Goal: Task Accomplishment & Management: Use online tool/utility

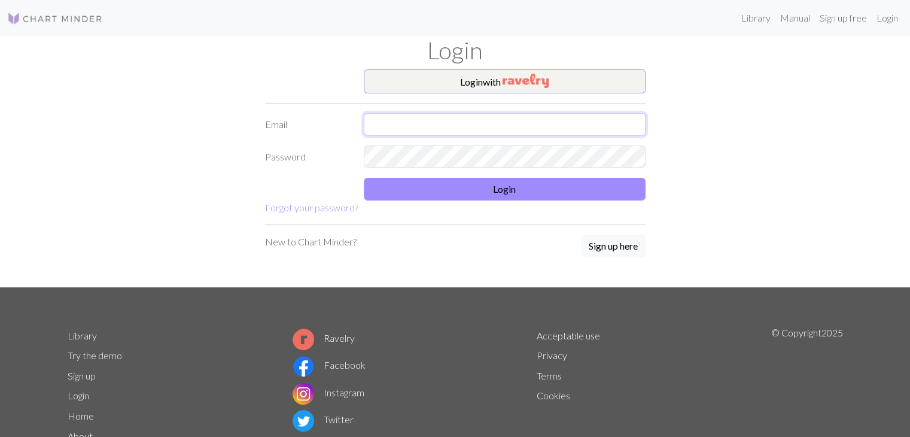
click at [505, 125] on input "text" at bounding box center [505, 124] width 282 height 23
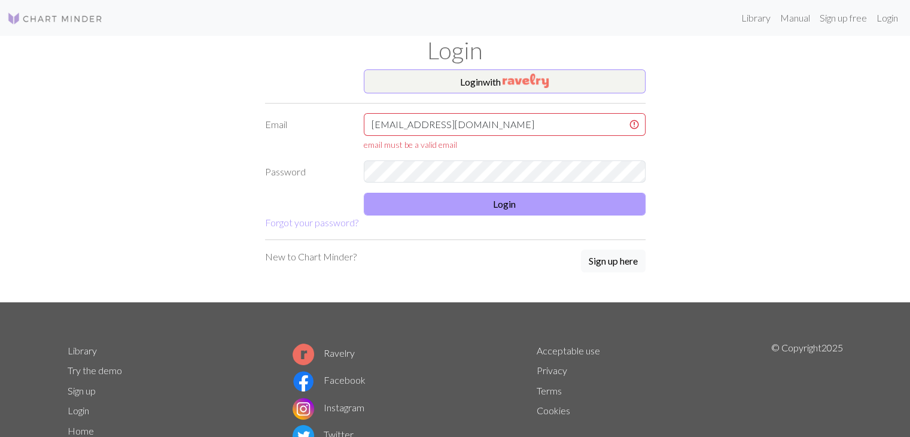
type input "edeminedogn@gmail.com"
click at [499, 206] on button "Login" at bounding box center [505, 204] width 282 height 23
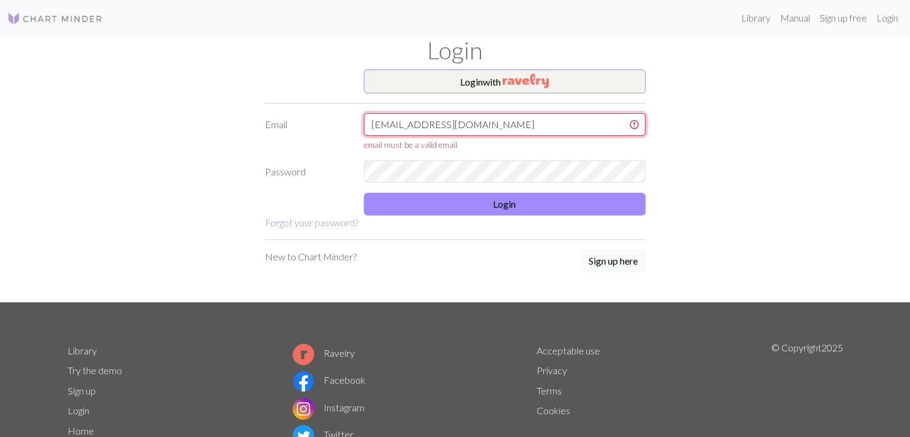
click at [374, 124] on input "edeminedogn@gmail.com" at bounding box center [505, 124] width 282 height 23
click at [372, 124] on input "edeminedogn@gmail.com" at bounding box center [505, 124] width 282 height 23
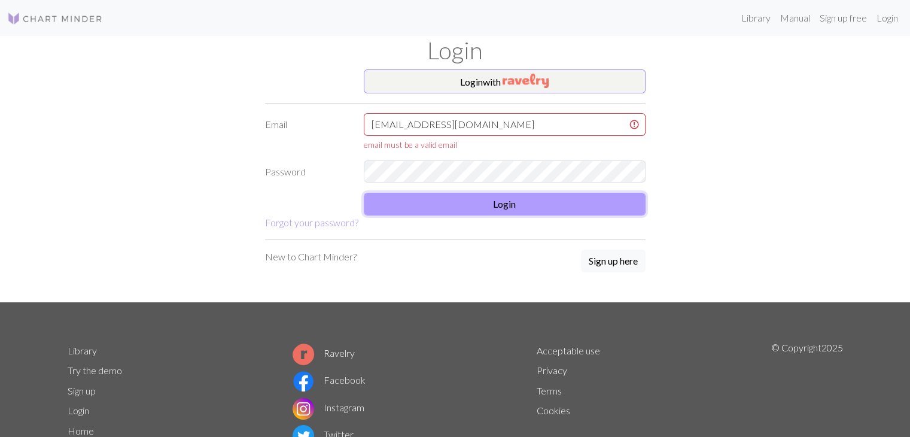
click at [515, 199] on button "Login" at bounding box center [505, 204] width 282 height 23
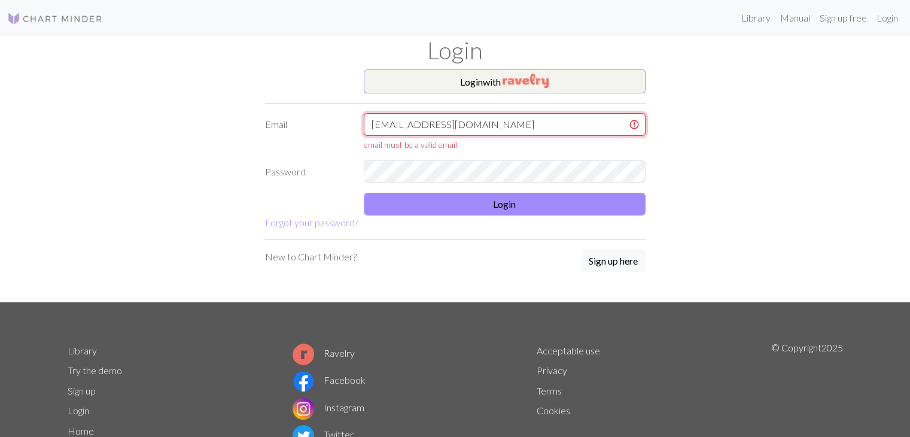
click at [510, 122] on input "edeminedogn@gmail.com" at bounding box center [505, 124] width 282 height 23
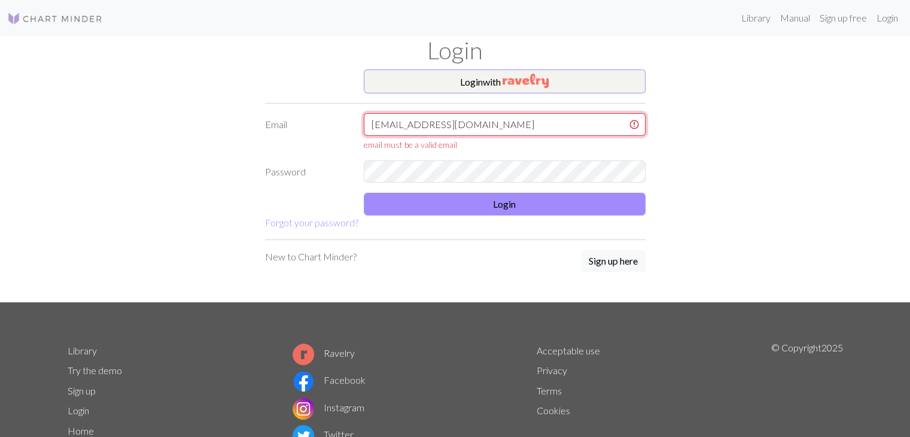
click at [510, 122] on input "edeminedogn@gmail.com" at bounding box center [505, 124] width 282 height 23
type input "edeminedogn@gmail.com"
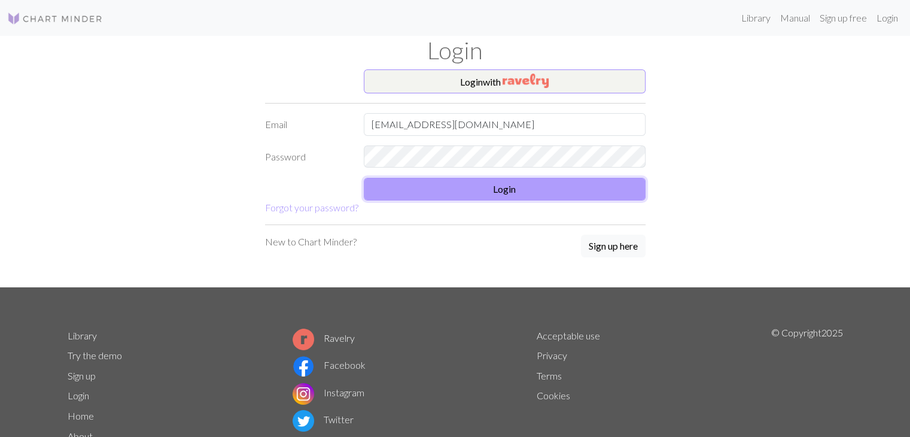
click at [509, 195] on button "Login" at bounding box center [505, 189] width 282 height 23
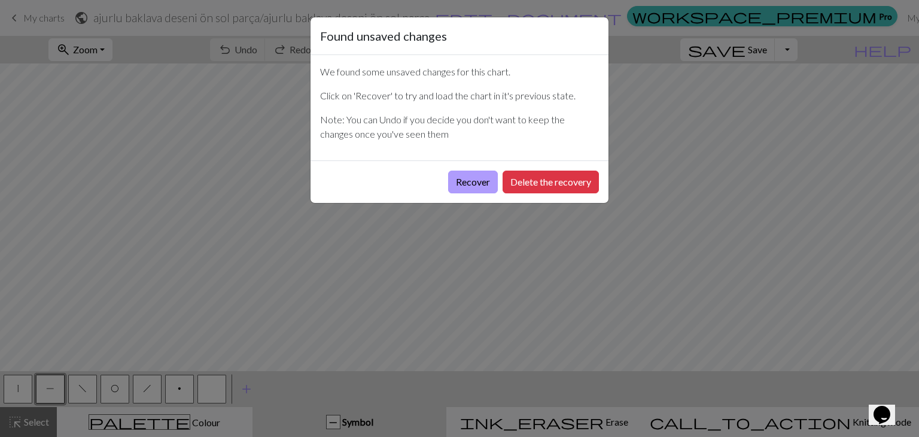
click at [490, 176] on button "Recover" at bounding box center [473, 182] width 50 height 23
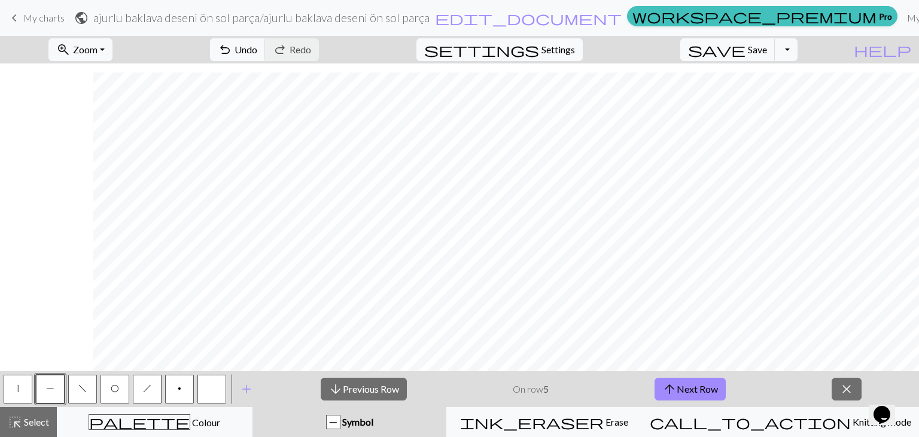
scroll to position [473, 93]
click at [840, 385] on button "close" at bounding box center [848, 389] width 30 height 23
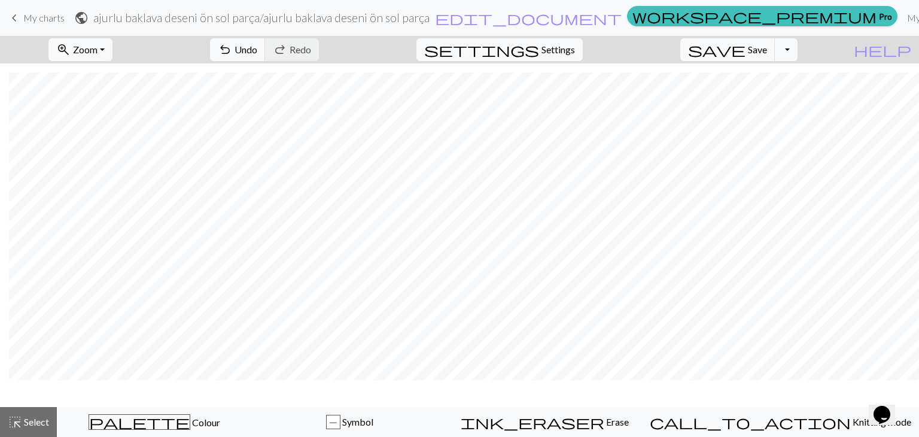
scroll to position [438, 93]
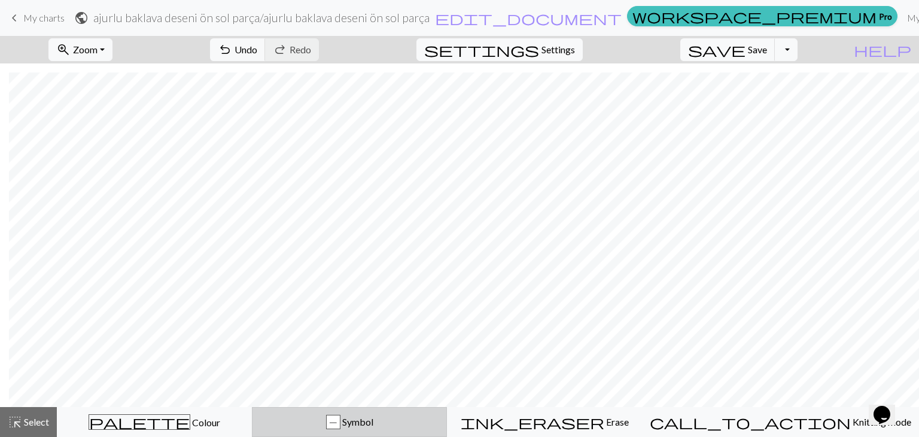
click at [373, 422] on span "Symbol" at bounding box center [357, 421] width 33 height 11
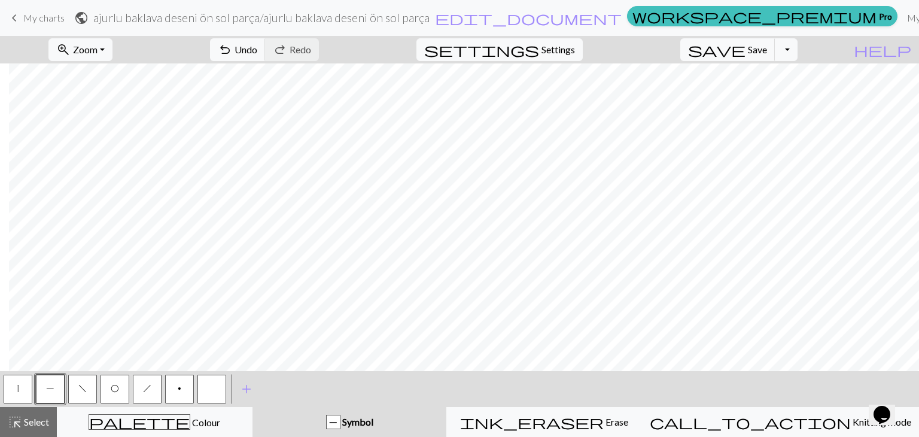
click at [134, 386] on button "h" at bounding box center [147, 389] width 29 height 29
click at [120, 393] on button "O" at bounding box center [115, 389] width 29 height 29
click at [17, 394] on button "|" at bounding box center [18, 389] width 29 height 29
click at [107, 400] on button "O" at bounding box center [115, 389] width 29 height 29
click at [156, 387] on button "h" at bounding box center [147, 389] width 29 height 29
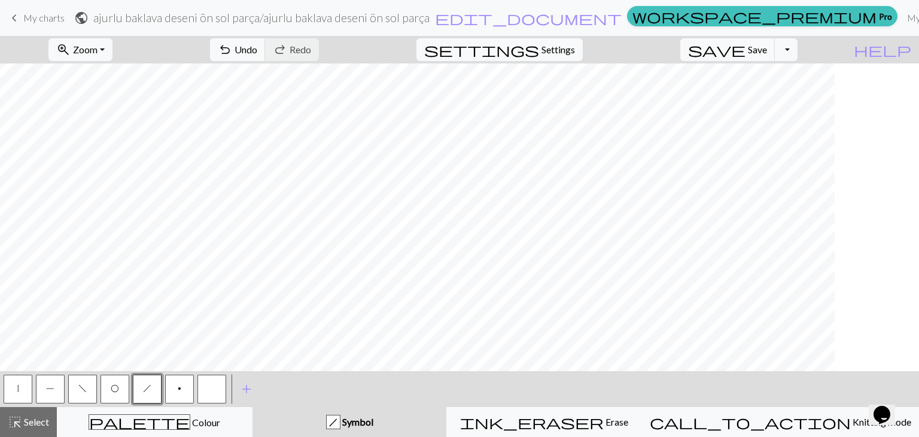
scroll to position [438, 0]
click at [113, 398] on button "O" at bounding box center [115, 389] width 29 height 29
click at [134, 240] on div "zoom_in Zoom Zoom Fit all Fit width Fit height 50% 100% 150% 200% undo Undo Und…" at bounding box center [459, 236] width 919 height 401
click at [17, 392] on span "|" at bounding box center [17, 389] width 1 height 10
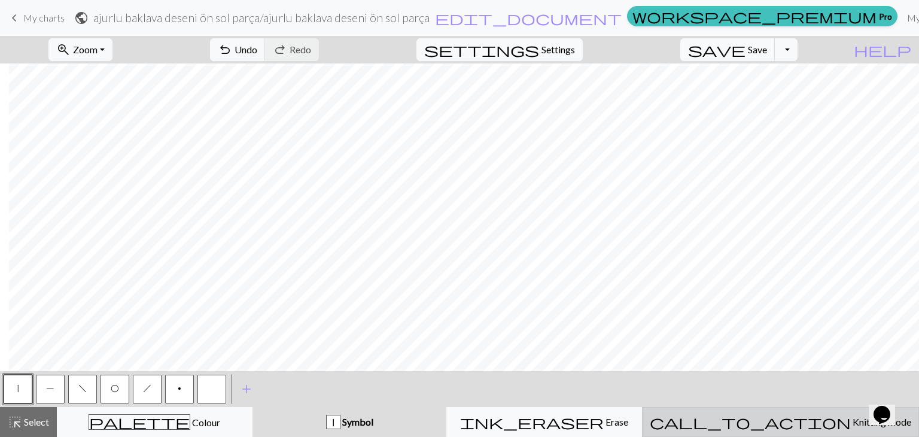
click at [770, 432] on button "call_to_action Knitting mode Knitting mode" at bounding box center [780, 422] width 277 height 30
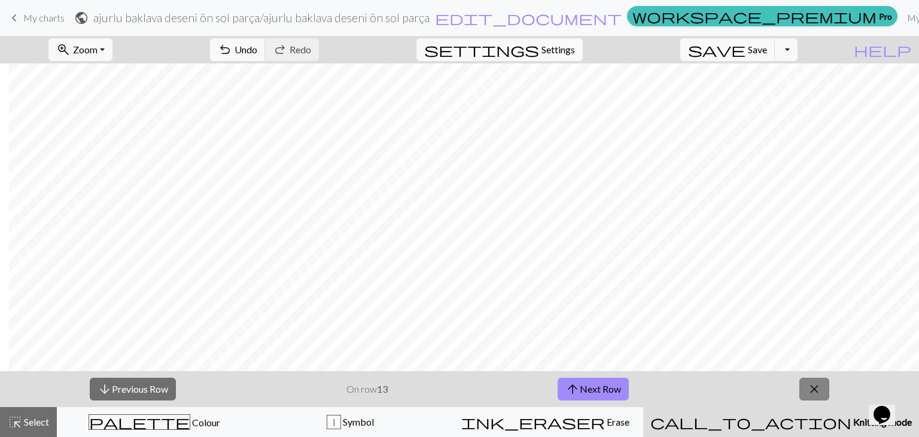
click at [816, 388] on span "close" at bounding box center [814, 389] width 14 height 17
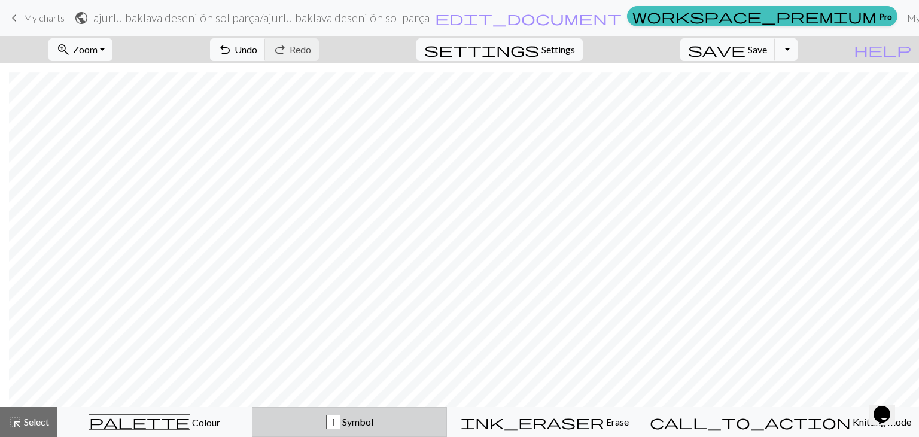
click at [332, 415] on div "| Symbol" at bounding box center [350, 422] width 180 height 14
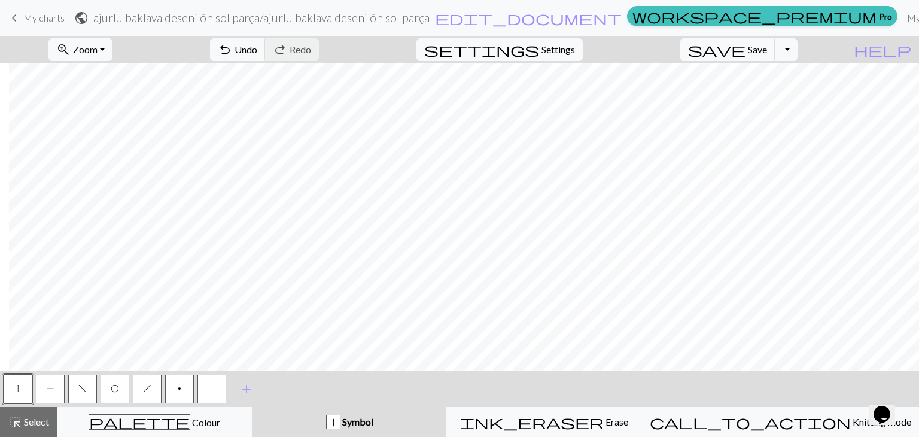
click at [153, 399] on button "h" at bounding box center [147, 389] width 29 height 29
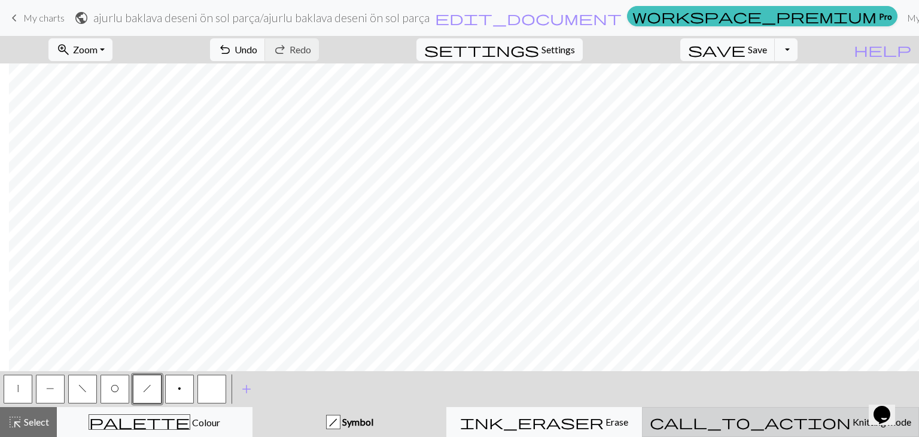
click at [851, 421] on span "Knitting mode" at bounding box center [881, 421] width 60 height 11
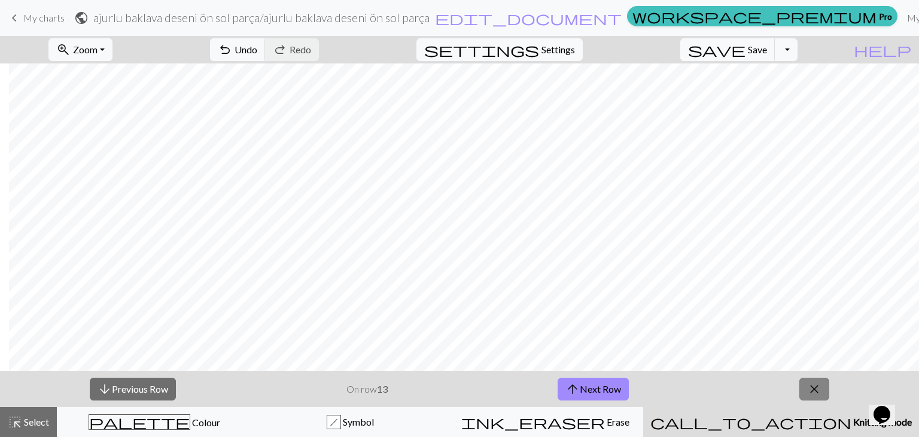
click at [804, 392] on button "close" at bounding box center [815, 389] width 30 height 23
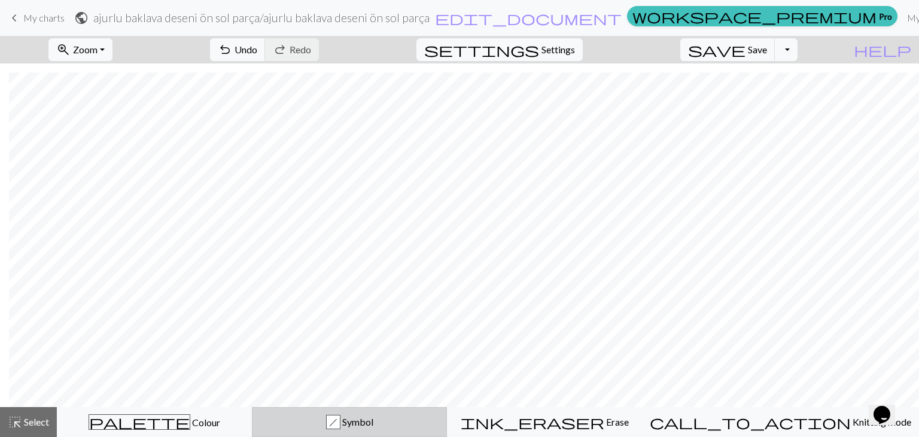
click at [424, 424] on div "h Symbol" at bounding box center [350, 422] width 180 height 14
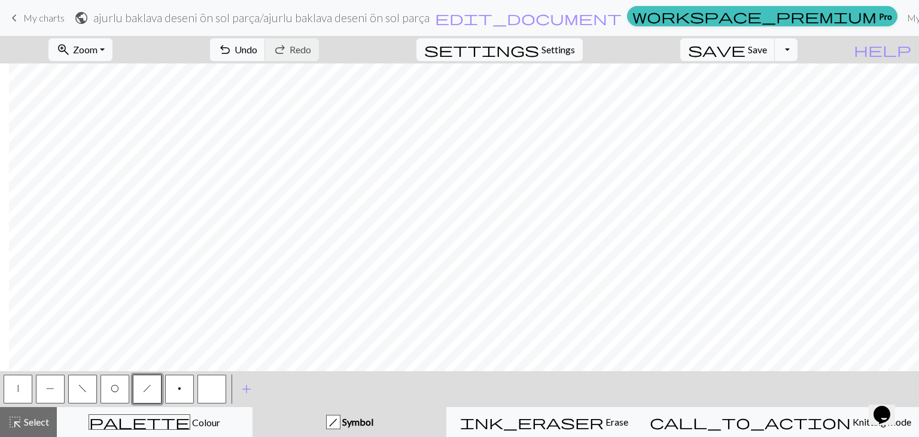
click at [148, 384] on span "h" at bounding box center [147, 389] width 8 height 10
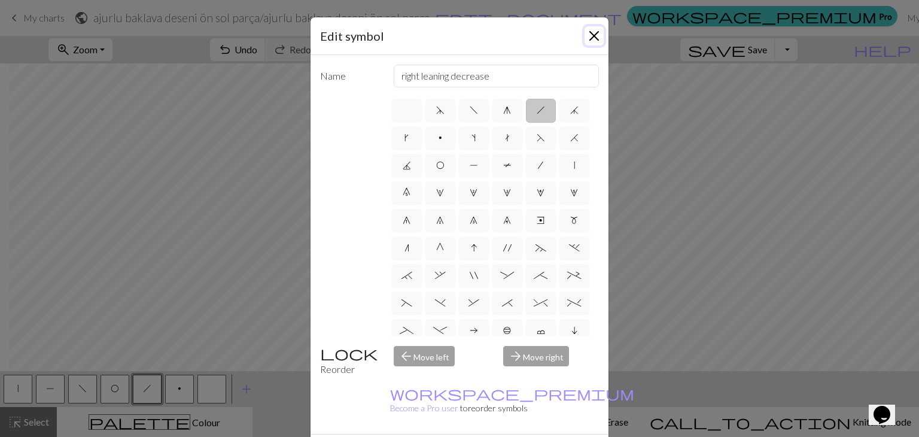
click at [589, 32] on button "Close" at bounding box center [594, 35] width 19 height 19
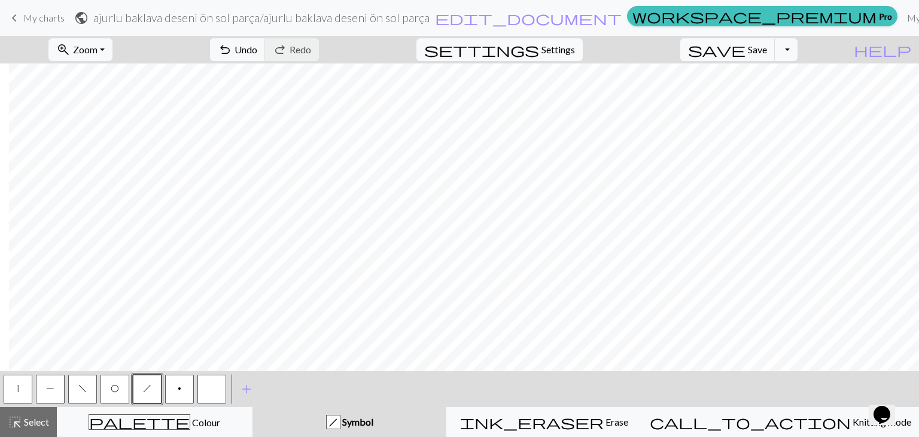
click at [115, 391] on span "O" at bounding box center [115, 389] width 8 height 10
click at [16, 397] on button "|" at bounding box center [18, 389] width 29 height 29
click at [119, 393] on button "O" at bounding box center [115, 389] width 29 height 29
click at [81, 390] on span "f" at bounding box center [82, 389] width 8 height 10
click at [24, 402] on button "|" at bounding box center [18, 389] width 29 height 29
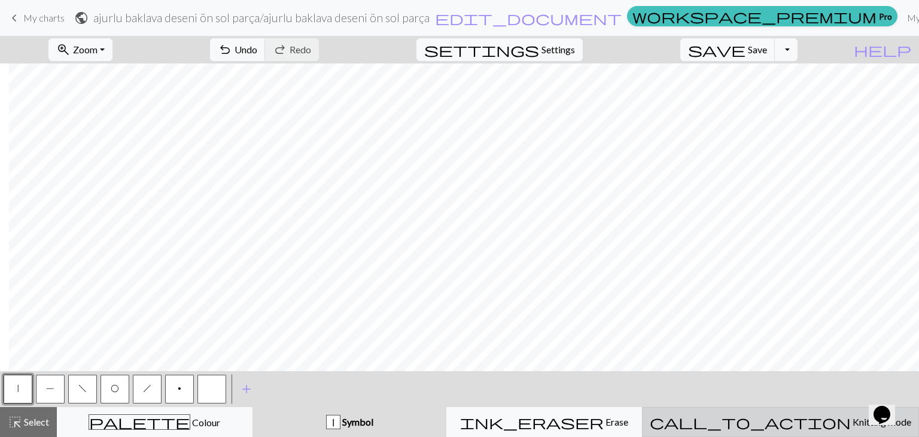
click at [773, 426] on div "call_to_action Knitting mode Knitting mode" at bounding box center [781, 422] width 262 height 14
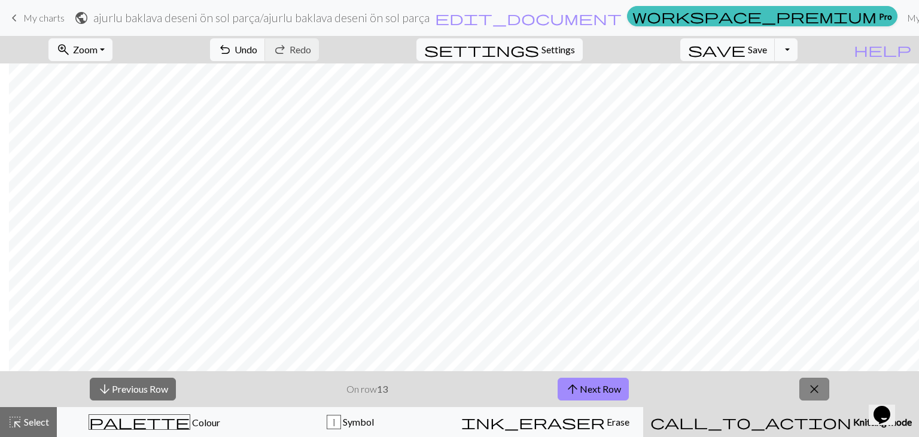
click at [825, 382] on button "close" at bounding box center [815, 389] width 30 height 23
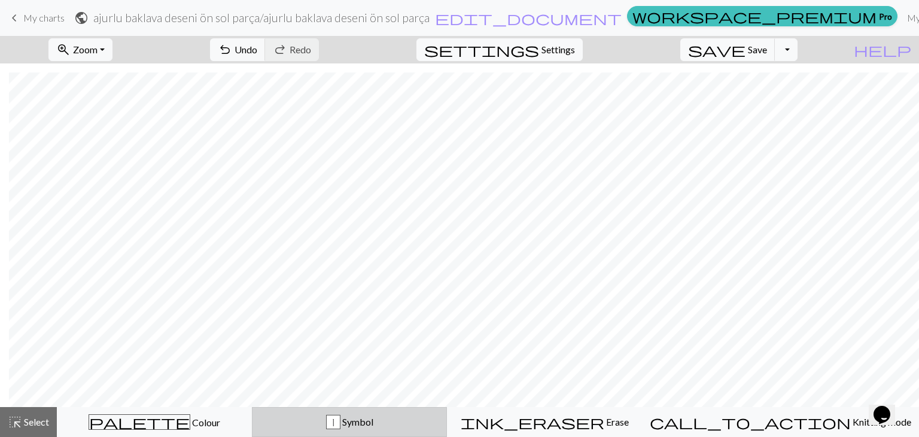
click at [432, 416] on div "| Symbol" at bounding box center [350, 422] width 180 height 14
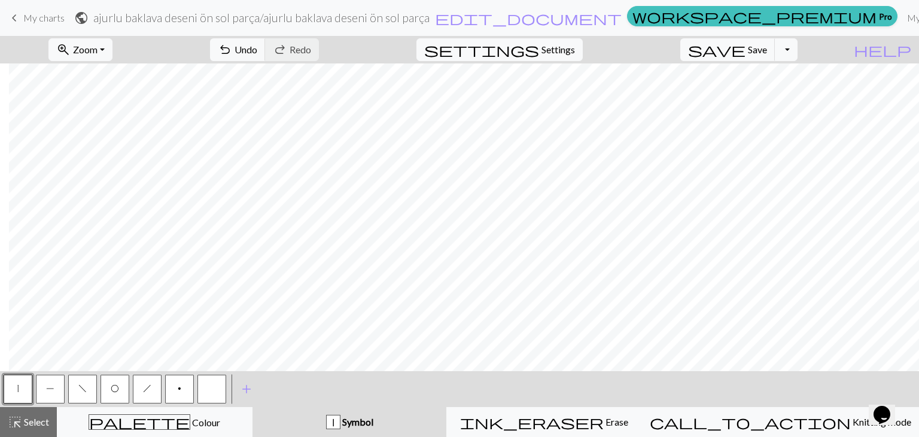
click at [161, 396] on button "h" at bounding box center [147, 389] width 29 height 29
click at [6, 396] on button "|" at bounding box center [18, 389] width 29 height 29
click at [125, 396] on button "O" at bounding box center [115, 389] width 29 height 29
click at [95, 390] on button "f" at bounding box center [82, 389] width 29 height 29
click at [278, 212] on div "zoom_in Zoom Zoom Fit all Fit width Fit height 50% 100% 150% 200% undo Undo Und…" at bounding box center [459, 236] width 919 height 401
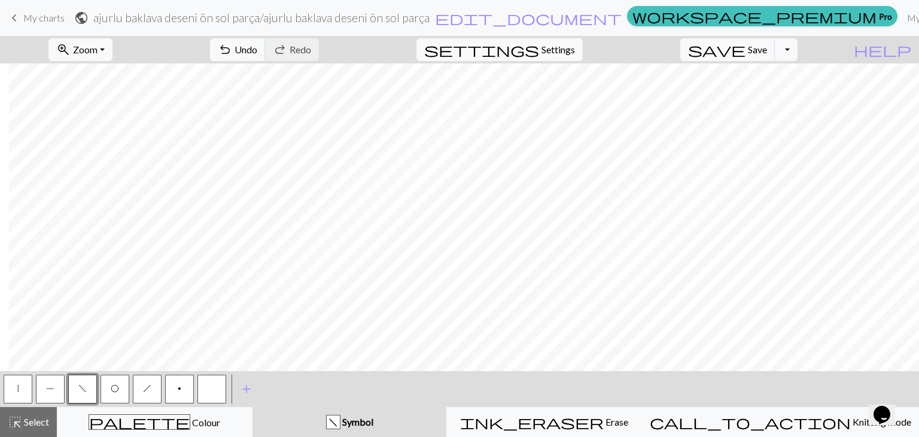
click at [319, 215] on div "zoom_in Zoom Zoom Fit all Fit width Fit height 50% 100% 150% 200% undo Undo Und…" at bounding box center [459, 236] width 919 height 401
click at [123, 393] on button "O" at bounding box center [115, 389] width 29 height 29
click at [148, 382] on button "h" at bounding box center [147, 389] width 29 height 29
click at [117, 403] on div "O" at bounding box center [115, 389] width 32 height 32
click at [120, 388] on button "O" at bounding box center [115, 389] width 29 height 29
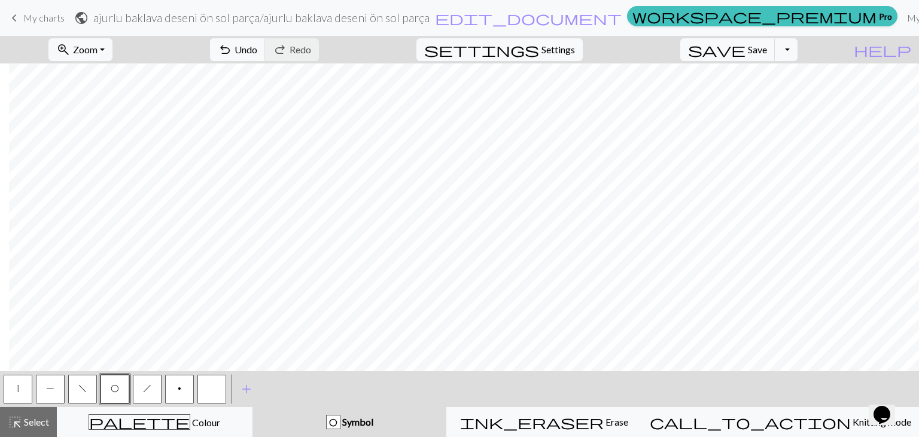
click at [26, 394] on button "|" at bounding box center [18, 389] width 29 height 29
click at [119, 389] on span "O" at bounding box center [115, 389] width 8 height 10
click at [19, 393] on button "|" at bounding box center [18, 389] width 29 height 29
click at [53, 394] on button "P" at bounding box center [50, 389] width 29 height 29
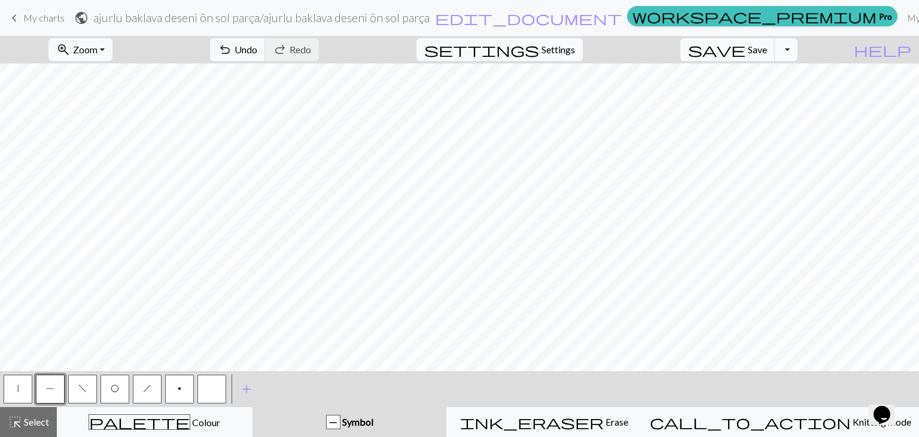
click at [22, 388] on button "|" at bounding box center [18, 389] width 29 height 29
click at [146, 384] on span "h" at bounding box center [147, 389] width 8 height 10
click at [113, 375] on button "O" at bounding box center [115, 389] width 29 height 29
click at [24, 385] on button "|" at bounding box center [18, 389] width 29 height 29
click at [129, 214] on div "zoom_in Zoom Zoom Fit all Fit width Fit height 50% 100% 150% 200% undo Undo Und…" at bounding box center [459, 236] width 919 height 401
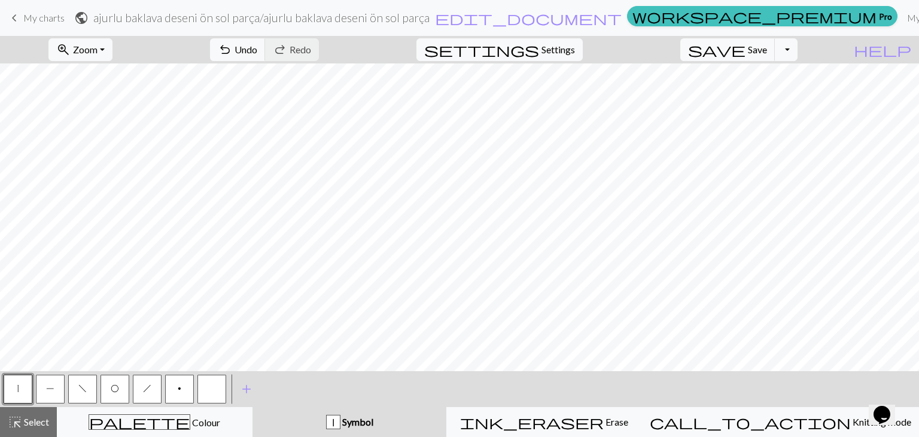
click at [82, 391] on span "f" at bounding box center [82, 389] width 8 height 10
click at [140, 391] on button "h" at bounding box center [147, 389] width 29 height 29
click at [122, 392] on button "O" at bounding box center [115, 389] width 29 height 29
click at [25, 395] on button "|" at bounding box center [18, 389] width 29 height 29
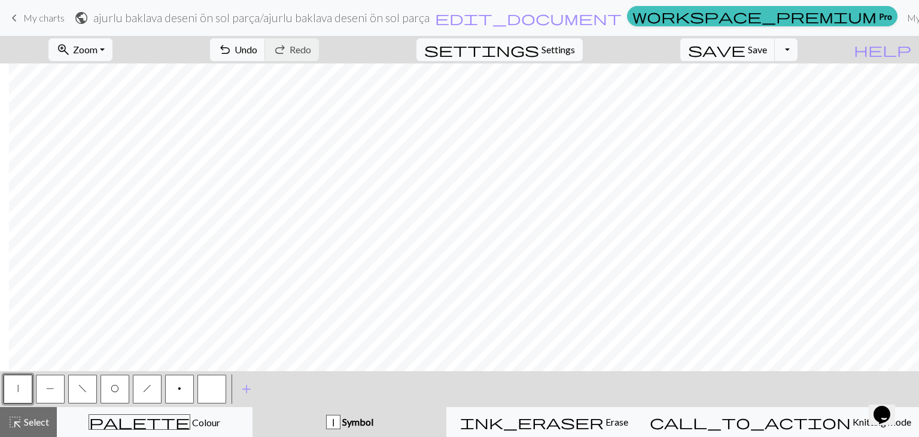
click at [147, 387] on span "h" at bounding box center [147, 389] width 8 height 10
click at [117, 390] on span "O" at bounding box center [115, 389] width 8 height 10
click at [19, 398] on button "|" at bounding box center [18, 389] width 29 height 29
click at [111, 397] on button "O" at bounding box center [115, 389] width 29 height 29
click at [300, 184] on div "zoom_in Zoom Zoom Fit all Fit width Fit height 50% 100% 150% 200% undo Undo Und…" at bounding box center [459, 236] width 919 height 401
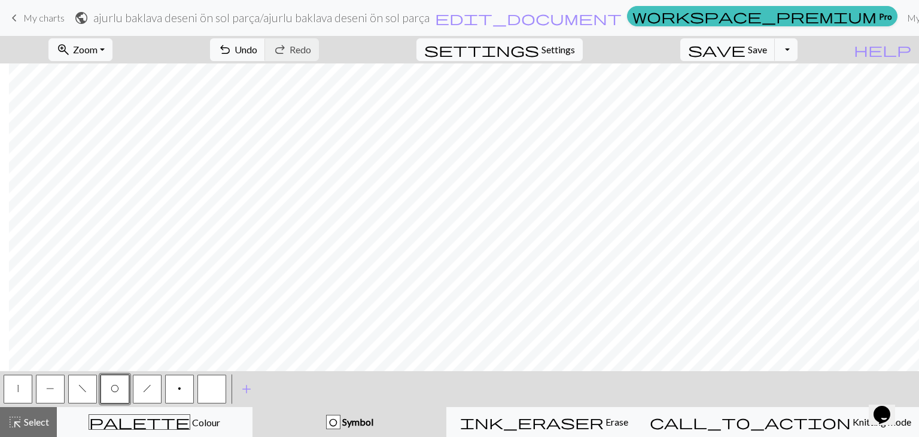
click at [40, 390] on button "P" at bounding box center [50, 389] width 29 height 29
click at [150, 389] on span "h" at bounding box center [147, 389] width 8 height 10
click at [20, 391] on button "|" at bounding box center [18, 389] width 29 height 29
click at [51, 392] on span "P" at bounding box center [50, 389] width 8 height 10
click at [122, 387] on button "O" at bounding box center [115, 389] width 29 height 29
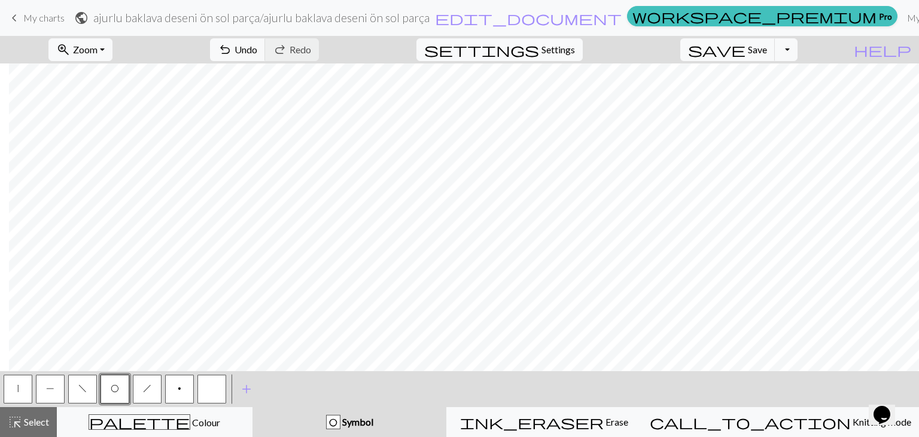
click at [74, 389] on button "f" at bounding box center [82, 389] width 29 height 29
click at [406, 125] on div "zoom_in Zoom Zoom Fit all Fit width Fit height 50% 100% 150% 200% undo Undo Und…" at bounding box center [459, 236] width 919 height 401
click at [25, 386] on button "|" at bounding box center [18, 389] width 29 height 29
click at [96, 387] on button "f" at bounding box center [82, 389] width 29 height 29
click at [111, 391] on span "O" at bounding box center [115, 389] width 8 height 10
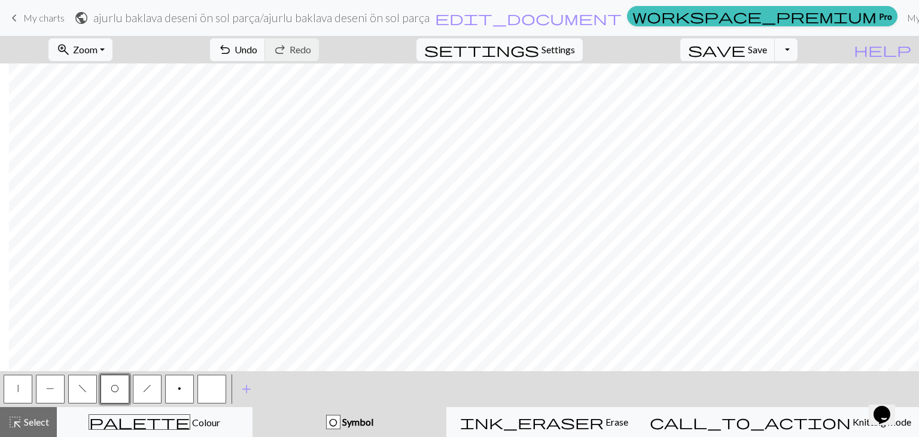
click at [7, 382] on button "|" at bounding box center [18, 389] width 29 height 29
click at [77, 397] on button "f" at bounding box center [82, 389] width 29 height 29
click at [144, 394] on button "h" at bounding box center [147, 389] width 29 height 29
click at [110, 395] on button "O" at bounding box center [115, 389] width 29 height 29
click at [26, 382] on button "|" at bounding box center [18, 389] width 29 height 29
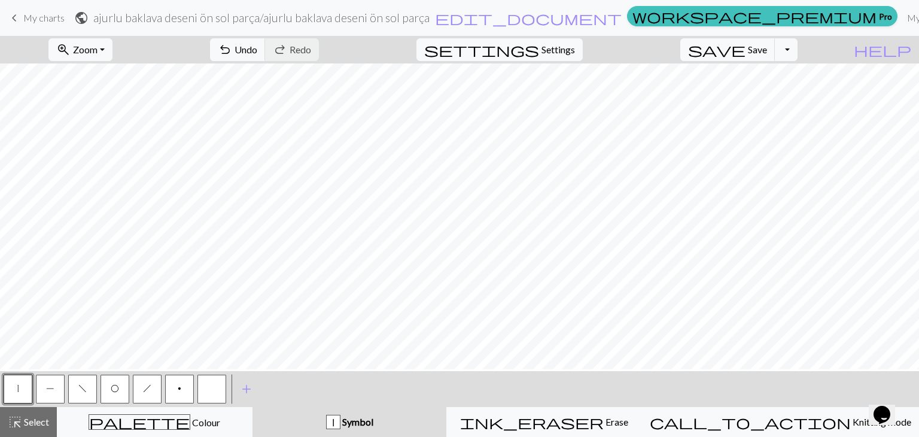
scroll to position [426, 0]
click at [91, 391] on button "f" at bounding box center [82, 389] width 29 height 29
click at [113, 400] on button "O" at bounding box center [115, 389] width 29 height 29
click at [74, 384] on button "f" at bounding box center [82, 389] width 29 height 29
click at [23, 396] on button "|" at bounding box center [18, 389] width 29 height 29
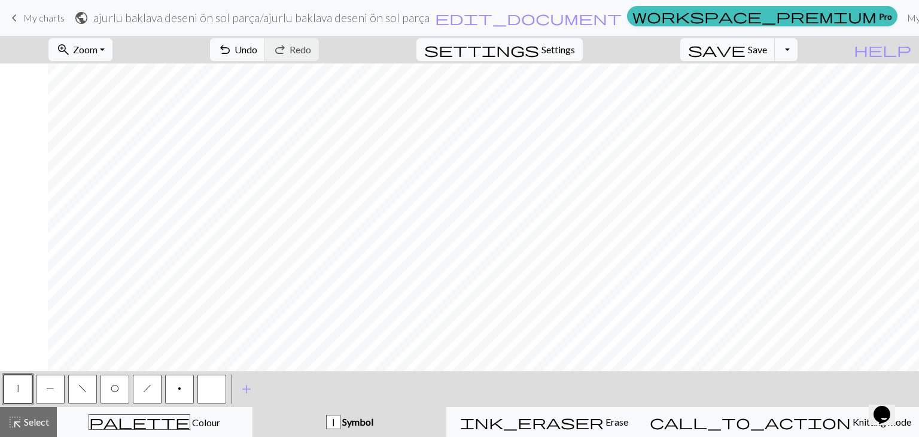
scroll to position [394, 50]
click at [144, 401] on button "h" at bounding box center [147, 389] width 29 height 29
click at [108, 396] on button "O" at bounding box center [115, 389] width 29 height 29
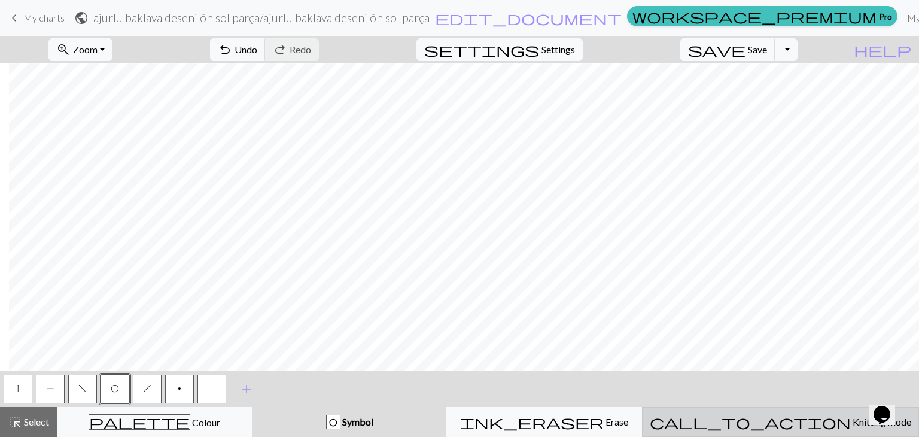
click at [855, 422] on div "call_to_action Knitting mode Knitting mode" at bounding box center [781, 422] width 262 height 14
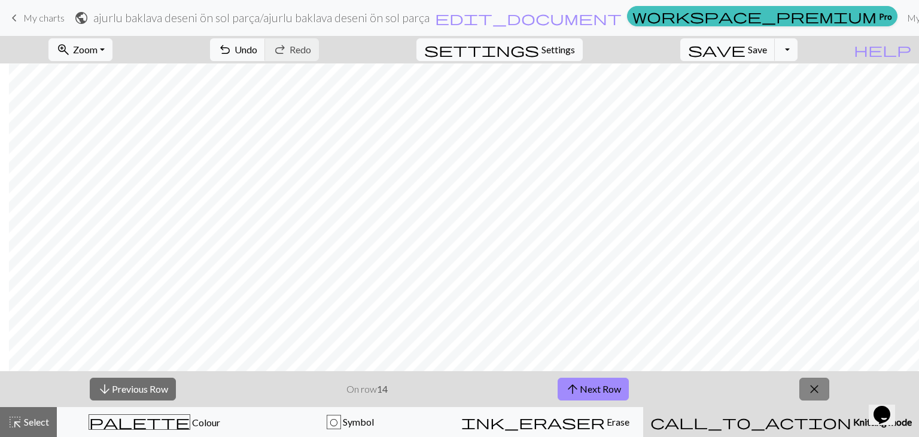
click at [812, 393] on span "close" at bounding box center [814, 389] width 14 height 17
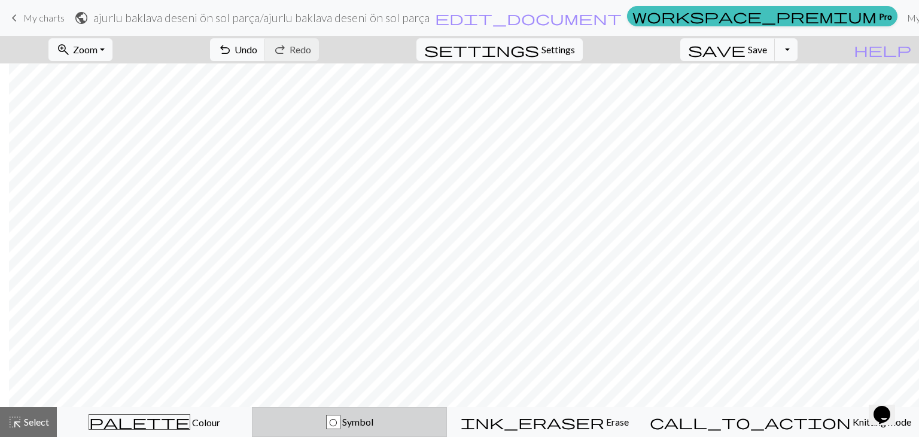
click at [349, 429] on div "O Symbol" at bounding box center [350, 422] width 180 height 14
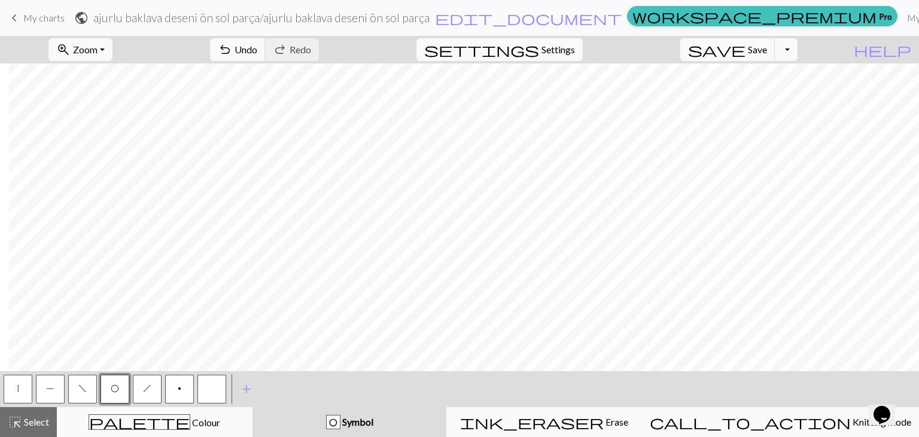
click at [50, 391] on span "P" at bounding box center [50, 389] width 8 height 10
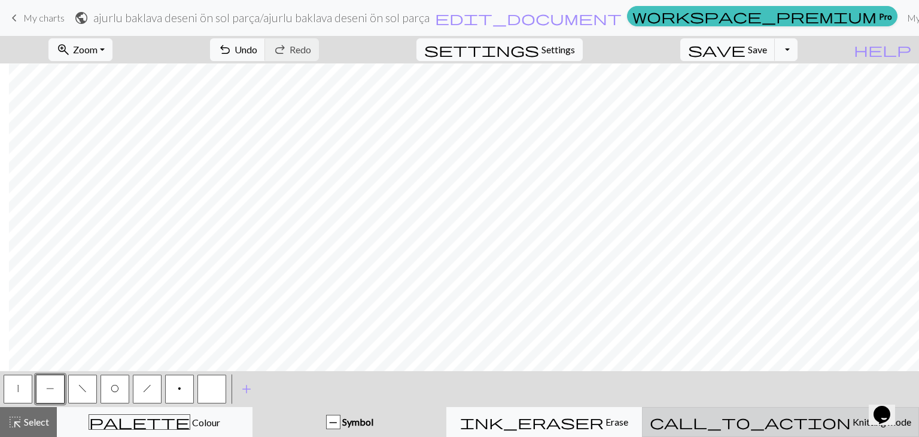
click at [780, 409] on button "call_to_action Knitting mode Knitting mode" at bounding box center [780, 422] width 277 height 30
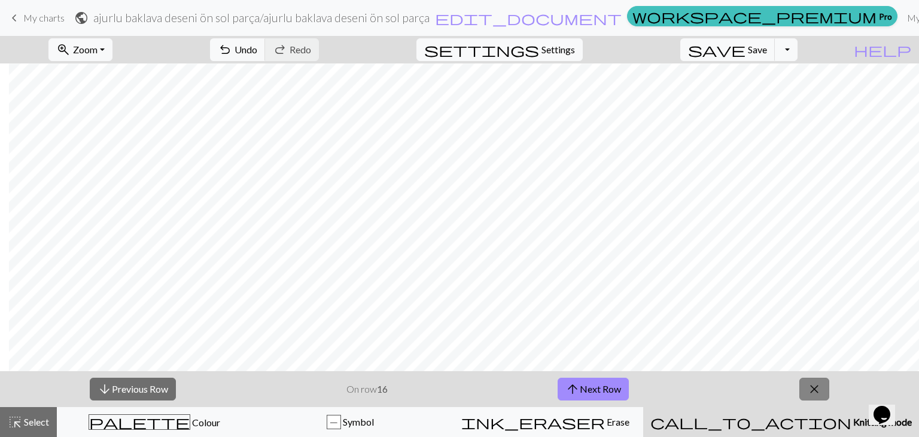
click at [816, 383] on span "close" at bounding box center [814, 389] width 14 height 17
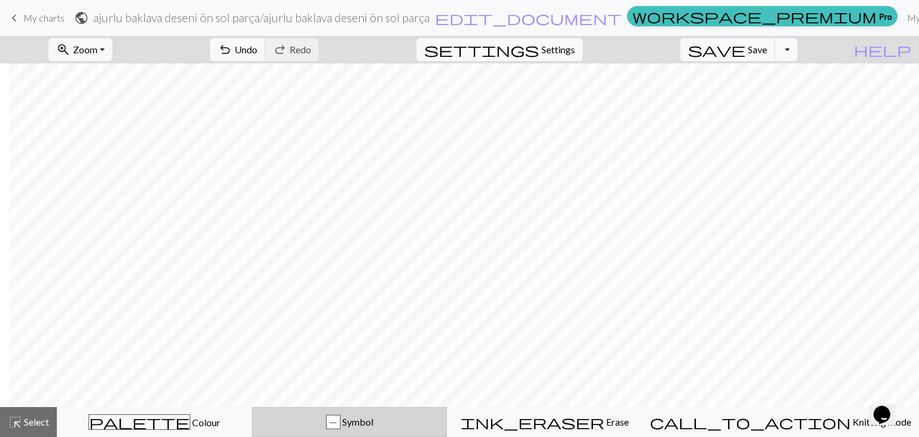
click at [341, 418] on div "P Symbol" at bounding box center [350, 422] width 180 height 14
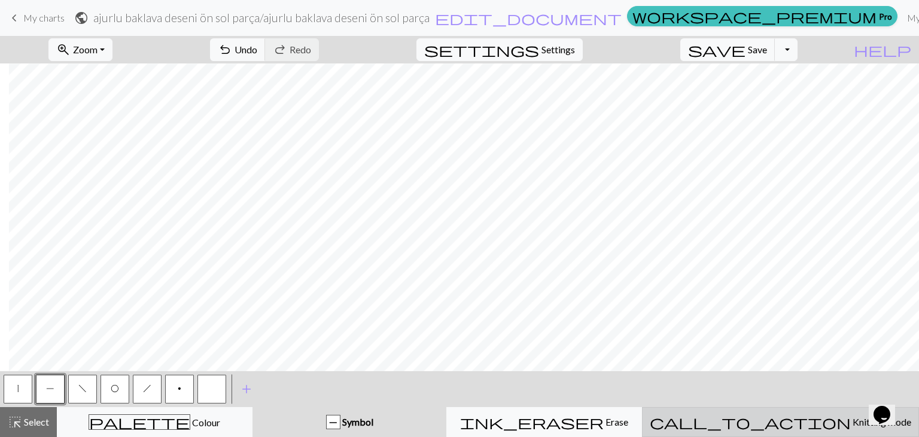
click at [786, 426] on span "call_to_action" at bounding box center [750, 422] width 201 height 17
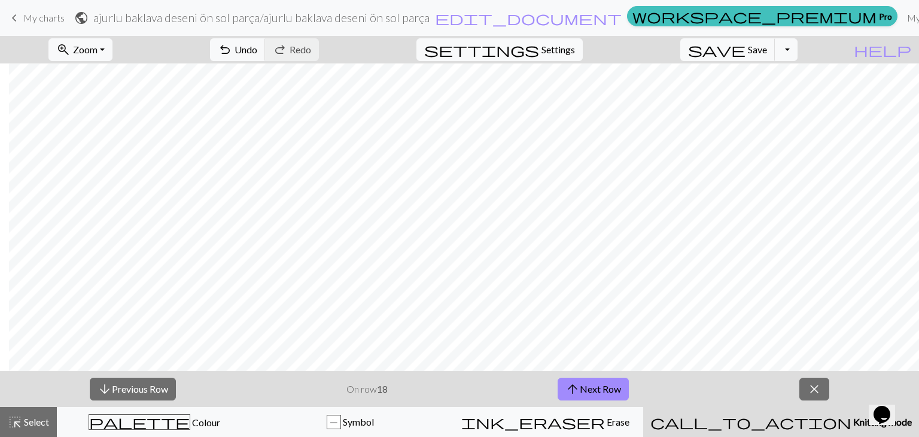
click at [713, 397] on div "arrow_downward Previous Row On row 18 arrow_upward Next Row close" at bounding box center [459, 389] width 919 height 36
click at [682, 400] on div "arrow_downward Previous Row On row 20 arrow_upward Next Row close" at bounding box center [459, 389] width 919 height 36
click at [821, 394] on span "close" at bounding box center [814, 389] width 14 height 17
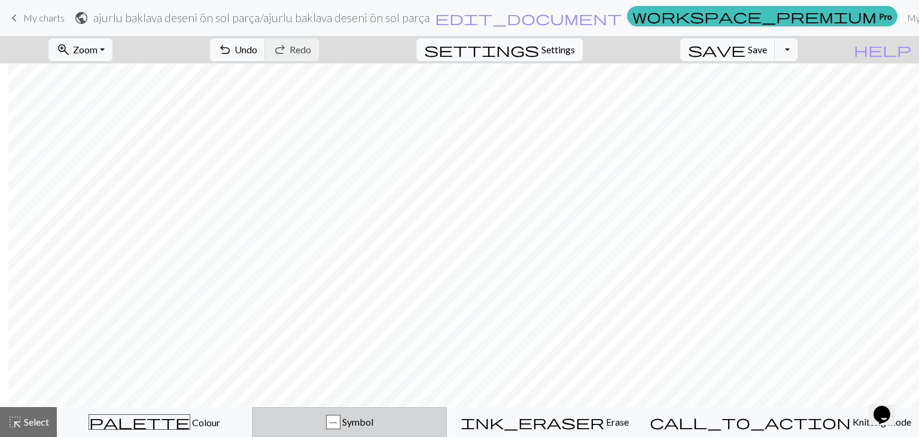
click at [354, 425] on div "P Symbol" at bounding box center [350, 422] width 180 height 14
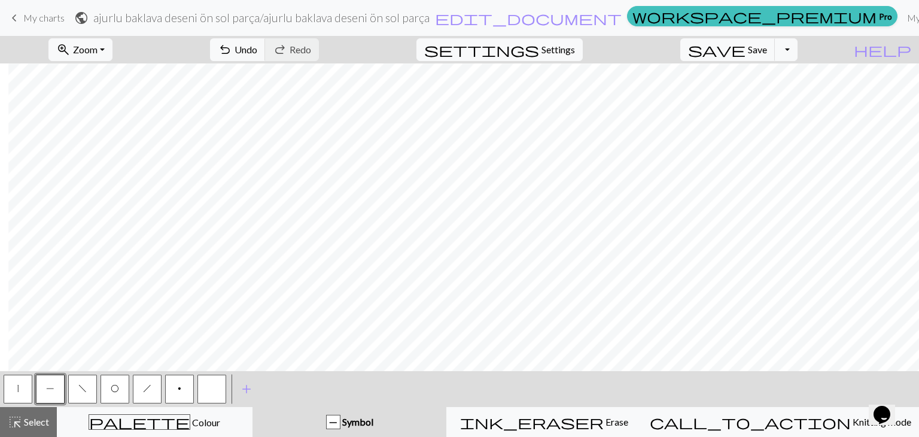
click at [74, 391] on button "f" at bounding box center [82, 389] width 29 height 29
click at [119, 385] on span "O" at bounding box center [115, 389] width 8 height 10
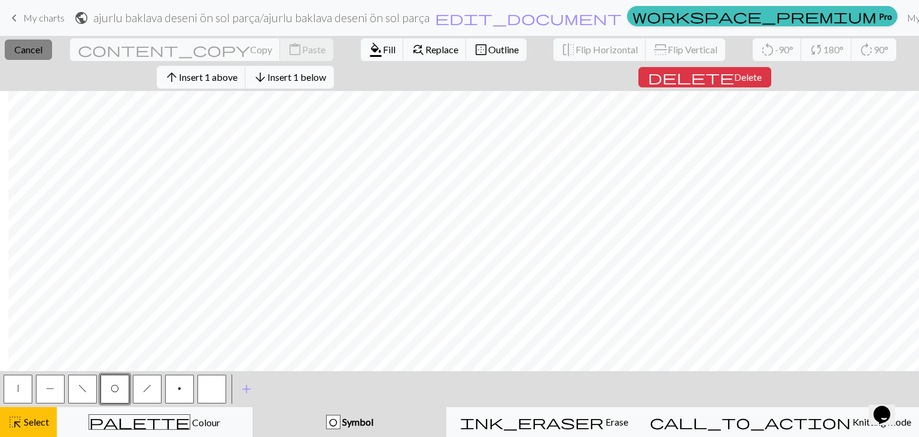
click at [42, 48] on span "Cancel" at bounding box center [28, 49] width 28 height 11
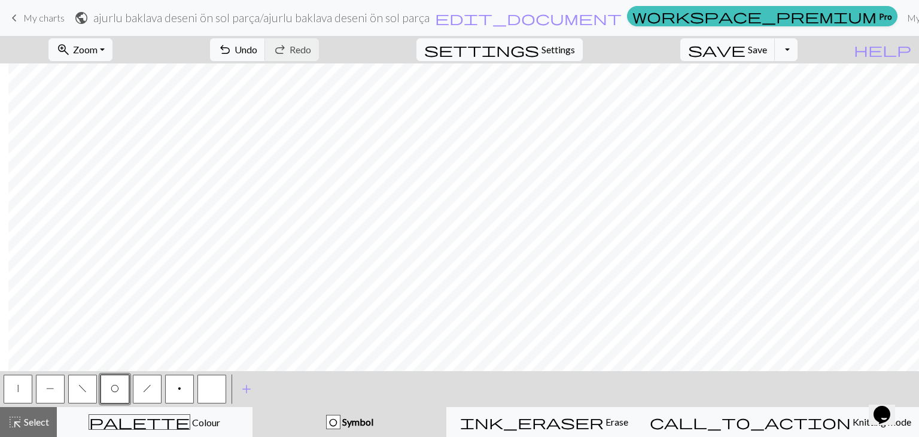
click at [93, 397] on button "f" at bounding box center [82, 389] width 29 height 29
click at [10, 385] on button "|" at bounding box center [18, 389] width 29 height 29
click at [144, 399] on button "h" at bounding box center [147, 389] width 29 height 29
click at [125, 386] on button "O" at bounding box center [115, 389] width 29 height 29
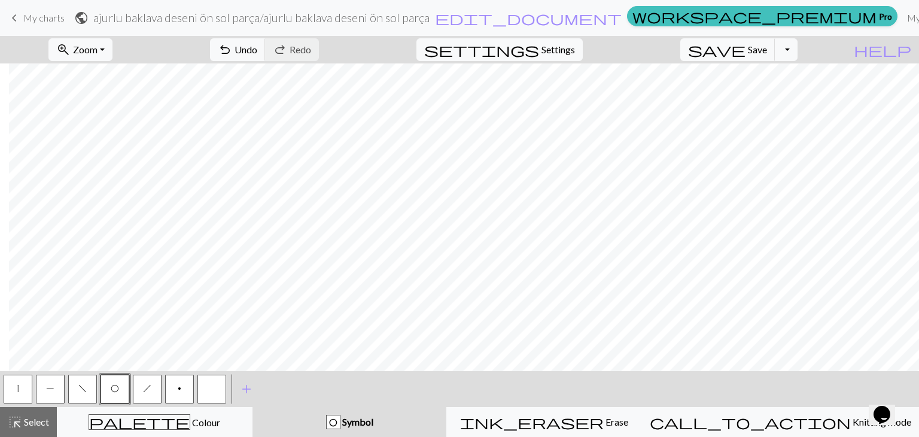
click at [25, 390] on button "|" at bounding box center [18, 389] width 29 height 29
click at [57, 388] on button "P" at bounding box center [50, 389] width 29 height 29
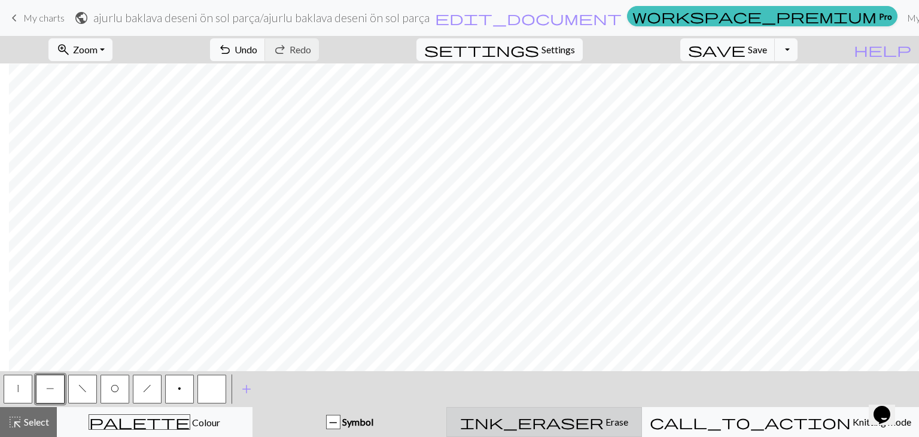
click at [630, 408] on button "ink_eraser Erase Erase" at bounding box center [544, 422] width 196 height 30
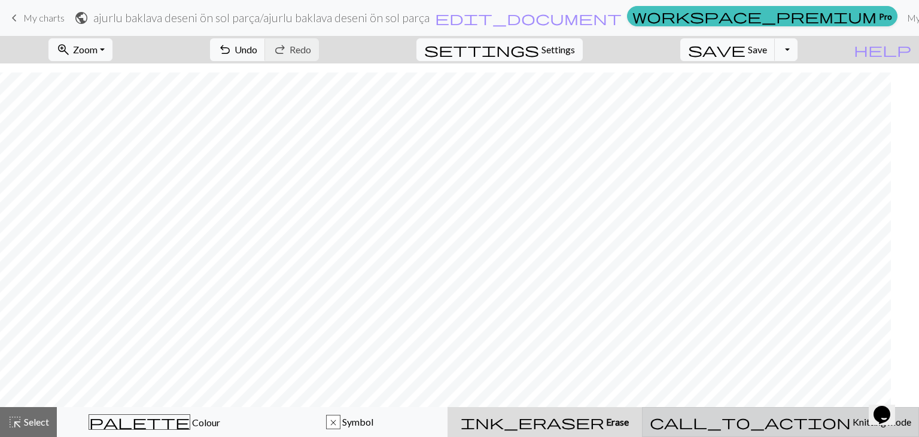
scroll to position [438, 0]
click at [712, 408] on button "call_to_action Knitting mode Knitting mode" at bounding box center [780, 422] width 277 height 30
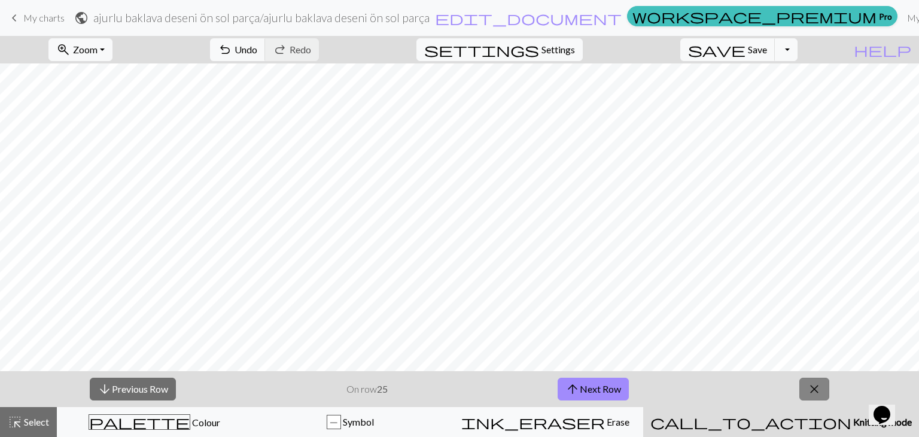
click at [807, 393] on button "close" at bounding box center [815, 389] width 30 height 23
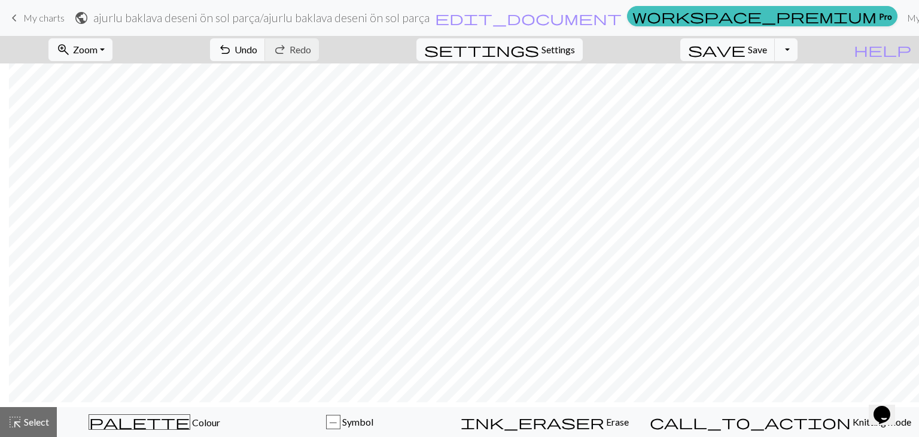
scroll to position [381, 93]
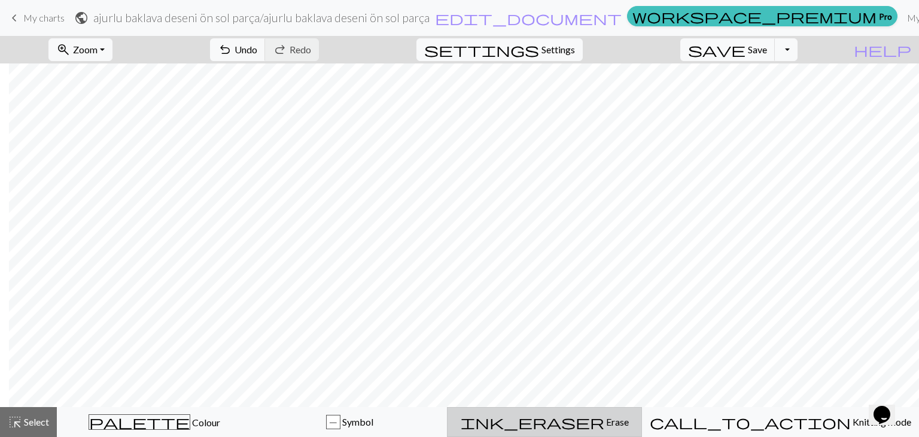
click at [634, 420] on div "ink_eraser Erase Erase" at bounding box center [545, 422] width 180 height 14
click at [754, 60] on button "save Save Save" at bounding box center [728, 49] width 95 height 23
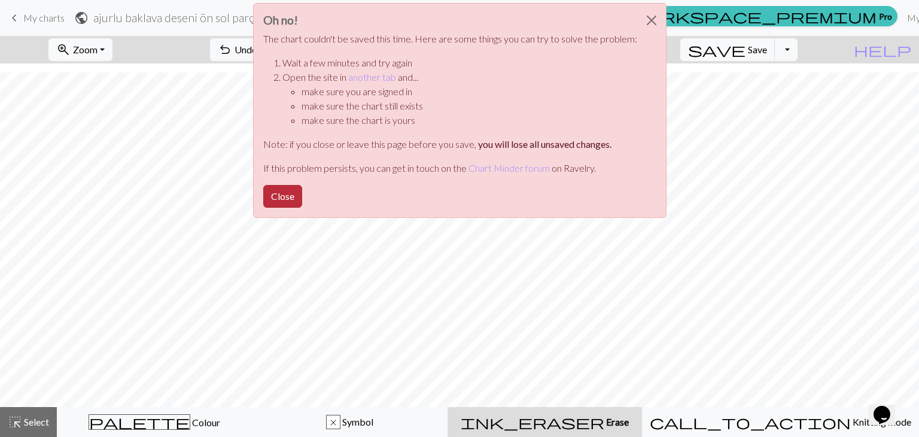
click at [288, 202] on button "Close" at bounding box center [282, 196] width 39 height 23
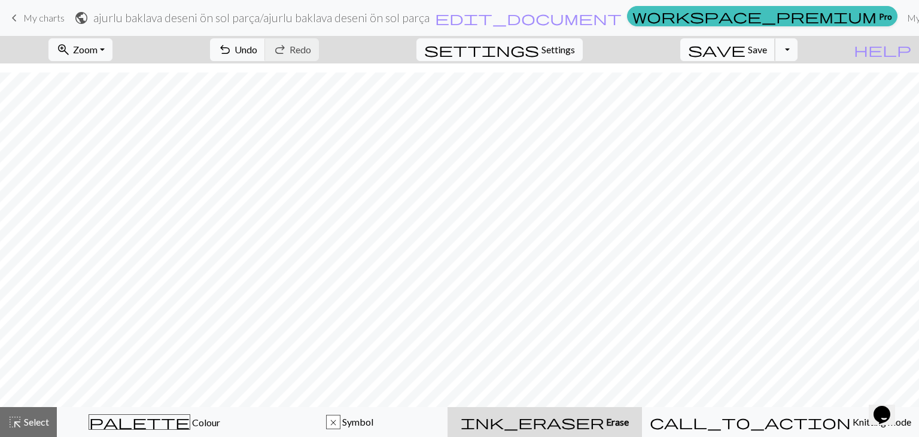
click at [746, 51] on span "save" at bounding box center [716, 49] width 57 height 17
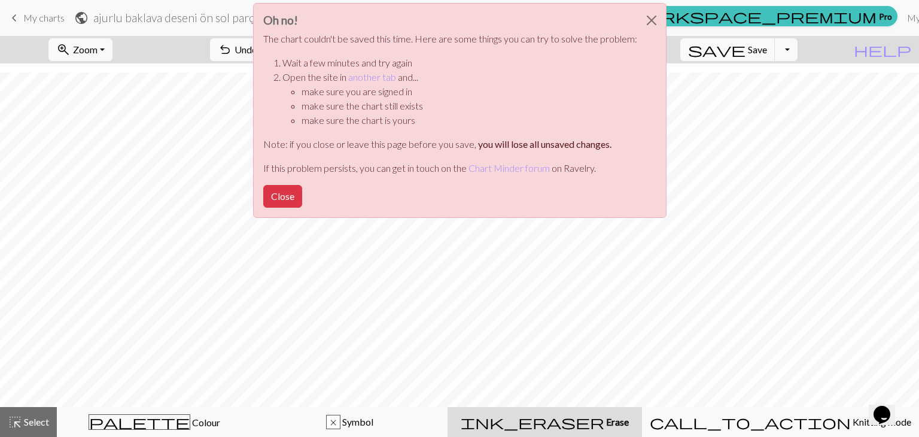
click at [807, 53] on div "Oh no! The chart couldn't be saved this time. Here are some things you can try …" at bounding box center [459, 113] width 919 height 227
click at [643, 29] on button "Close" at bounding box center [651, 21] width 29 height 34
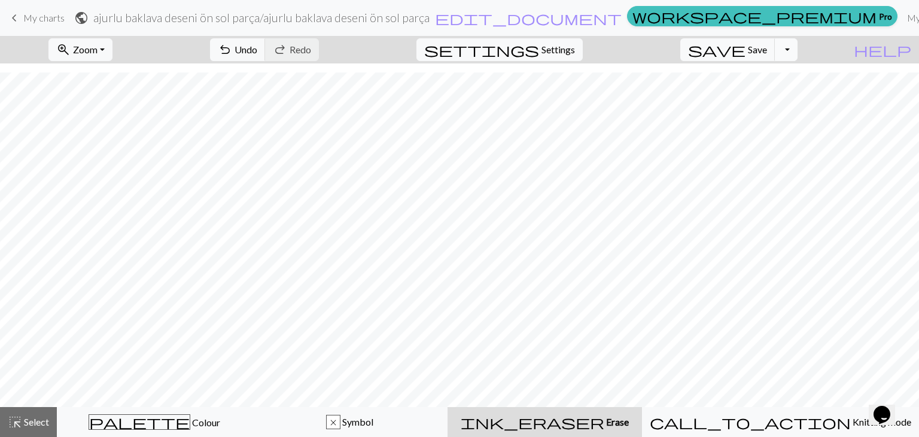
click at [798, 50] on button "Toggle Dropdown" at bounding box center [786, 49] width 23 height 23
click at [755, 94] on button "save_alt Download" at bounding box center [699, 95] width 198 height 19
click at [798, 51] on button "Toggle Dropdown" at bounding box center [786, 49] width 23 height 23
click at [759, 90] on button "save_alt Download" at bounding box center [699, 95] width 198 height 19
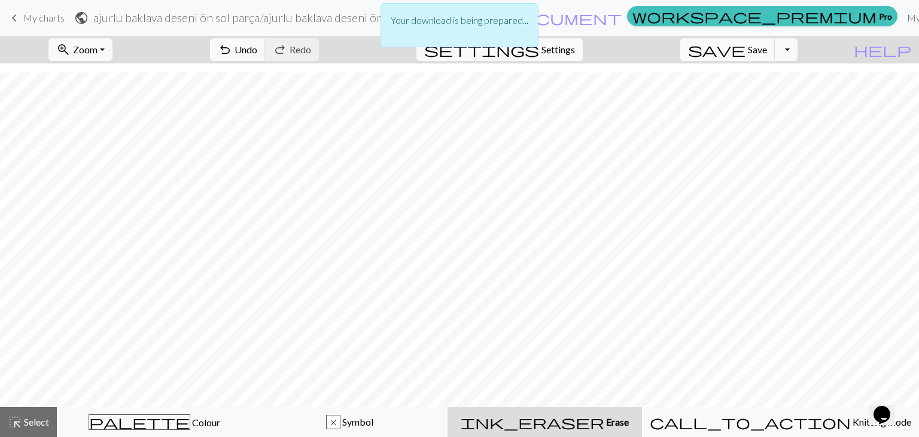
click at [512, 41] on div "Your download is being prepared..." at bounding box center [460, 25] width 158 height 44
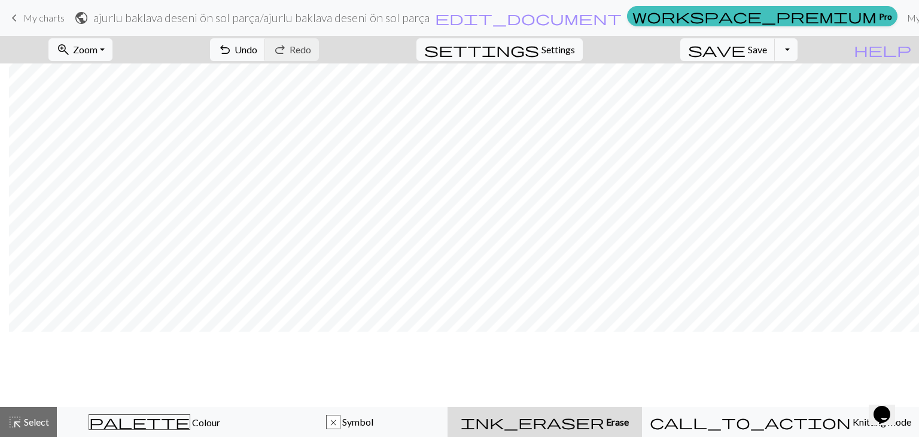
scroll to position [345, 93]
click at [113, 51] on button "zoom_in Zoom Zoom" at bounding box center [80, 49] width 64 height 23
click at [97, 139] on button "50%" at bounding box center [97, 143] width 95 height 19
click at [605, 424] on span "Erase" at bounding box center [617, 421] width 25 height 11
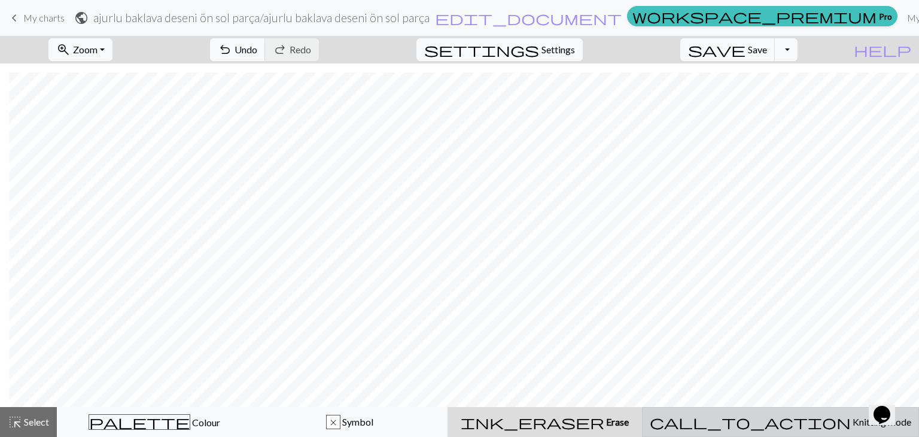
click at [736, 410] on button "call_to_action Knitting mode Knitting mode" at bounding box center [780, 422] width 277 height 30
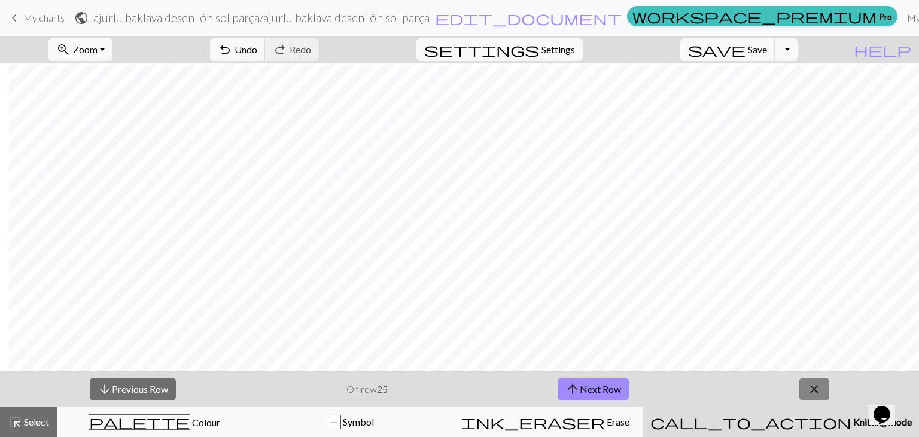
click at [807, 383] on button "close" at bounding box center [815, 389] width 30 height 23
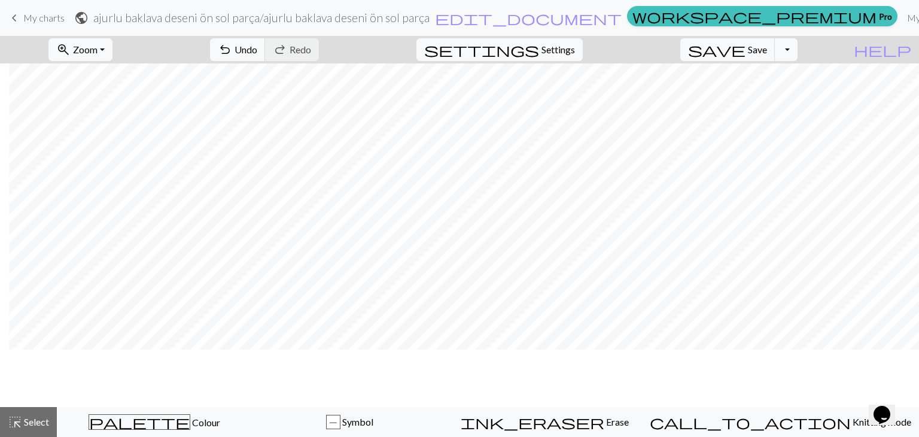
scroll to position [0, 9]
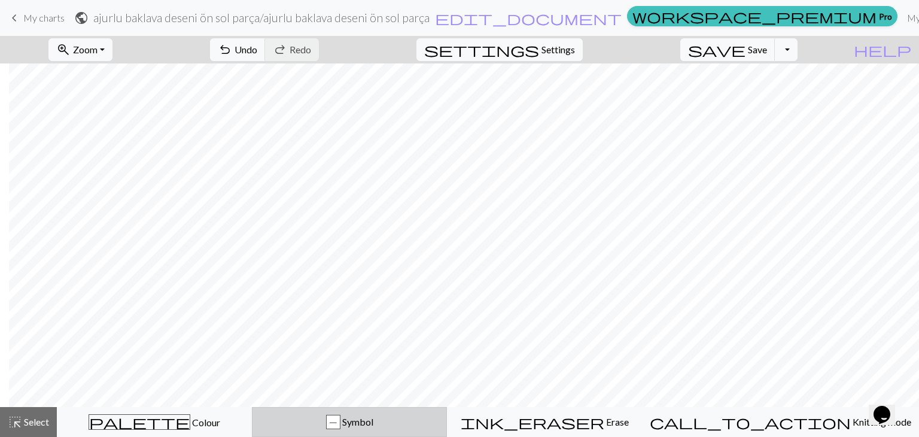
click at [391, 432] on button "P Symbol" at bounding box center [349, 422] width 195 height 30
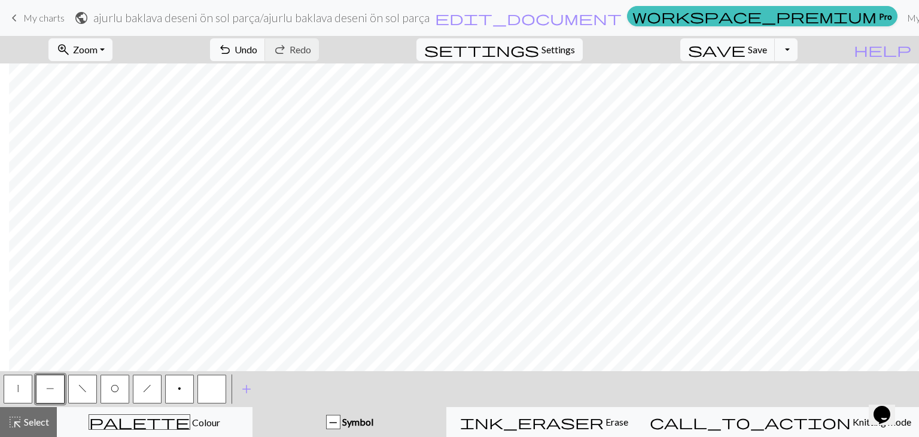
click at [224, 386] on button "button" at bounding box center [212, 389] width 29 height 29
click at [173, 398] on button "p" at bounding box center [179, 389] width 29 height 29
click at [48, 388] on span "P" at bounding box center [50, 389] width 8 height 10
click at [767, 46] on span "Save" at bounding box center [757, 49] width 19 height 11
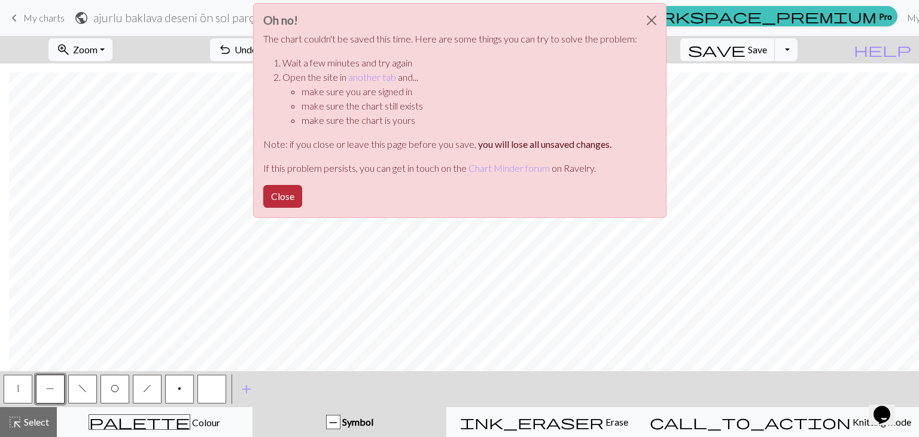
click at [285, 202] on button "Close" at bounding box center [282, 196] width 39 height 23
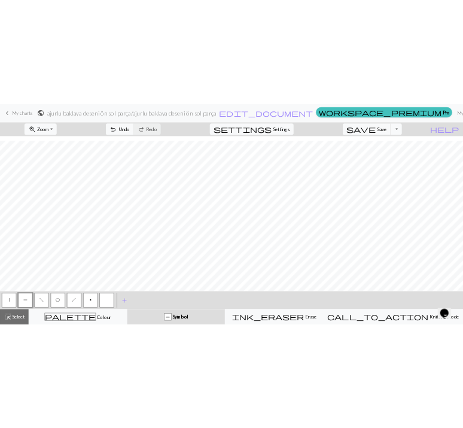
scroll to position [236, 0]
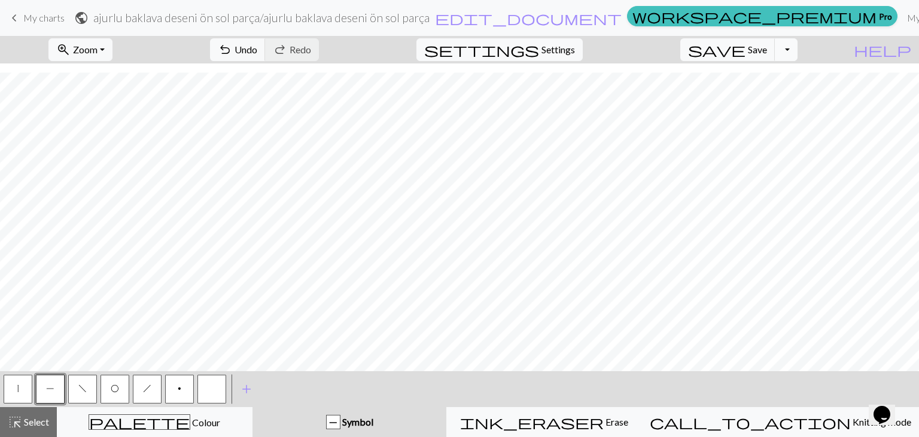
click at [798, 53] on button "Toggle Dropdown" at bounding box center [786, 49] width 23 height 23
click at [768, 89] on button "save_alt Download" at bounding box center [699, 95] width 198 height 19
click at [560, 56] on span "Settings" at bounding box center [559, 49] width 34 height 14
select select "aran"
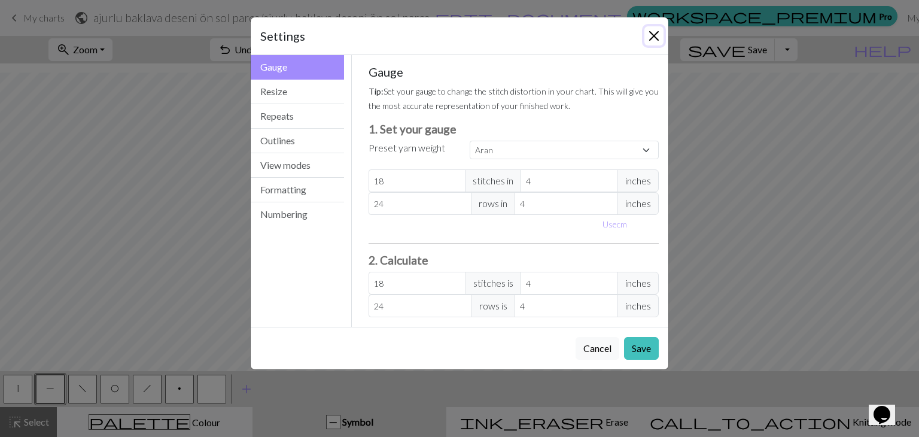
click at [651, 41] on button "Close" at bounding box center [654, 35] width 19 height 19
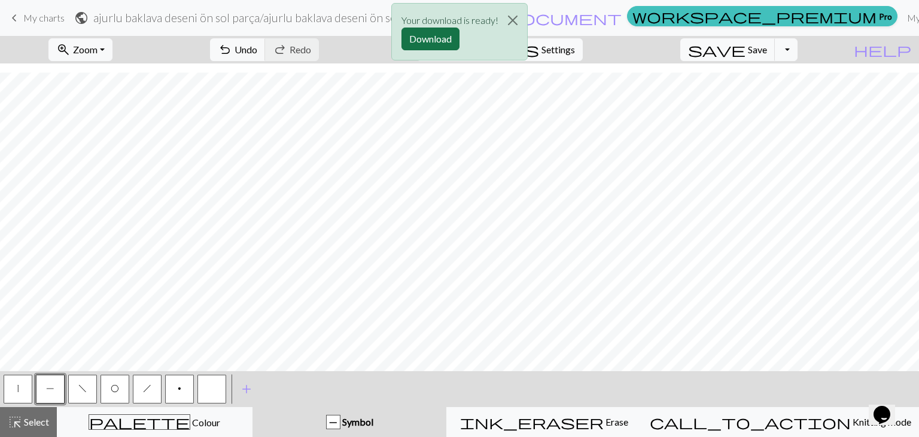
click at [444, 38] on button "Download" at bounding box center [431, 39] width 58 height 23
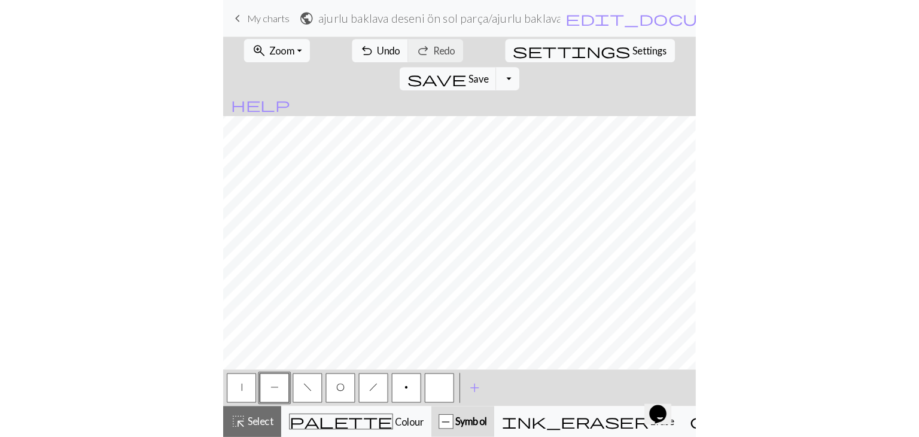
scroll to position [227, 0]
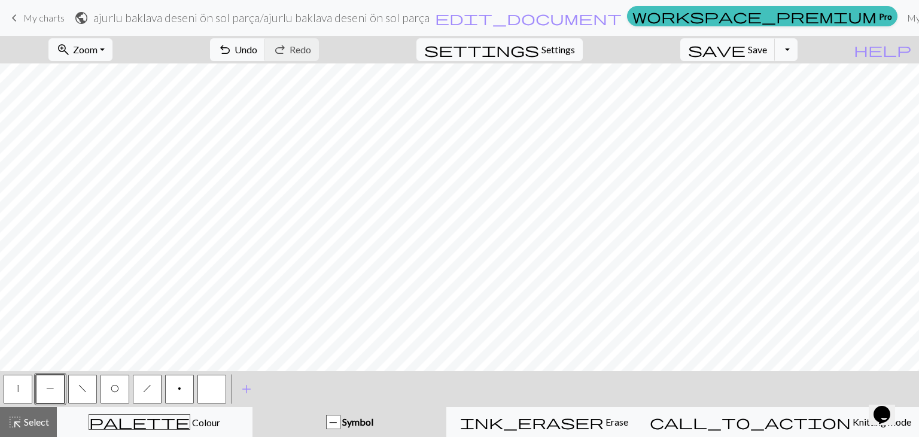
click at [7, 387] on button "|" at bounding box center [18, 389] width 29 height 29
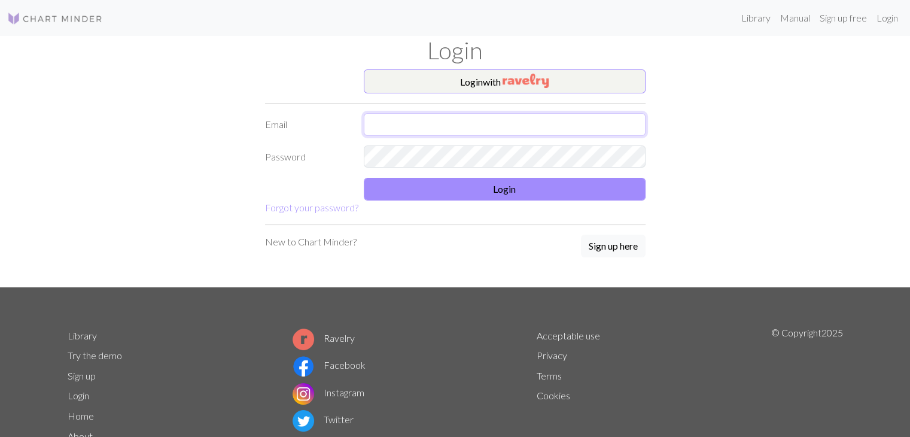
click at [469, 129] on input "text" at bounding box center [505, 124] width 282 height 23
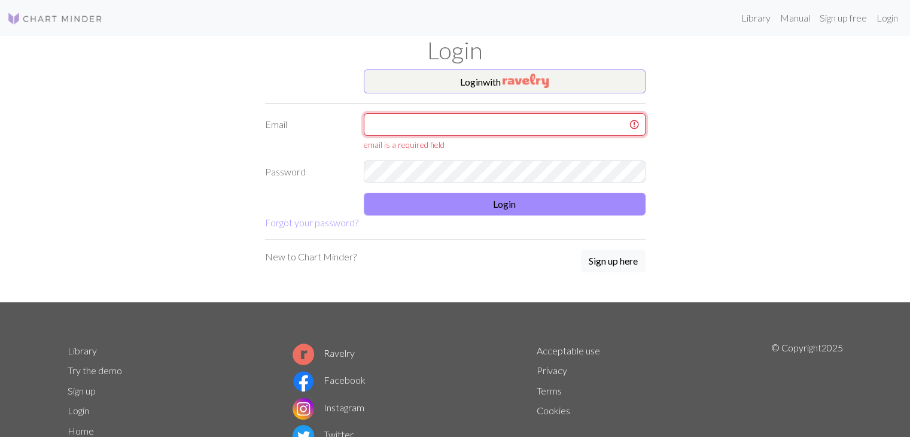
type input "[EMAIL_ADDRESS][DOMAIN_NAME]"
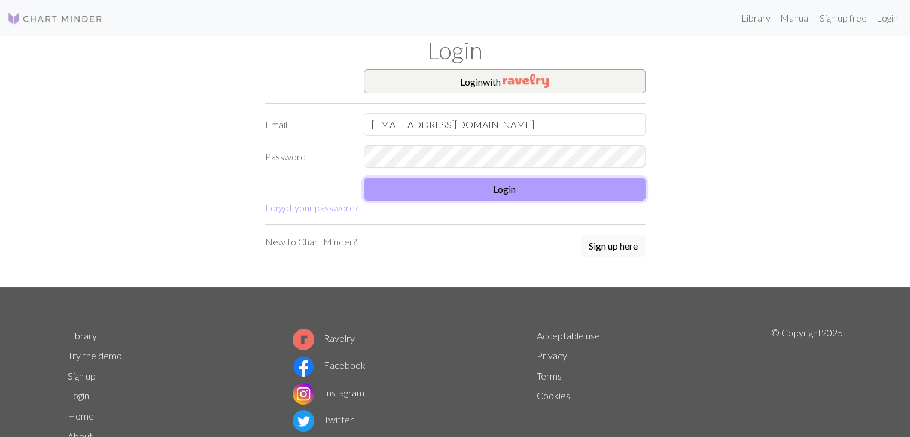
click at [527, 194] on button "Login" at bounding box center [505, 189] width 282 height 23
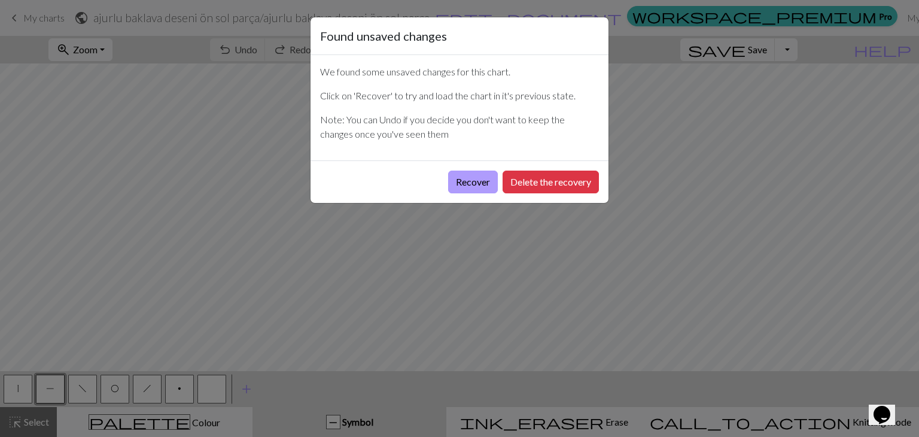
click at [456, 183] on button "Recover" at bounding box center [473, 182] width 50 height 23
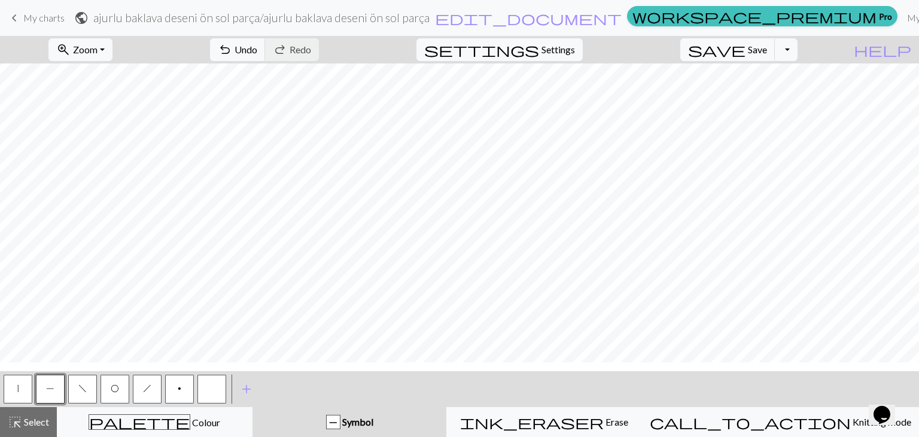
scroll to position [409, 0]
click at [767, 50] on span "Save" at bounding box center [757, 49] width 19 height 11
click at [32, 14] on span "My charts" at bounding box center [43, 17] width 41 height 11
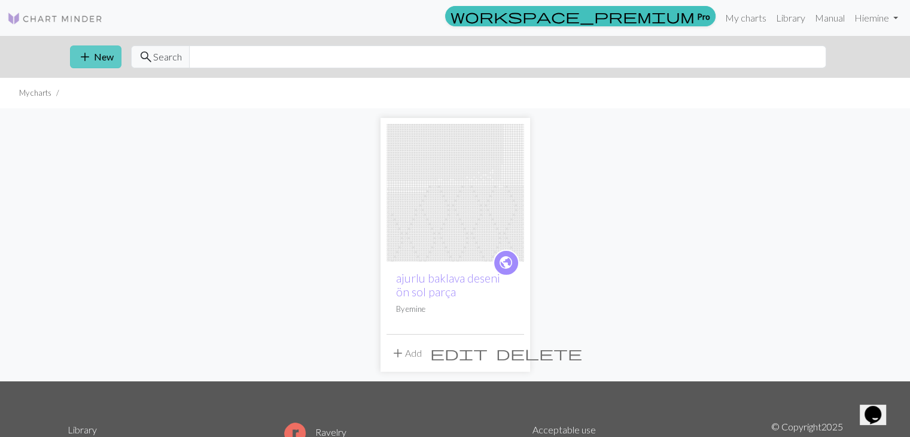
click at [96, 48] on button "add New" at bounding box center [95, 56] width 51 height 23
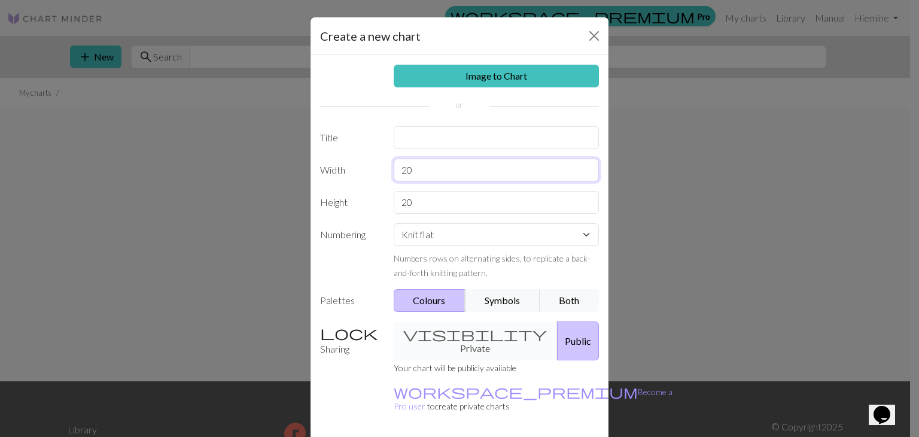
click at [441, 163] on input "20" at bounding box center [497, 170] width 206 height 23
click at [454, 176] on input "20" at bounding box center [497, 170] width 206 height 23
type input "2"
type input "59"
click at [450, 208] on input "20" at bounding box center [497, 202] width 206 height 23
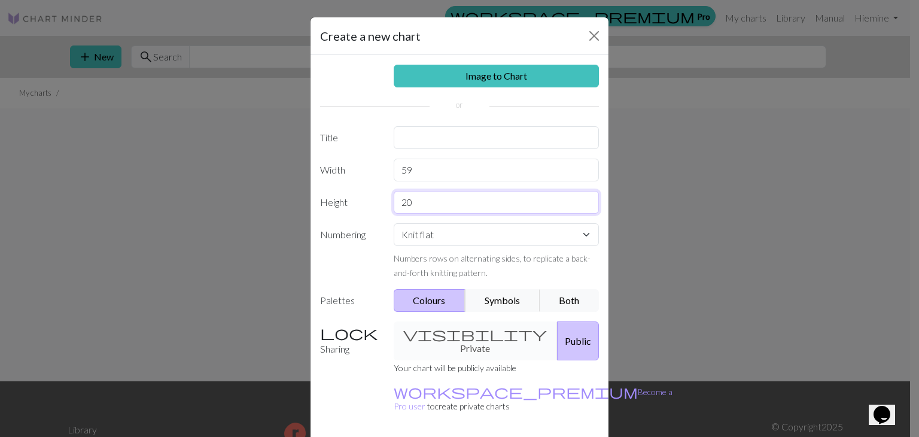
type input "2"
type input "24"
click at [585, 34] on button "Close" at bounding box center [594, 35] width 19 height 19
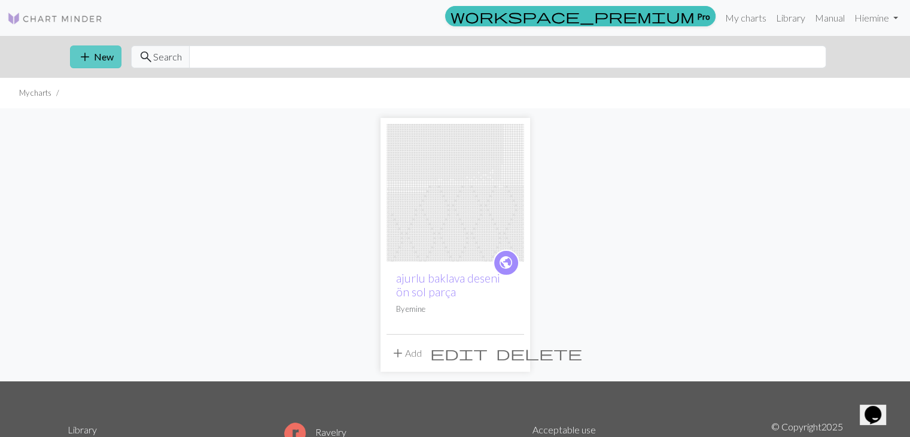
click at [101, 62] on button "add New" at bounding box center [95, 56] width 51 height 23
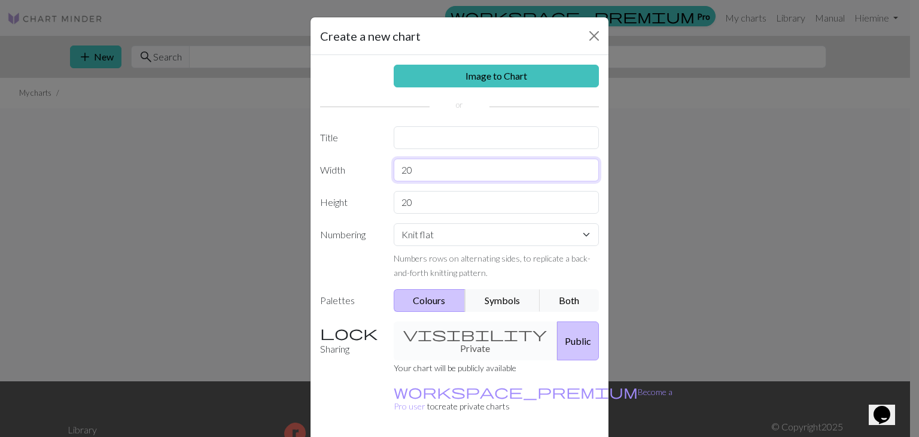
click at [424, 174] on input "20" at bounding box center [497, 170] width 206 height 23
type input "59"
click at [415, 211] on input "20" at bounding box center [497, 202] width 206 height 23
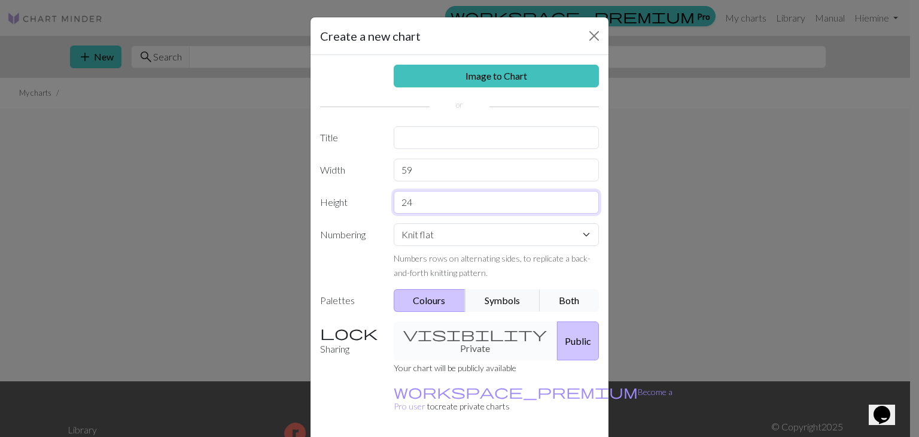
type input "24"
click at [554, 297] on button "Both" at bounding box center [570, 300] width 60 height 23
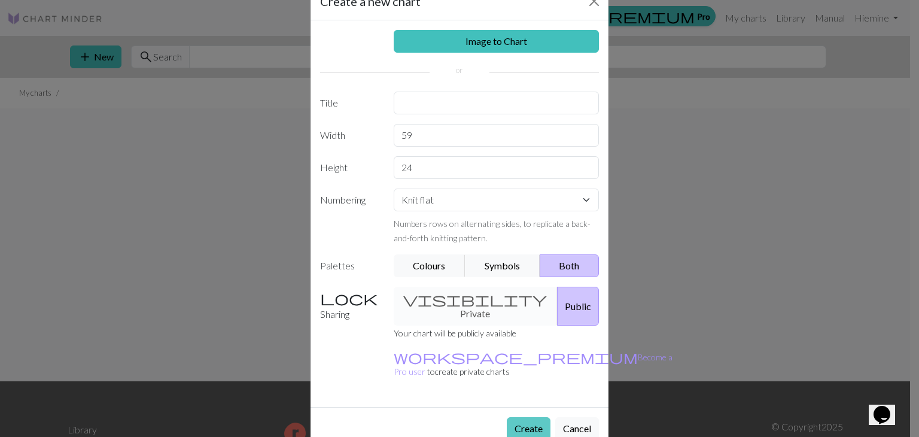
click at [514, 417] on button "Create" at bounding box center [529, 428] width 44 height 23
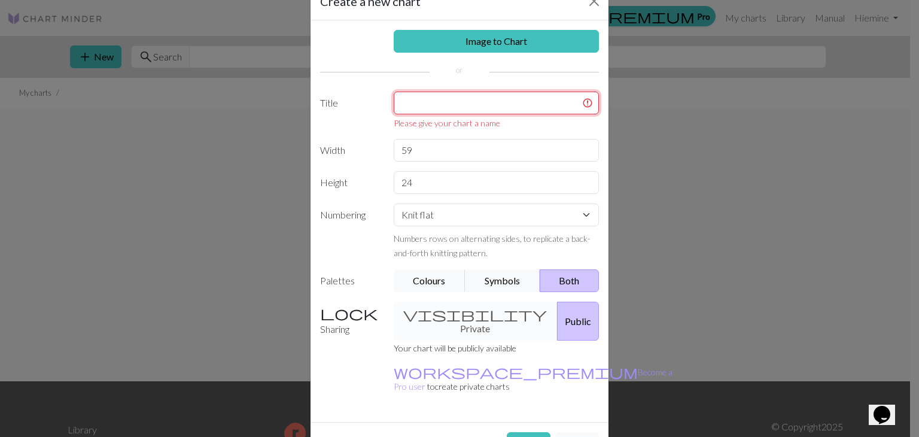
click at [549, 107] on input "text" at bounding box center [497, 103] width 206 height 23
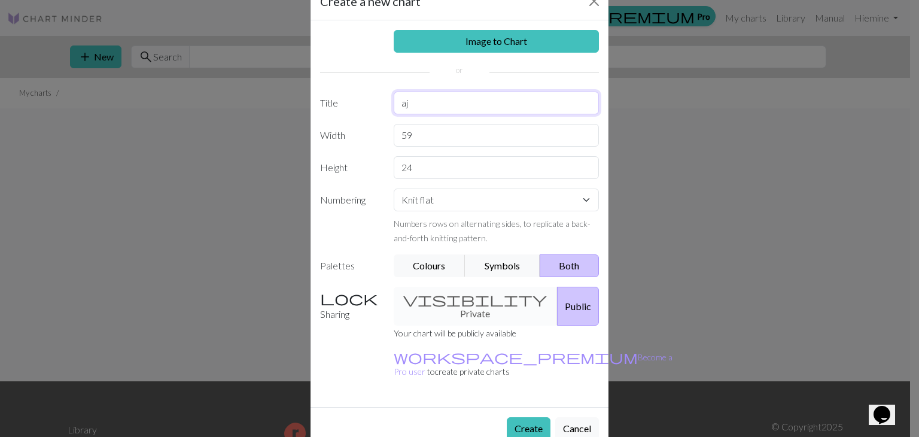
type input "a"
type input "Ajurlu Baklava Dilimi"
click at [529, 417] on button "Create" at bounding box center [529, 428] width 44 height 23
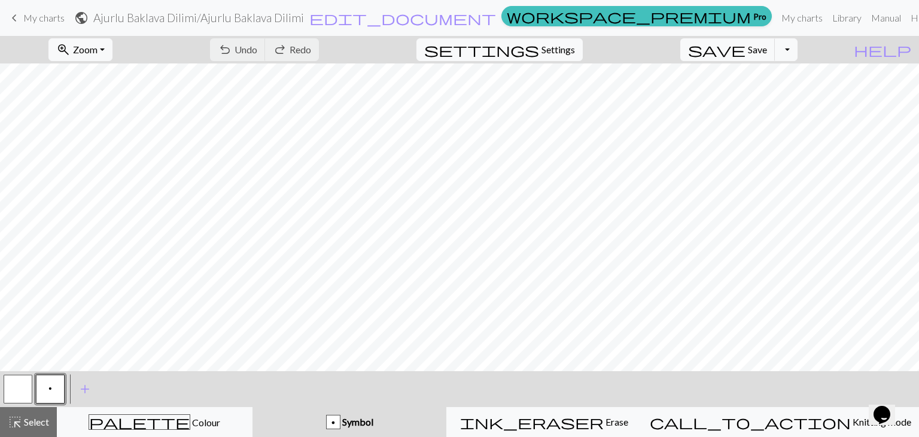
scroll to position [42, 0]
click at [79, 389] on span "add" at bounding box center [85, 389] width 14 height 17
click at [120, 391] on span "add" at bounding box center [117, 389] width 14 height 17
click at [148, 391] on span "add" at bounding box center [149, 389] width 14 height 17
click at [183, 391] on span "add" at bounding box center [182, 389] width 14 height 17
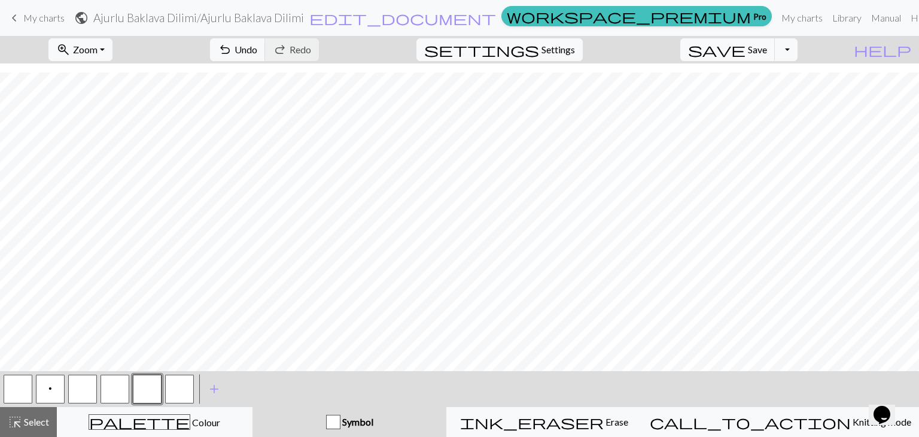
click at [57, 390] on button "p" at bounding box center [50, 389] width 29 height 29
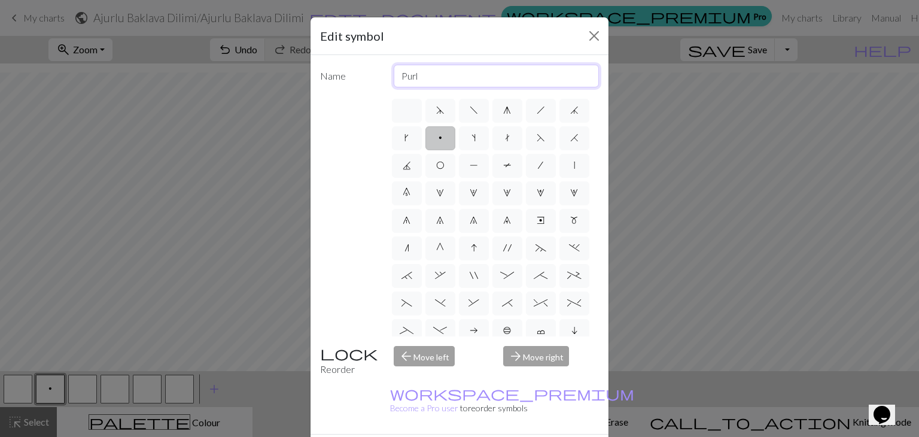
click at [431, 81] on input "Purl" at bounding box center [497, 76] width 206 height 23
click at [562, 123] on div "d f g h j k p s t F H J O P T / | 0 1 2 3 4 5 6 7 8 9 e m n G I ' ~ . ` , " : ;…" at bounding box center [494, 216] width 209 height 239
click at [455, 156] on label "O" at bounding box center [441, 166] width 30 height 24
click at [444, 158] on input "O" at bounding box center [440, 162] width 8 height 8
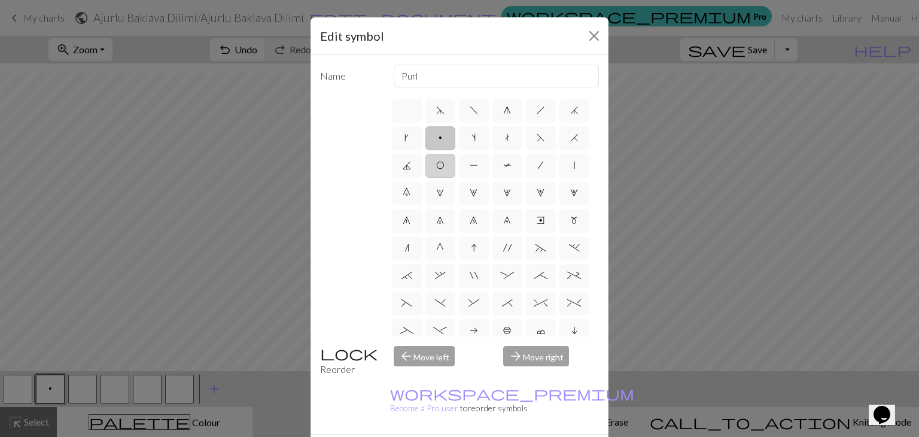
radio input "true"
type input "yo"
click at [455, 137] on label "p" at bounding box center [441, 138] width 30 height 24
click at [446, 137] on input "p" at bounding box center [443, 134] width 8 height 8
radio input "true"
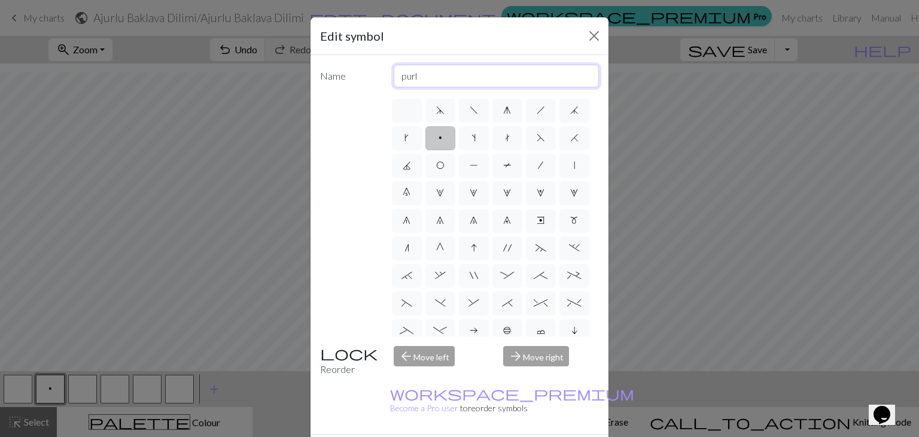
click at [438, 80] on input "purl" at bounding box center [497, 76] width 206 height 23
type input "yo"
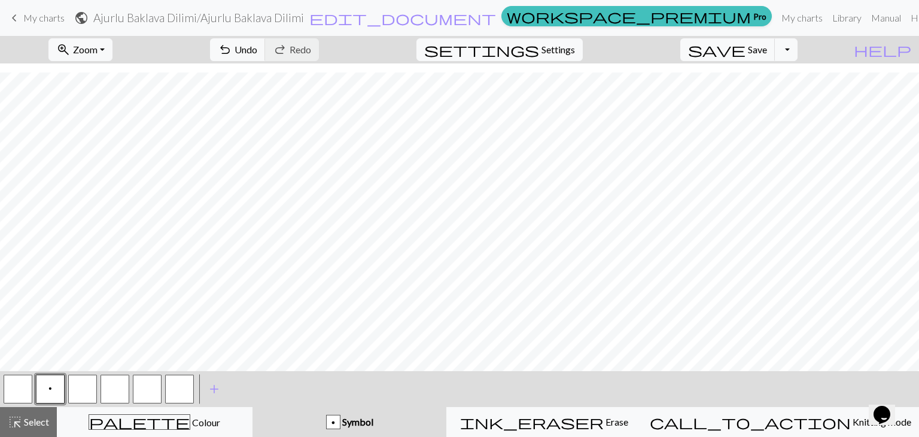
click at [83, 384] on button "button" at bounding box center [82, 389] width 29 height 29
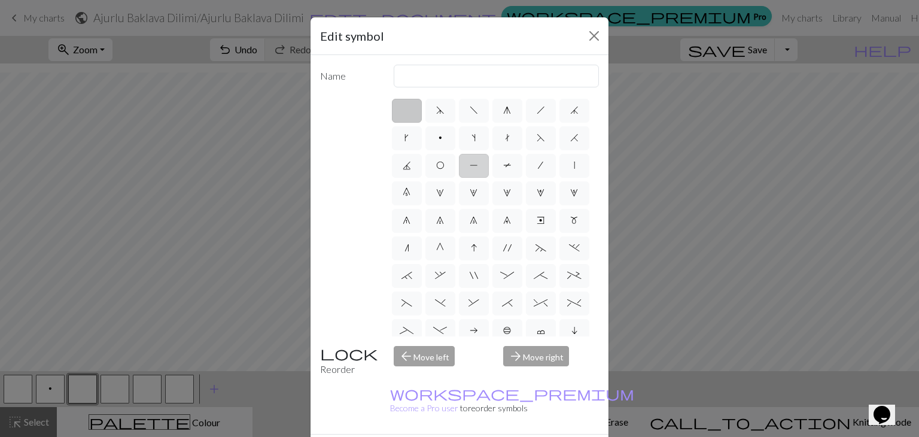
click at [478, 168] on span "P" at bounding box center [474, 165] width 8 height 10
click at [478, 166] on input "P" at bounding box center [474, 162] width 8 height 8
radio input "true"
type input "purl"
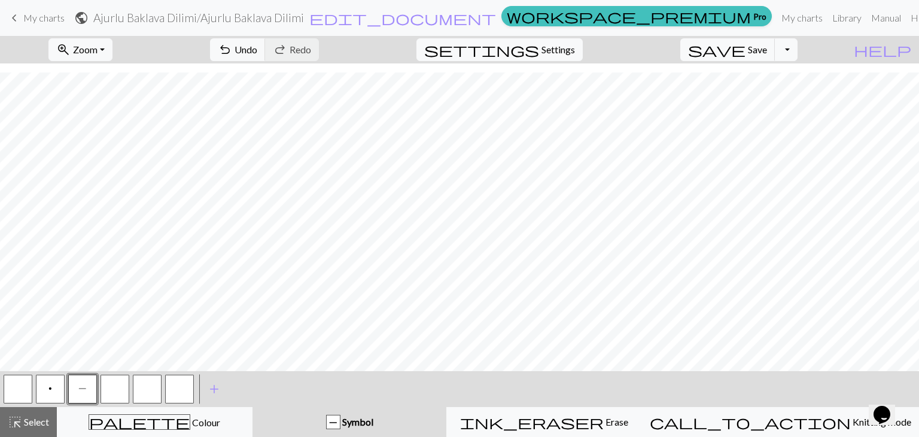
click at [31, 385] on button "button" at bounding box center [18, 389] width 29 height 29
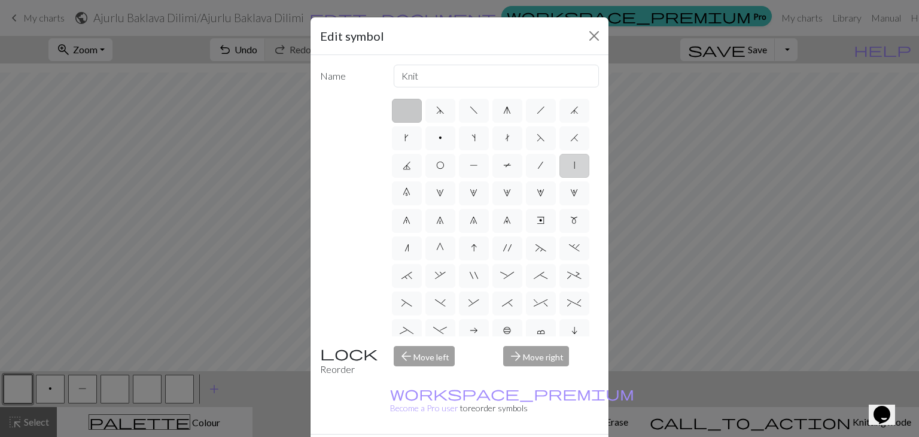
click at [560, 178] on label "|" at bounding box center [575, 166] width 30 height 24
click at [574, 166] on input "|" at bounding box center [578, 162] width 8 height 8
radio input "true"
click at [439, 78] on input "slip stitch" at bounding box center [497, 76] width 206 height 23
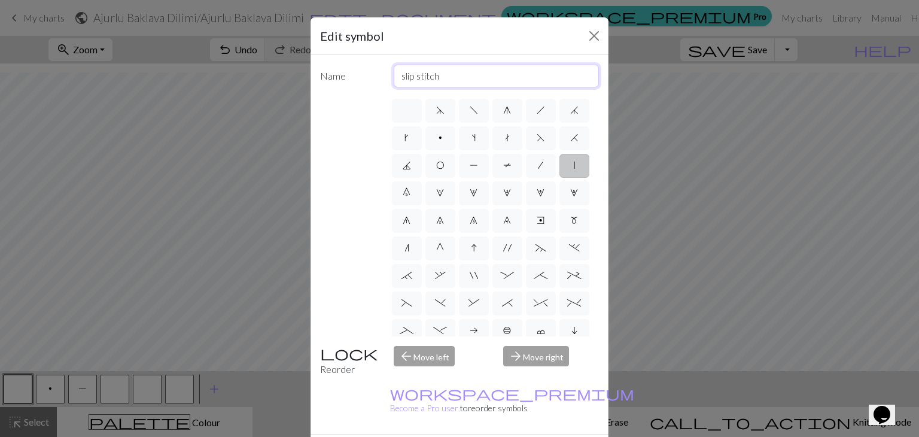
click at [439, 78] on input "slip stitch" at bounding box center [497, 76] width 206 height 23
type input "knit"
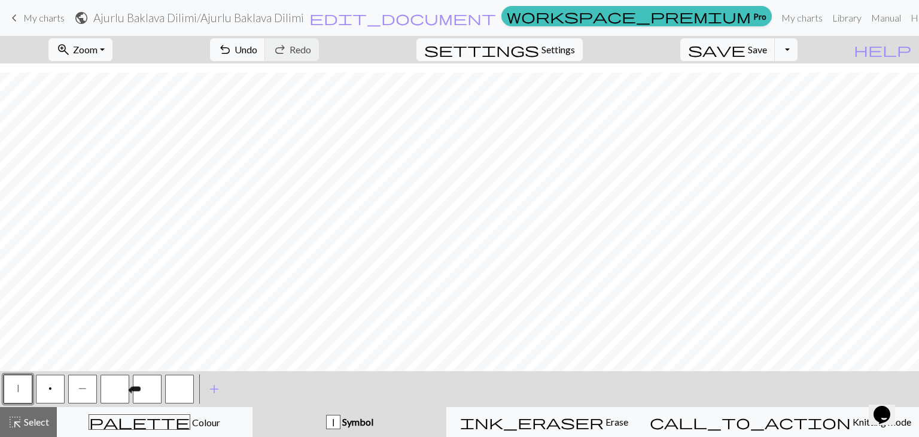
click at [122, 388] on button "button" at bounding box center [115, 389] width 29 height 29
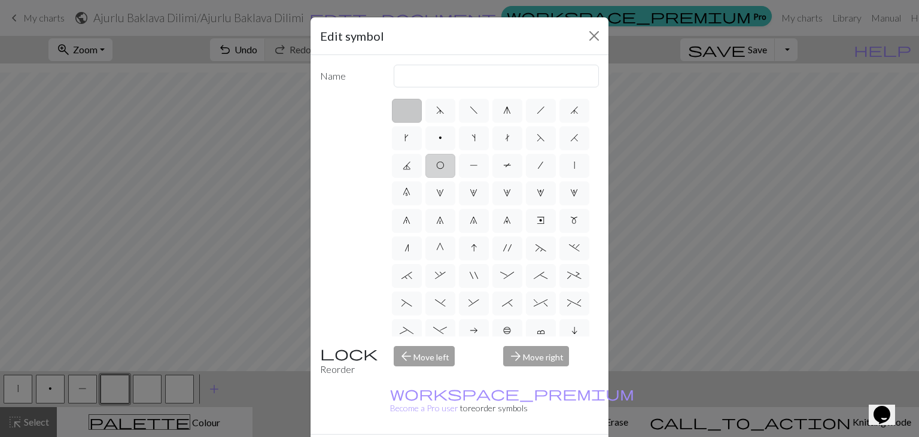
click at [455, 169] on label "O" at bounding box center [441, 166] width 30 height 24
click at [444, 166] on input "O" at bounding box center [440, 162] width 8 height 8
radio input "true"
type input "yo"
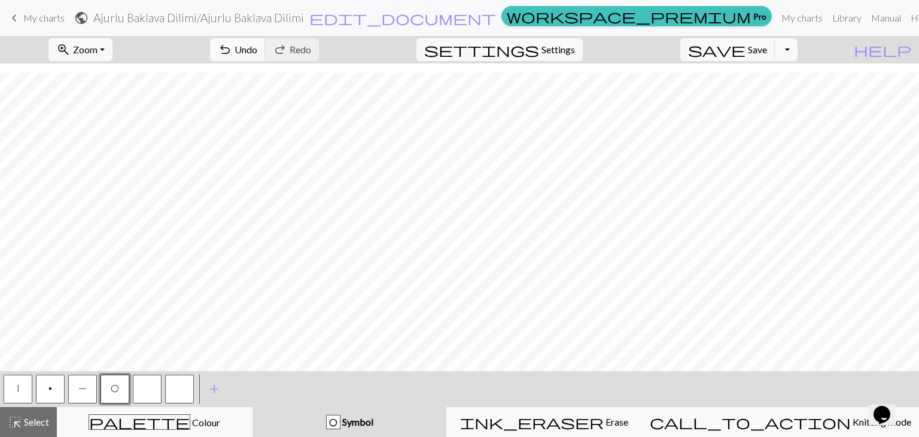
click at [53, 386] on button "p" at bounding box center [50, 389] width 29 height 29
click at [53, 386] on div "Edit symbol Name yo d f g h j k p s t F H J O P T / | 0 1 2 3 4 5 6 7 8 9 e m n…" at bounding box center [459, 218] width 919 height 437
click at [54, 391] on button "p" at bounding box center [50, 389] width 29 height 29
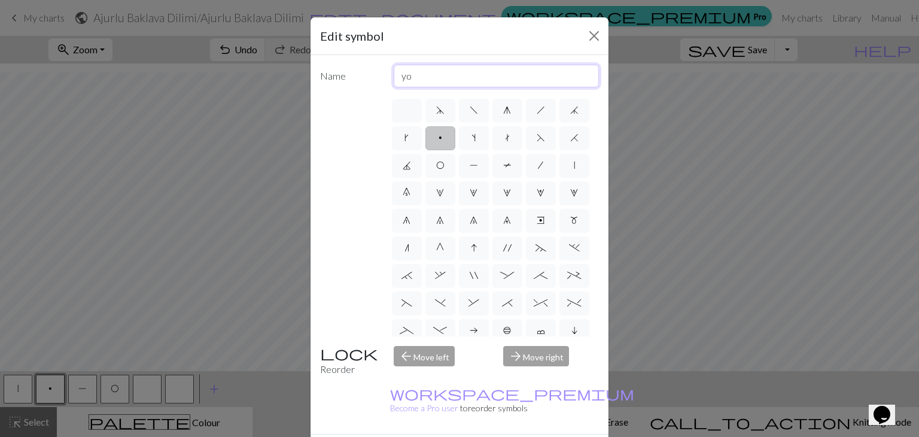
click at [422, 78] on input "yo" at bounding box center [497, 76] width 206 height 23
type input "slip stich"
click at [455, 144] on label "p" at bounding box center [441, 138] width 30 height 24
click at [446, 138] on input "p" at bounding box center [443, 134] width 8 height 8
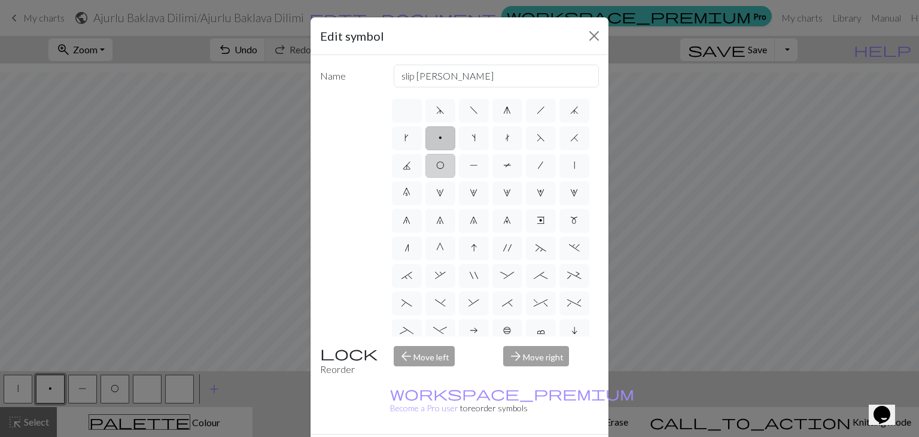
click at [455, 160] on label "O" at bounding box center [441, 166] width 30 height 24
click at [444, 160] on input "O" at bounding box center [440, 162] width 8 height 8
radio input "true"
type input "yo"
click at [422, 162] on label "J" at bounding box center [407, 166] width 30 height 24
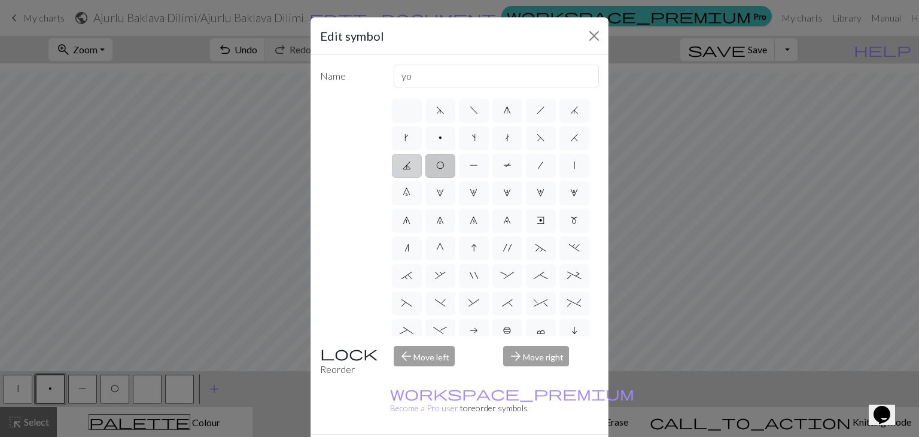
click at [411, 162] on input "J" at bounding box center [407, 162] width 8 height 8
radio input "true"
type input "p3tog"
click at [442, 141] on span "p" at bounding box center [441, 138] width 4 height 10
click at [446, 138] on input "p" at bounding box center [443, 134] width 8 height 8
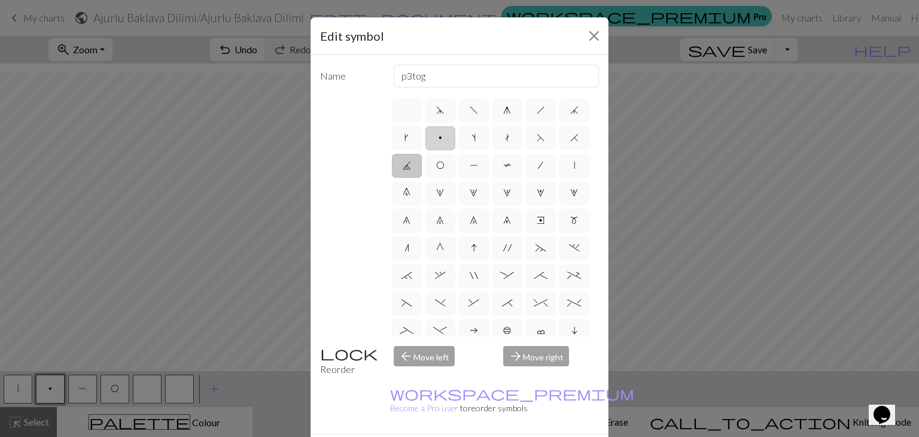
radio input "true"
type input "purl"
click at [455, 174] on label "O" at bounding box center [441, 166] width 30 height 24
click at [444, 166] on input "O" at bounding box center [440, 162] width 8 height 8
radio input "true"
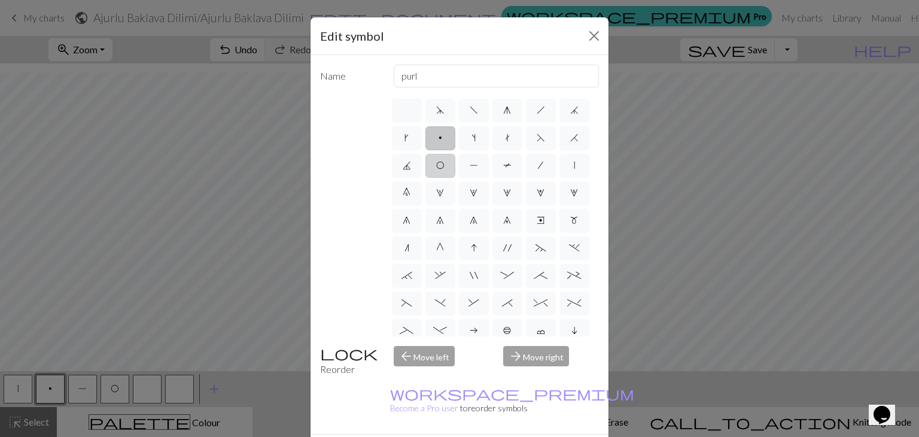
type input "yo"
click at [489, 173] on label "P" at bounding box center [474, 166] width 30 height 24
click at [478, 166] on input "P" at bounding box center [474, 162] width 8 height 8
radio input "true"
type input "purl"
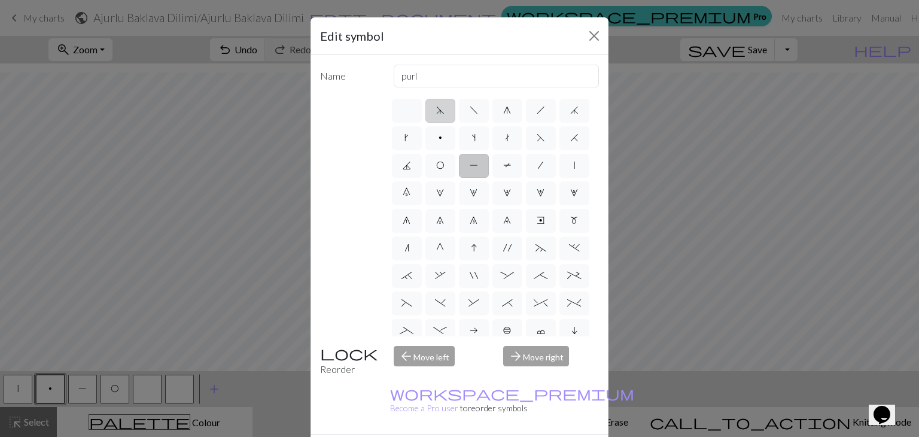
click at [442, 113] on label "d" at bounding box center [441, 111] width 30 height 24
click at [442, 111] on input "d" at bounding box center [440, 107] width 8 height 8
radio input "true"
type input "sk2p"
click at [463, 111] on label "f" at bounding box center [474, 111] width 30 height 24
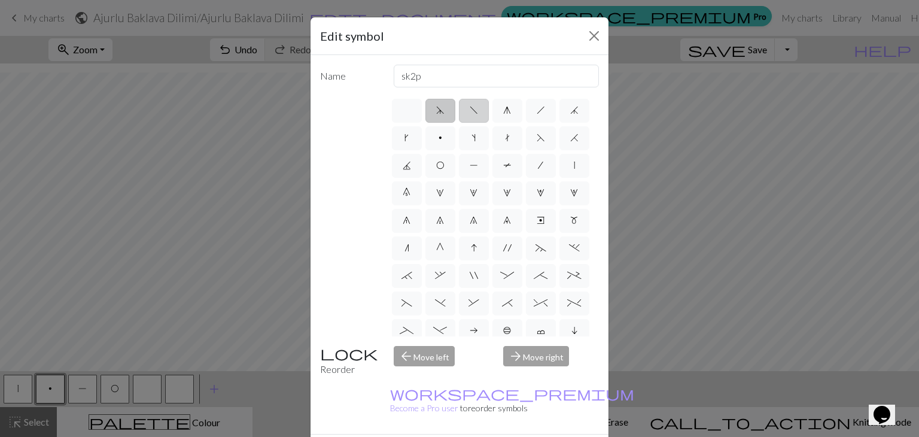
click at [470, 111] on input "f" at bounding box center [474, 107] width 8 height 8
radio input "true"
type input "left leaning decrease"
drag, startPoint x: 498, startPoint y: 109, endPoint x: 512, endPoint y: 109, distance: 14.4
click at [512, 109] on label "g" at bounding box center [508, 111] width 30 height 24
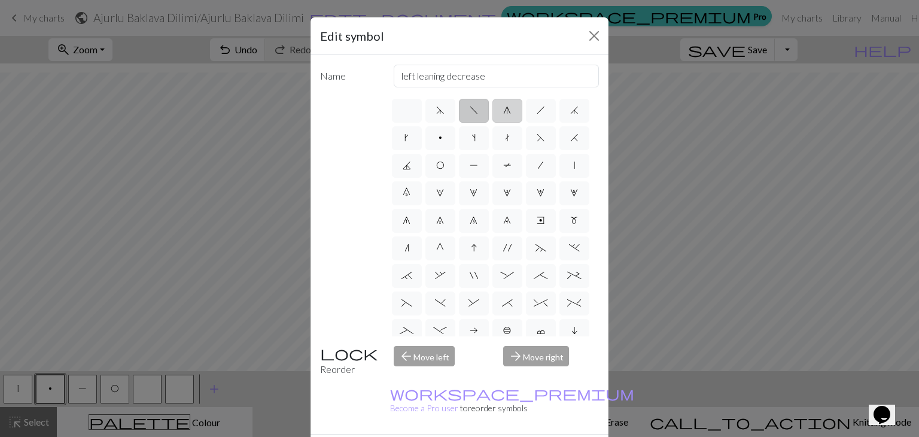
click at [511, 109] on input "g" at bounding box center [507, 107] width 8 height 8
radio input "true"
type input "sk2p"
click at [537, 111] on span "h" at bounding box center [541, 110] width 8 height 10
click at [537, 111] on input "h" at bounding box center [541, 107] width 8 height 8
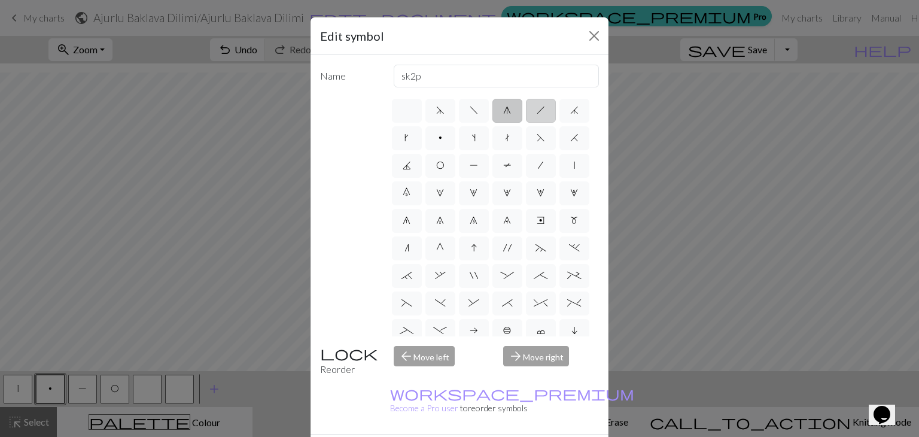
radio input "true"
type input "right leaning decrease"
click at [455, 131] on label "p" at bounding box center [441, 138] width 30 height 24
click at [446, 131] on input "p" at bounding box center [443, 134] width 8 height 8
radio input "true"
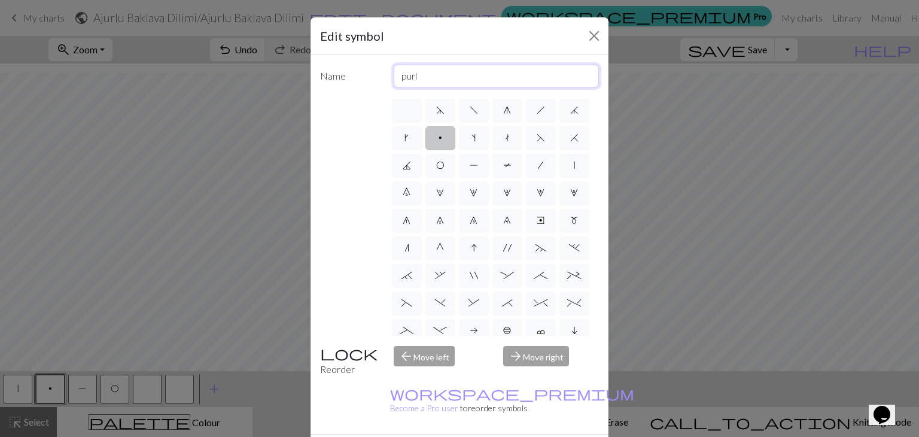
click at [426, 80] on input "purl" at bounding box center [497, 76] width 206 height 23
type input "slip stitch"
click at [513, 357] on div "arrow_forward Move right" at bounding box center [551, 361] width 110 height 31
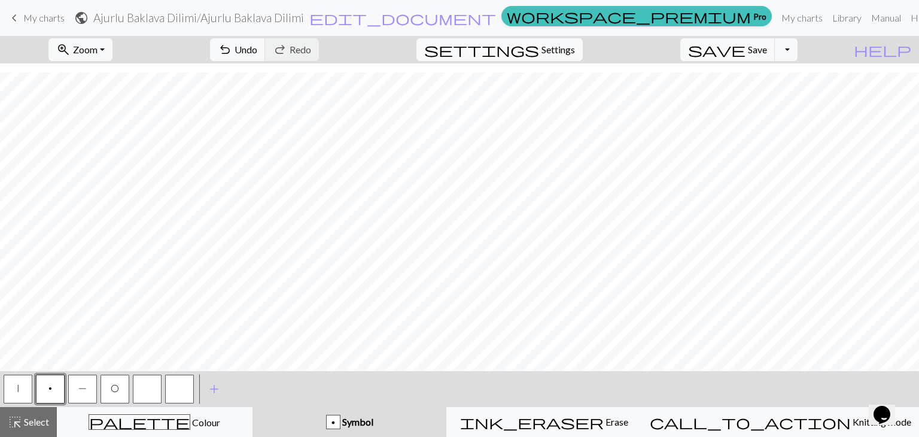
click at [156, 385] on button "button" at bounding box center [147, 389] width 29 height 29
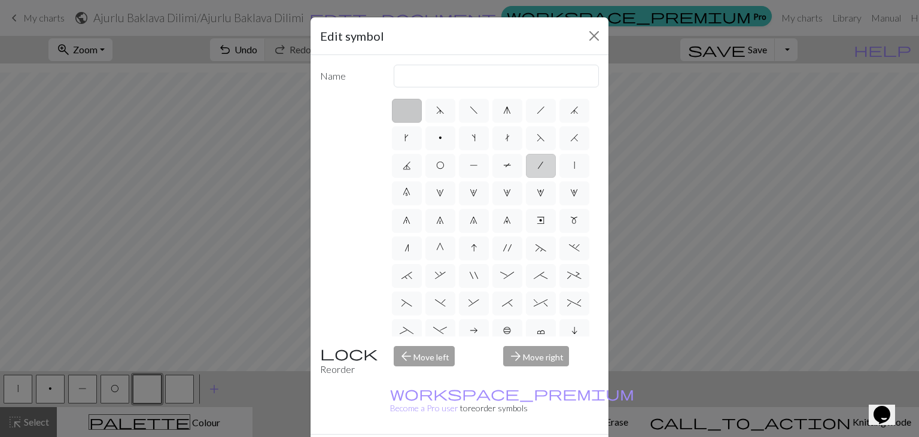
click at [526, 178] on label "/" at bounding box center [541, 166] width 30 height 24
click at [538, 166] on input "/" at bounding box center [542, 162] width 8 height 8
radio input "true"
type input "right leaning decrease"
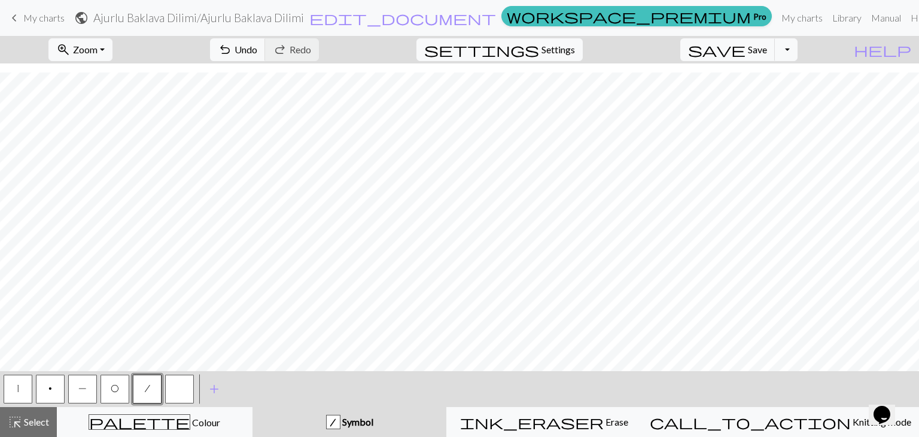
click at [184, 397] on button "button" at bounding box center [179, 389] width 29 height 29
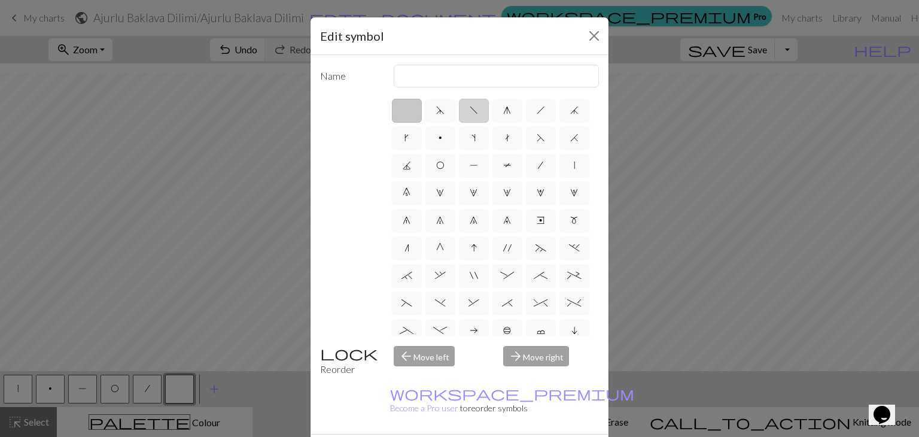
click at [472, 110] on span "f" at bounding box center [474, 110] width 8 height 10
click at [472, 110] on input "f" at bounding box center [474, 107] width 8 height 8
radio input "true"
type input "left leaning decrease"
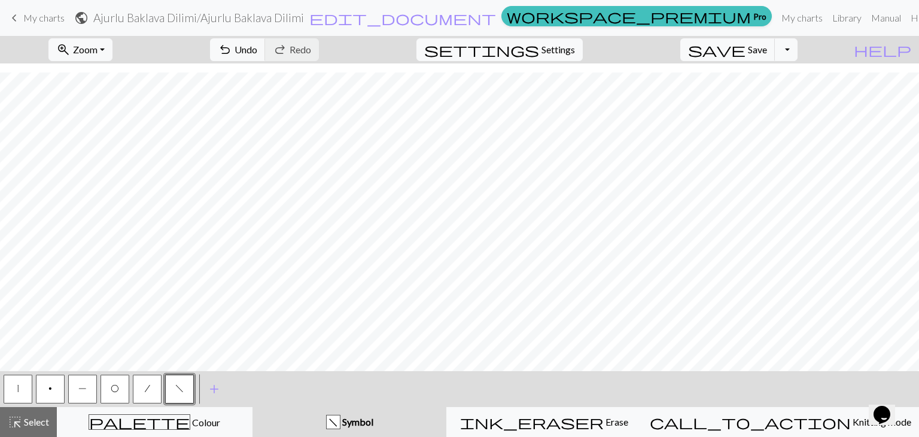
click at [24, 387] on button "|" at bounding box center [18, 389] width 29 height 29
click at [24, 387] on div "Edit symbol Name knit d f g h j k p s t F H J O P T / | 0 1 2 3 4 5 6 7 8 9 e m…" at bounding box center [459, 218] width 919 height 437
click at [24, 387] on button "|" at bounding box center [18, 389] width 29 height 29
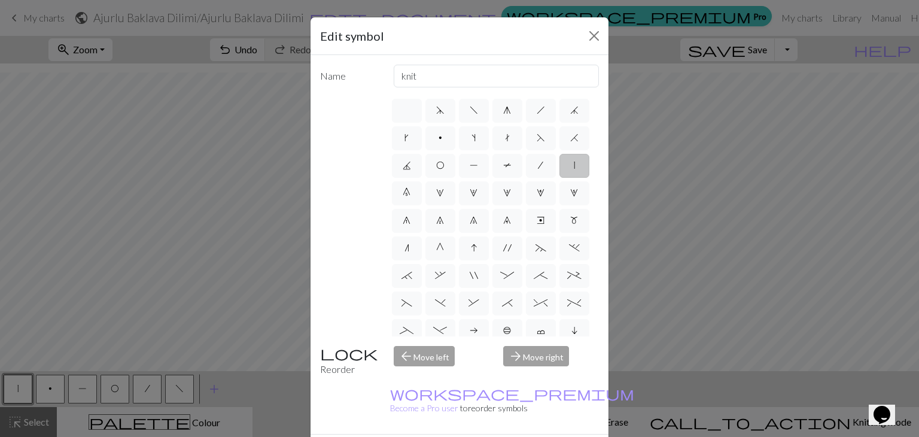
click at [507, 362] on div "arrow_forward Move right" at bounding box center [551, 361] width 110 height 31
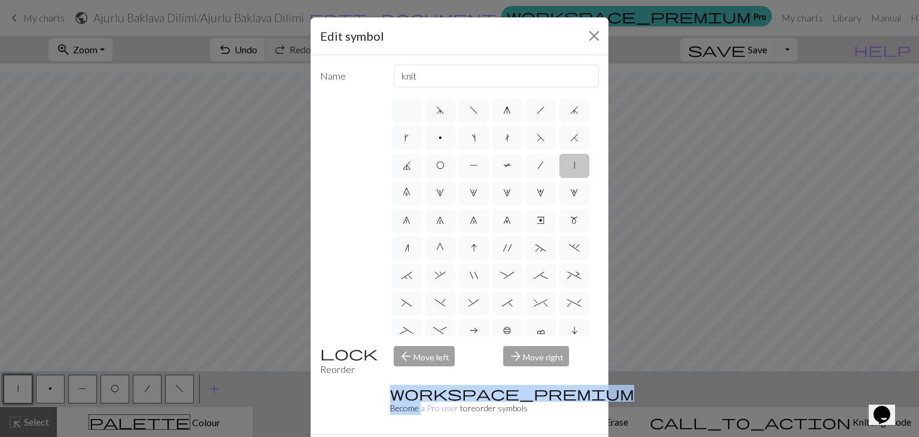
click at [507, 362] on div "arrow_forward Move right" at bounding box center [551, 361] width 110 height 31
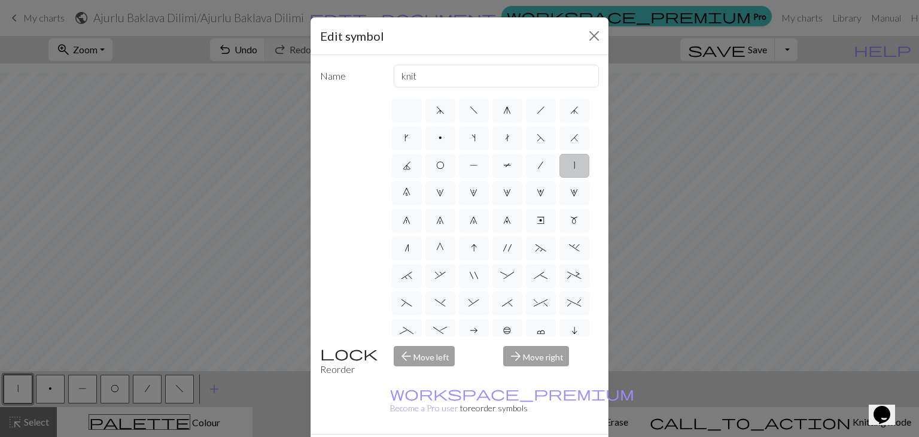
click at [421, 352] on div "arrow_back Move left" at bounding box center [442, 361] width 110 height 31
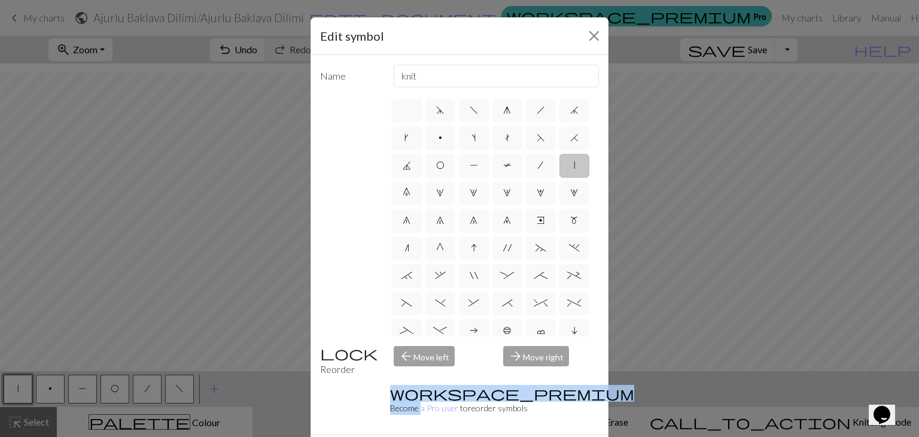
click at [421, 352] on div "arrow_back Move left" at bounding box center [442, 361] width 110 height 31
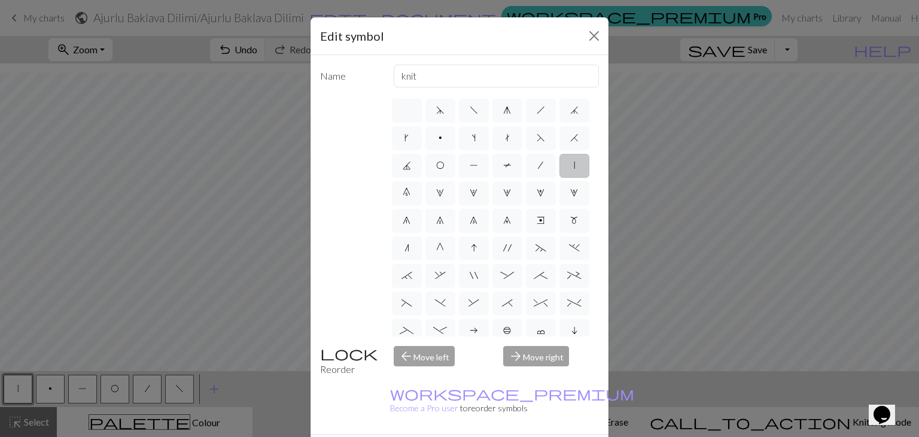
click at [421, 352] on div "arrow_back Move left" at bounding box center [442, 361] width 110 height 31
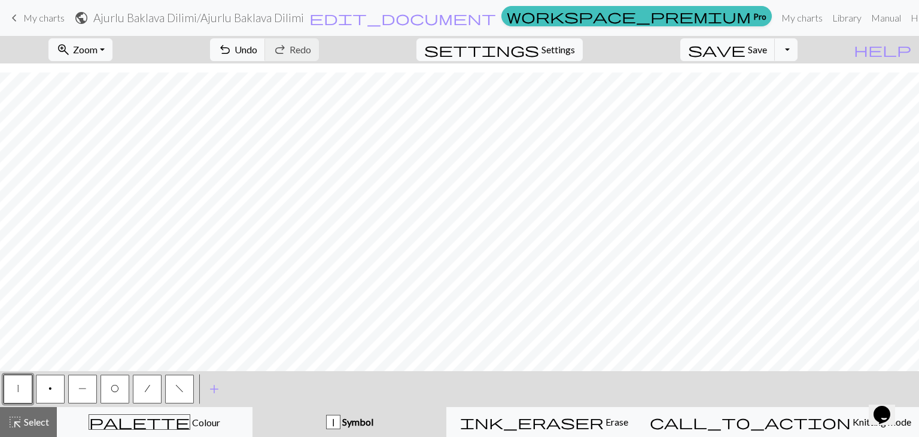
click at [22, 381] on button "|" at bounding box center [18, 389] width 29 height 29
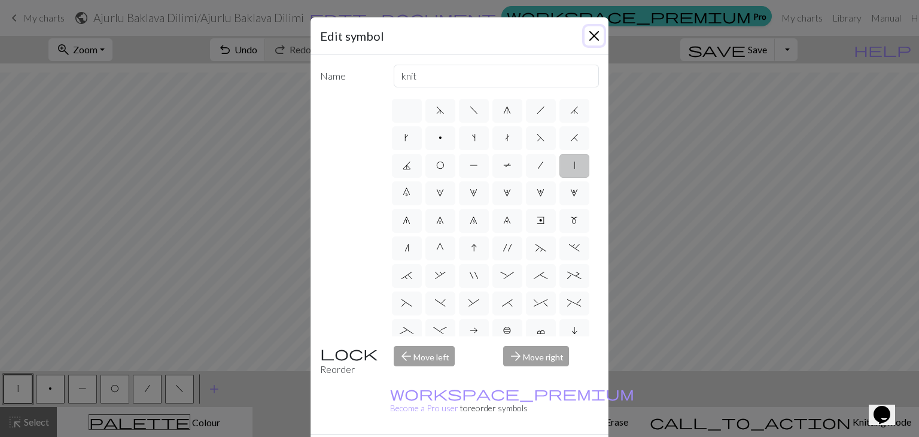
click at [588, 34] on button "Close" at bounding box center [594, 35] width 19 height 19
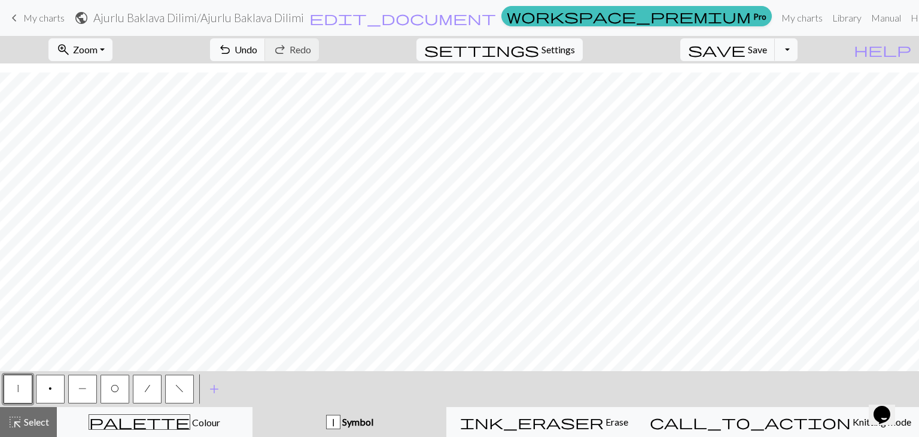
click at [57, 387] on button "p" at bounding box center [50, 389] width 29 height 29
click at [177, 395] on button "f" at bounding box center [179, 389] width 29 height 29
click at [139, 394] on button "/" at bounding box center [147, 389] width 29 height 29
click at [113, 384] on span "O" at bounding box center [115, 389] width 8 height 10
click at [181, 386] on span "f" at bounding box center [179, 389] width 8 height 10
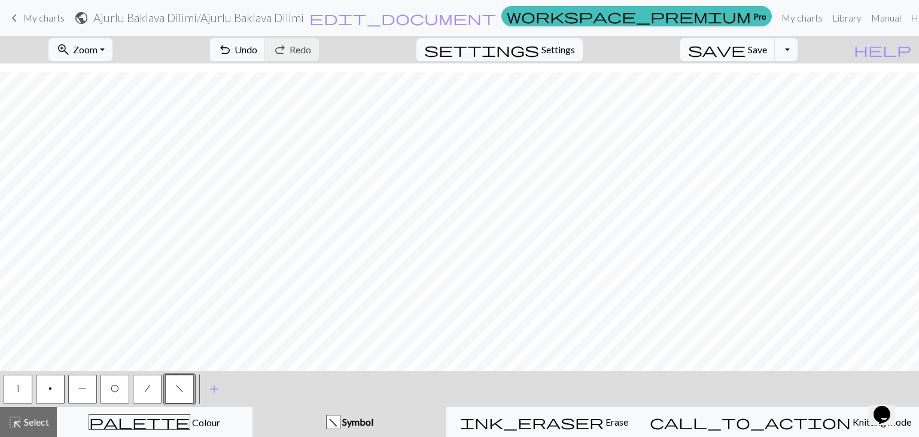
click at [121, 381] on button "O" at bounding box center [115, 389] width 29 height 29
click at [91, 391] on button "P" at bounding box center [82, 389] width 29 height 29
click at [5, 384] on button "|" at bounding box center [18, 389] width 29 height 29
click at [75, 391] on button "P" at bounding box center [82, 389] width 29 height 29
click at [17, 387] on button "|" at bounding box center [18, 389] width 29 height 29
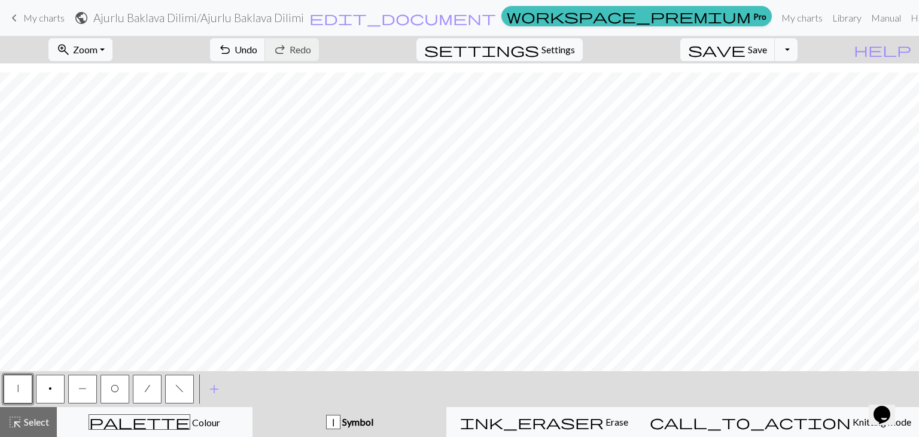
click at [87, 381] on button "P" at bounding box center [82, 389] width 29 height 29
click at [55, 393] on button "p" at bounding box center [50, 389] width 29 height 29
drag, startPoint x: 177, startPoint y: 392, endPoint x: 184, endPoint y: 392, distance: 6.6
click at [178, 392] on span "f" at bounding box center [179, 389] width 8 height 10
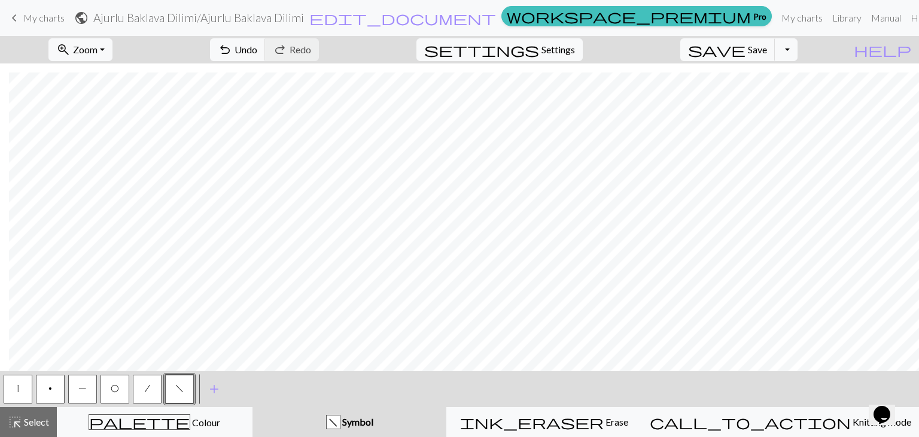
drag, startPoint x: 124, startPoint y: 384, endPoint x: 147, endPoint y: 378, distance: 22.9
click at [124, 384] on button "O" at bounding box center [115, 389] width 29 height 29
click at [138, 390] on button "/" at bounding box center [147, 389] width 29 height 29
click at [69, 388] on button "P" at bounding box center [82, 389] width 29 height 29
click at [182, 391] on span "f" at bounding box center [179, 389] width 8 height 10
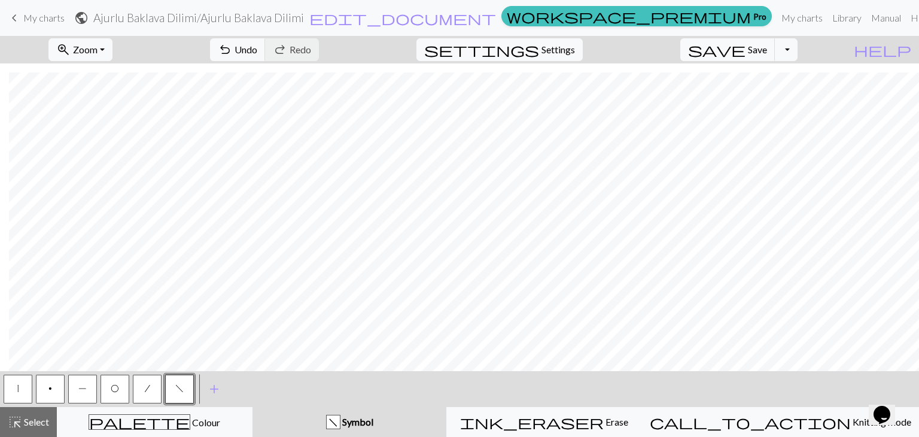
click at [139, 383] on button "/" at bounding box center [147, 389] width 29 height 29
click at [114, 390] on span "O" at bounding box center [115, 389] width 8 height 10
drag, startPoint x: 156, startPoint y: 388, endPoint x: 165, endPoint y: 382, distance: 11.6
click at [157, 388] on button "/" at bounding box center [147, 389] width 29 height 29
drag, startPoint x: 183, startPoint y: 387, endPoint x: 201, endPoint y: 390, distance: 18.9
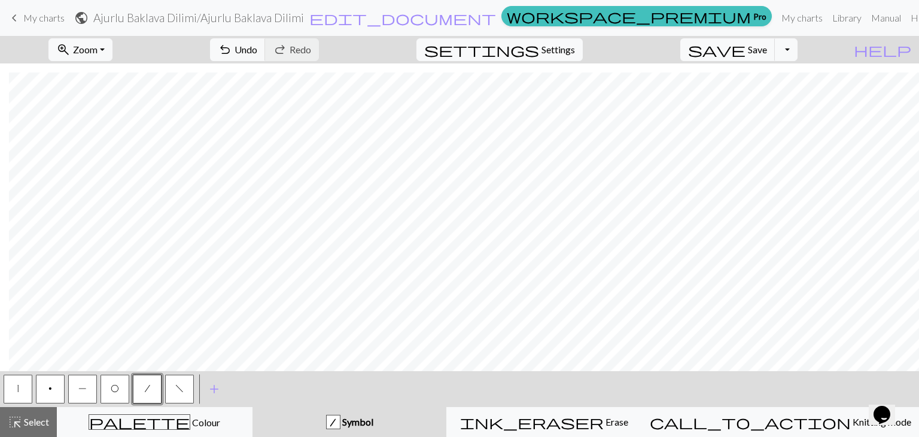
click at [184, 386] on button "f" at bounding box center [179, 389] width 29 height 29
click at [124, 386] on button "O" at bounding box center [115, 389] width 29 height 29
click at [141, 391] on button "/" at bounding box center [147, 389] width 29 height 29
drag, startPoint x: 175, startPoint y: 393, endPoint x: 197, endPoint y: 369, distance: 31.8
click at [175, 391] on span "f" at bounding box center [179, 389] width 8 height 10
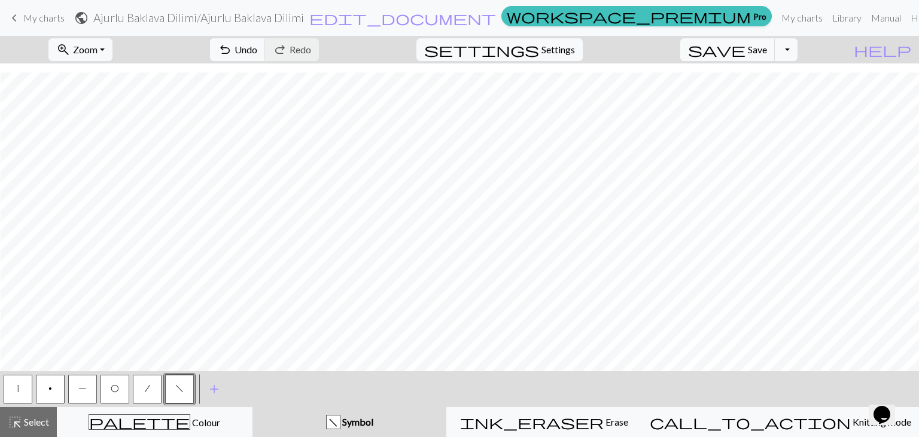
scroll to position [42, 0]
click at [108, 386] on button "O" at bounding box center [115, 389] width 29 height 29
click at [181, 389] on span "f" at bounding box center [179, 389] width 8 height 10
click at [151, 388] on button "/" at bounding box center [147, 389] width 29 height 29
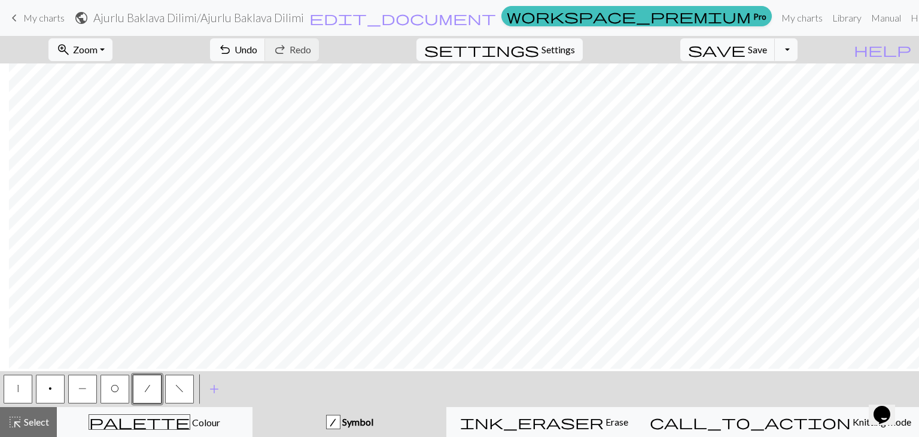
scroll to position [0, 93]
drag, startPoint x: 81, startPoint y: 388, endPoint x: 84, endPoint y: 382, distance: 7.5
click at [81, 387] on span "P" at bounding box center [82, 389] width 8 height 10
drag, startPoint x: 20, startPoint y: 388, endPoint x: 26, endPoint y: 391, distance: 6.4
click at [22, 391] on button "|" at bounding box center [18, 389] width 29 height 29
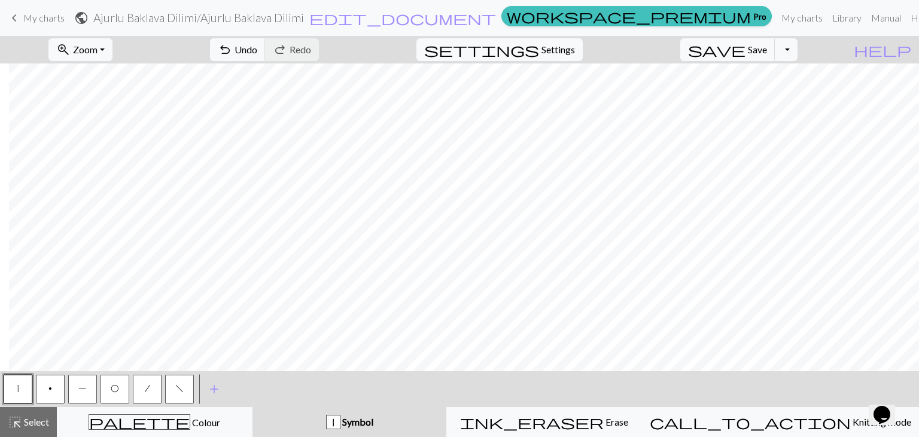
click at [110, 385] on button "O" at bounding box center [115, 389] width 29 height 29
click at [146, 396] on button "/" at bounding box center [147, 389] width 29 height 29
click at [92, 389] on button "P" at bounding box center [82, 389] width 29 height 29
click at [20, 388] on button "|" at bounding box center [18, 389] width 29 height 29
click at [167, 381] on button "f" at bounding box center [179, 389] width 29 height 29
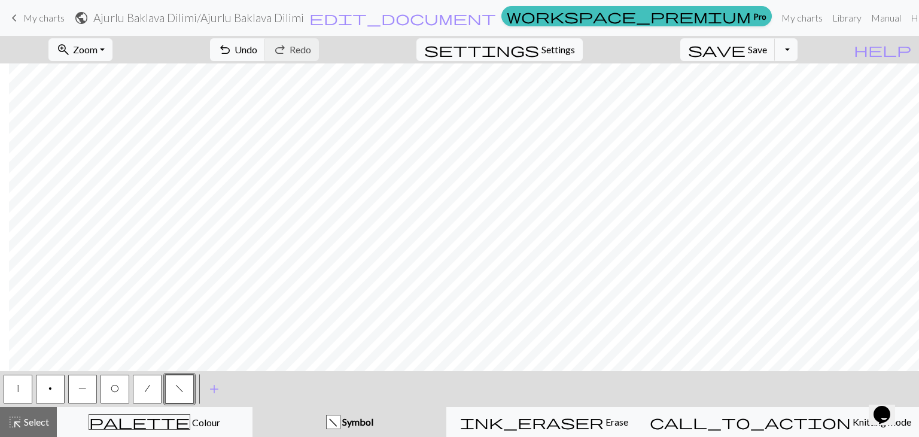
click at [91, 395] on button "P" at bounding box center [82, 389] width 29 height 29
click at [13, 396] on button "|" at bounding box center [18, 389] width 29 height 29
click at [172, 400] on button "f" at bounding box center [179, 389] width 29 height 29
click at [151, 386] on button "/" at bounding box center [147, 389] width 29 height 29
drag, startPoint x: 121, startPoint y: 381, endPoint x: 144, endPoint y: 363, distance: 29.4
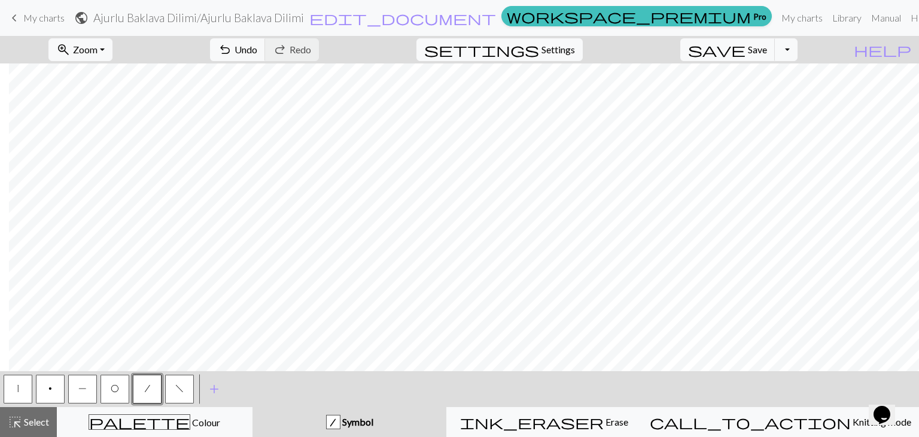
click at [121, 381] on button "O" at bounding box center [115, 389] width 29 height 29
click at [31, 387] on button "|" at bounding box center [18, 389] width 29 height 29
click at [141, 385] on button "/" at bounding box center [147, 389] width 29 height 29
click at [186, 396] on button "f" at bounding box center [179, 389] width 29 height 29
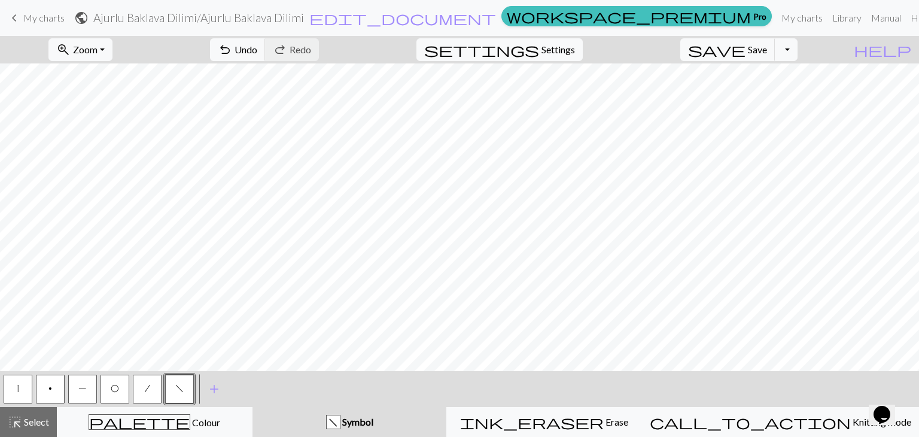
drag, startPoint x: 151, startPoint y: 384, endPoint x: 157, endPoint y: 363, distance: 22.5
click at [150, 382] on button "/" at bounding box center [147, 389] width 29 height 29
click at [72, 380] on button "P" at bounding box center [82, 389] width 29 height 29
drag, startPoint x: 20, startPoint y: 381, endPoint x: 22, endPoint y: 362, distance: 19.2
click at [22, 376] on button "|" at bounding box center [18, 389] width 29 height 29
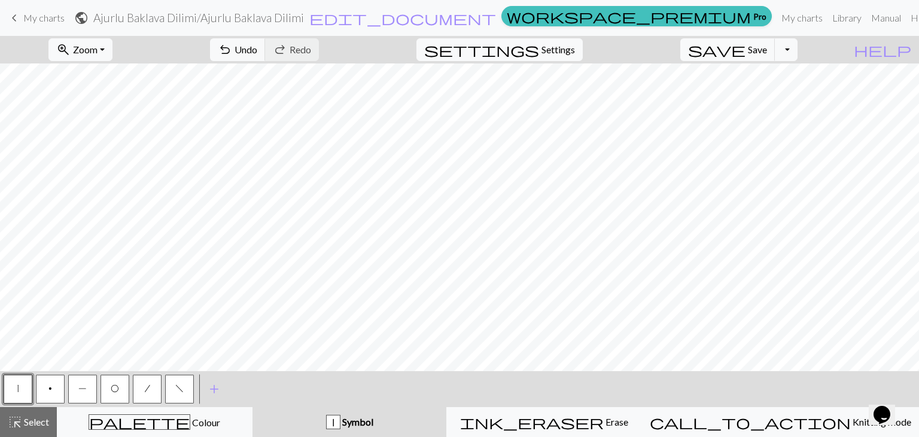
click at [84, 387] on span "P" at bounding box center [82, 389] width 8 height 10
click at [123, 383] on button "O" at bounding box center [115, 389] width 29 height 29
click at [140, 385] on button "/" at bounding box center [147, 389] width 29 height 29
click at [183, 388] on button "f" at bounding box center [179, 389] width 29 height 29
click at [14, 393] on button "|" at bounding box center [18, 389] width 29 height 29
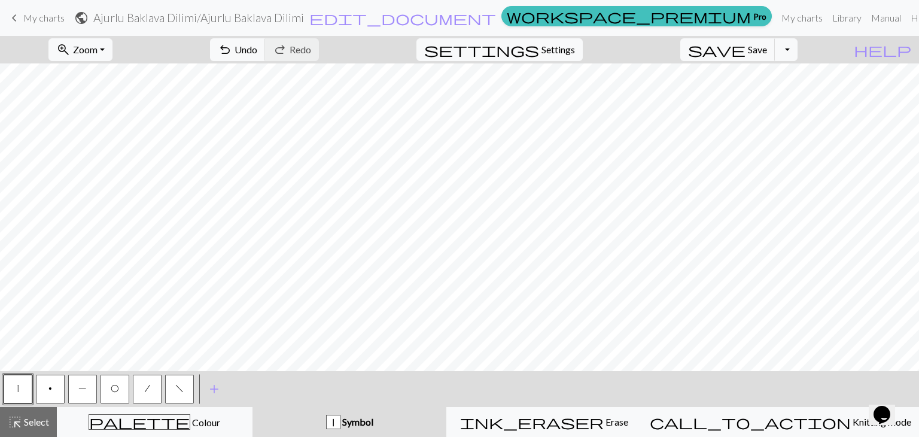
click at [75, 381] on button "P" at bounding box center [82, 389] width 29 height 29
click at [97, 42] on button "zoom_in Zoom Zoom" at bounding box center [80, 49] width 64 height 23
click at [93, 145] on button "50%" at bounding box center [97, 143] width 95 height 19
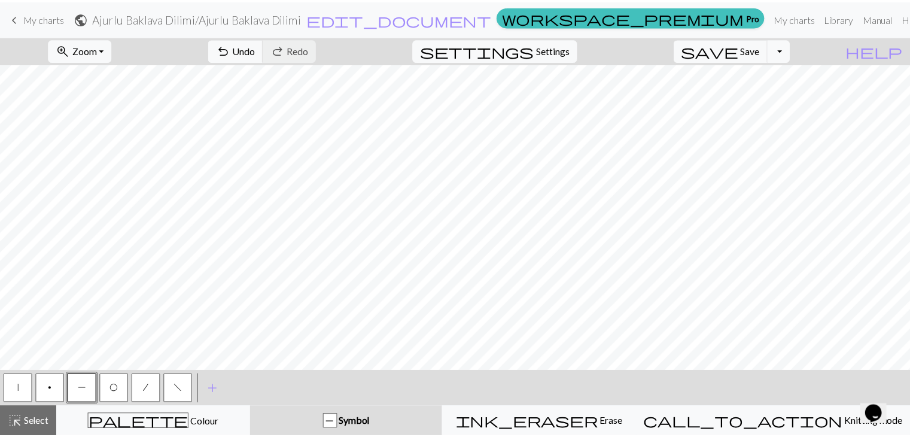
scroll to position [0, 0]
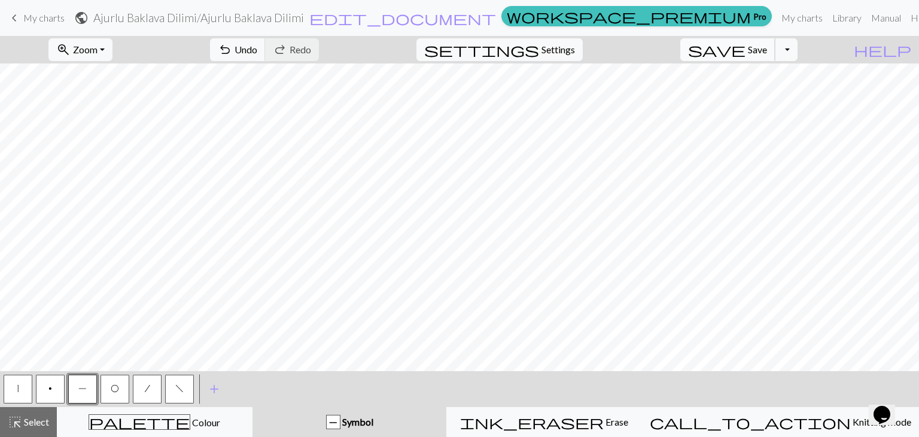
click at [746, 44] on span "save" at bounding box center [716, 49] width 57 height 17
click at [797, 46] on div "Chart saved" at bounding box center [459, 23] width 919 height 47
click at [798, 46] on button "Toggle Dropdown" at bounding box center [786, 49] width 23 height 23
click at [787, 94] on button "save_alt Download" at bounding box center [699, 95] width 198 height 19
click at [798, 56] on button "Toggle Dropdown" at bounding box center [786, 49] width 23 height 23
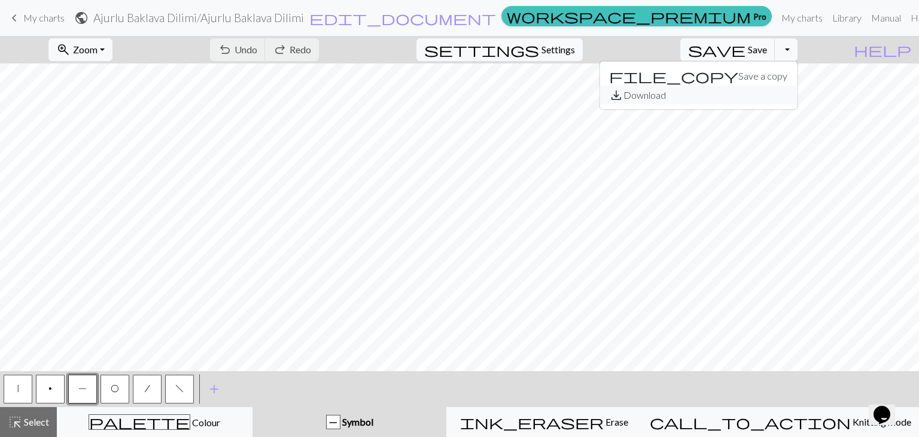
click at [794, 89] on button "save_alt Download" at bounding box center [699, 95] width 198 height 19
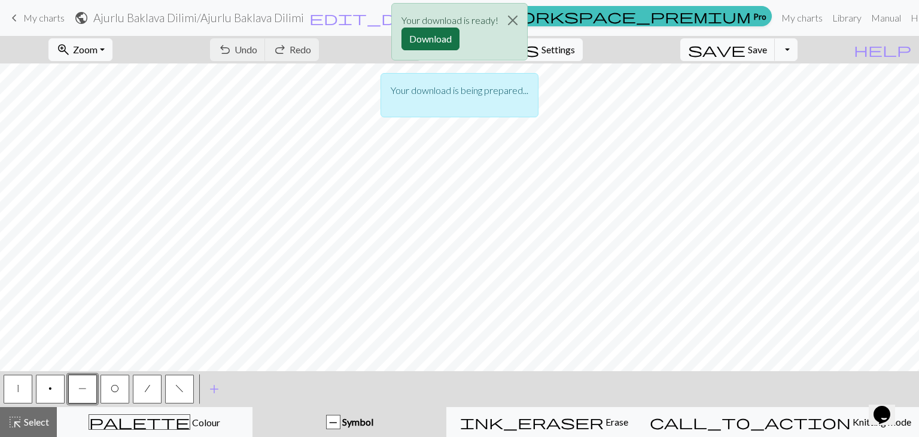
click at [436, 33] on button "Download" at bounding box center [431, 39] width 58 height 23
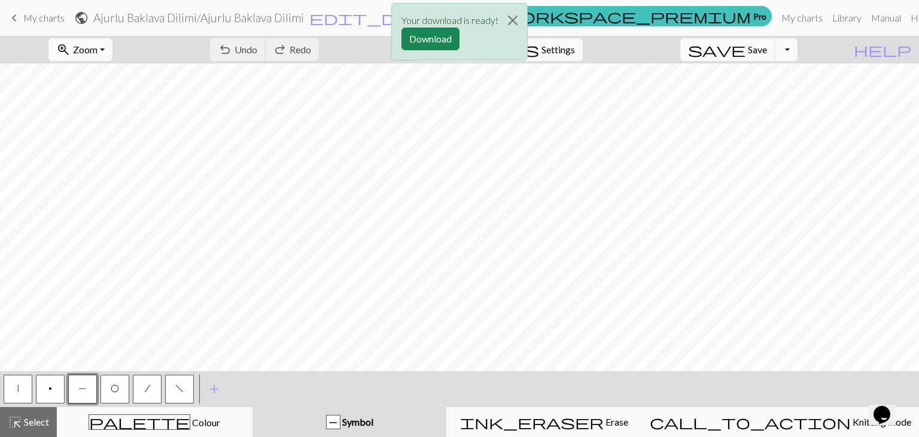
click at [188, 386] on button "f" at bounding box center [179, 389] width 29 height 29
click at [509, 18] on button "Close" at bounding box center [513, 21] width 29 height 34
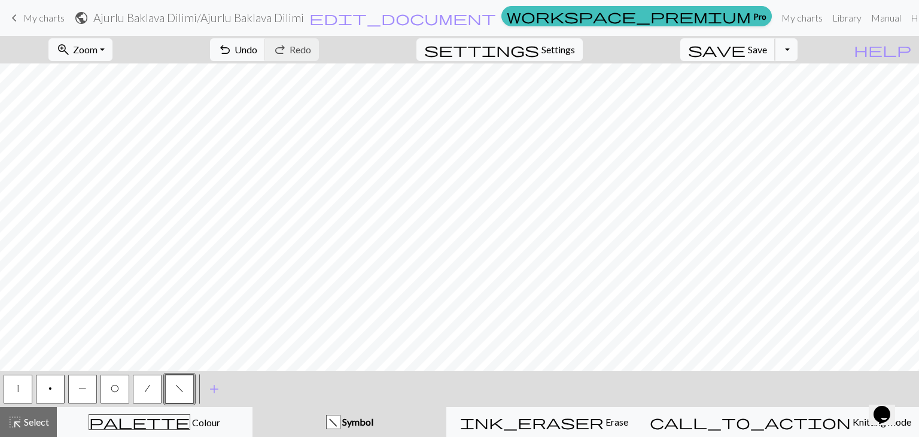
click at [767, 53] on span "Save" at bounding box center [757, 49] width 19 height 11
click at [796, 48] on button "Toggle Dropdown" at bounding box center [786, 49] width 23 height 23
click at [782, 92] on button "save_alt Download" at bounding box center [699, 95] width 198 height 19
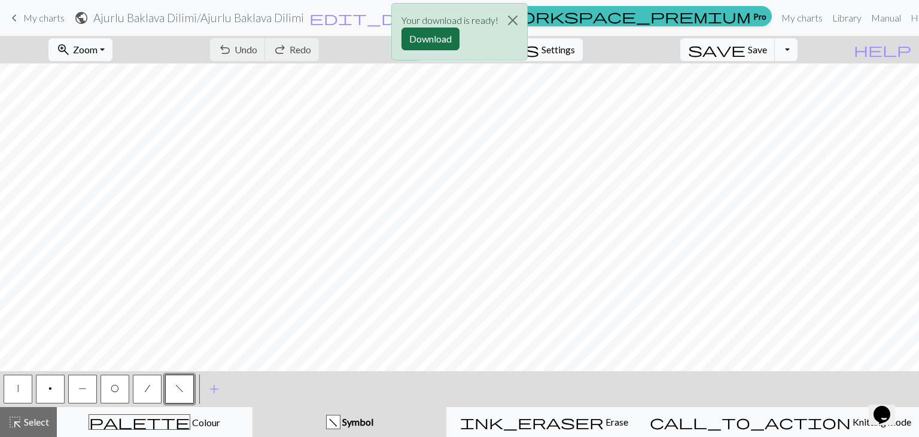
click at [450, 41] on button "Download" at bounding box center [431, 39] width 58 height 23
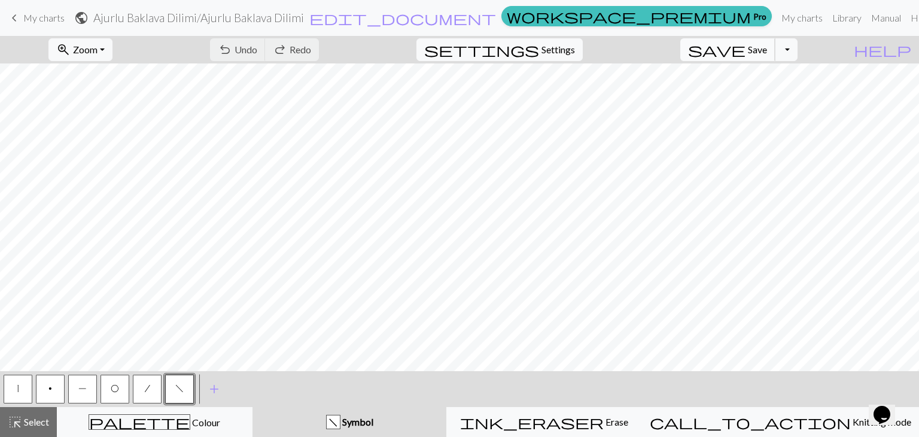
click at [759, 58] on button "save Save Save" at bounding box center [728, 49] width 95 height 23
click at [56, 16] on span "My charts" at bounding box center [43, 17] width 41 height 11
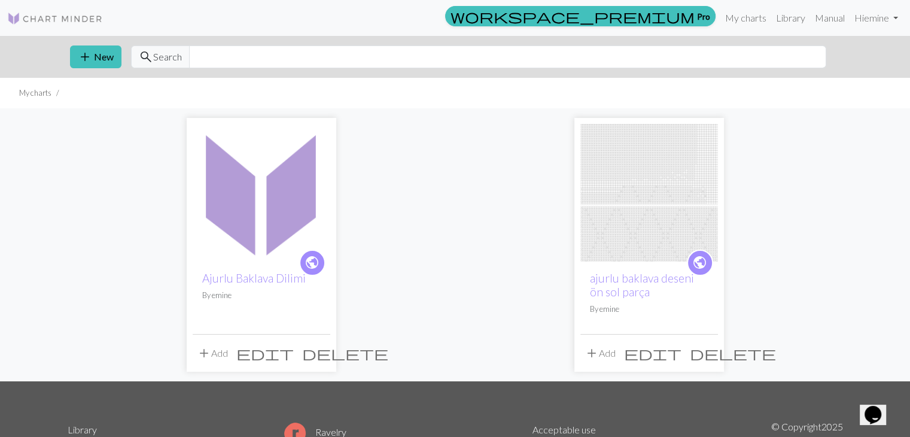
click at [706, 356] on span "delete" at bounding box center [733, 353] width 86 height 17
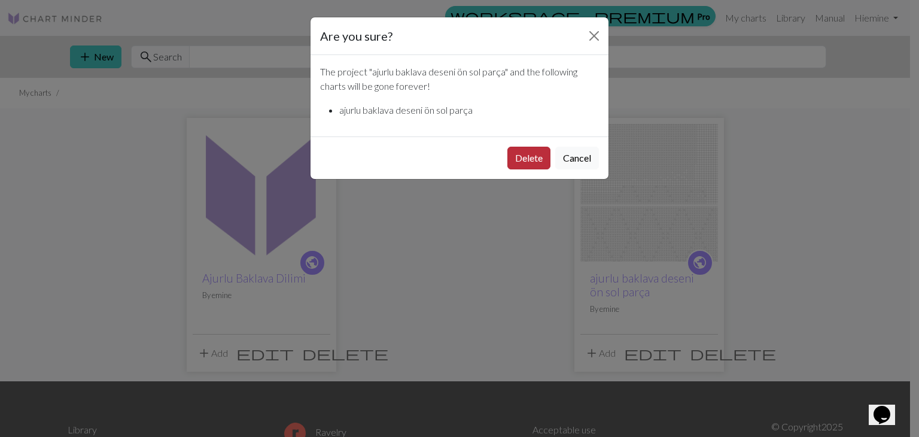
click at [534, 163] on button "Delete" at bounding box center [529, 158] width 43 height 23
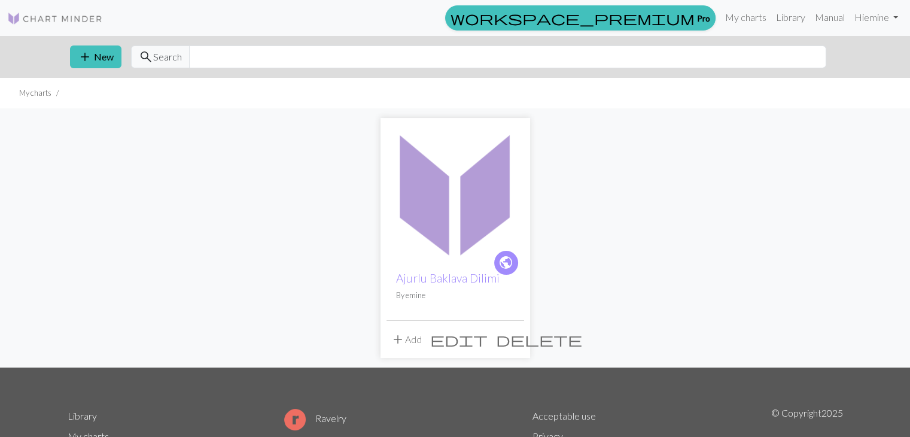
click at [488, 335] on span "edit" at bounding box center [458, 339] width 57 height 17
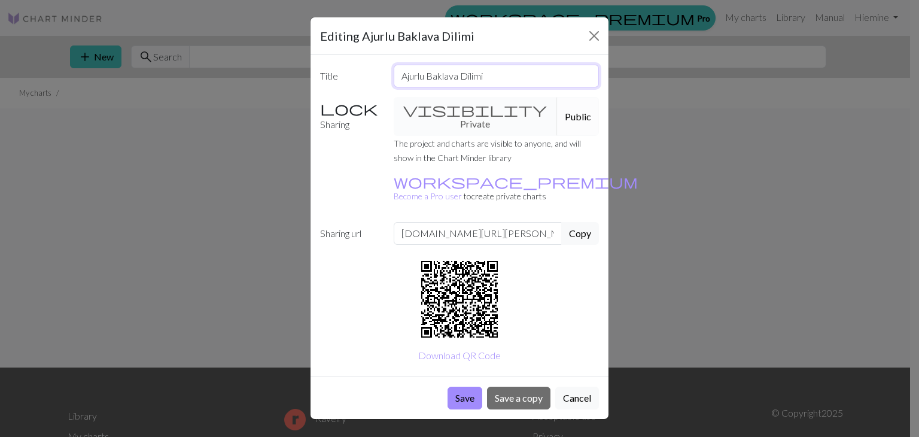
click at [492, 74] on input "Ajurlu Baklava Dilimi" at bounding box center [497, 76] width 206 height 23
type input "Ajurlu Baklava Dilimi - Ön Sol Parça"
click at [469, 387] on button "Save" at bounding box center [465, 398] width 35 height 23
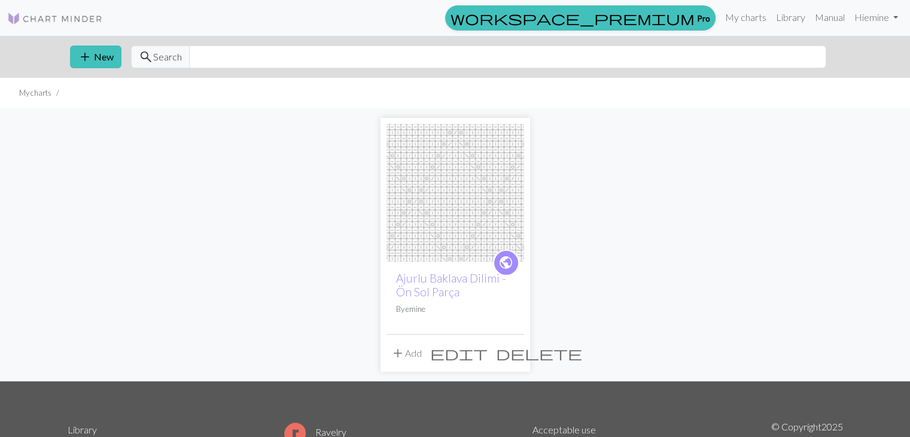
click at [308, 252] on div "public Ajurlu Baklava Dilimi - Ön Sol Parça By emine add Add edit delete" at bounding box center [455, 244] width 790 height 273
click at [804, 178] on div "public Ajurlu Baklava Dilimi - Ön Sol Parça By emine add Add edit delete" at bounding box center [455, 244] width 790 height 273
click at [51, 10] on link at bounding box center [55, 18] width 96 height 22
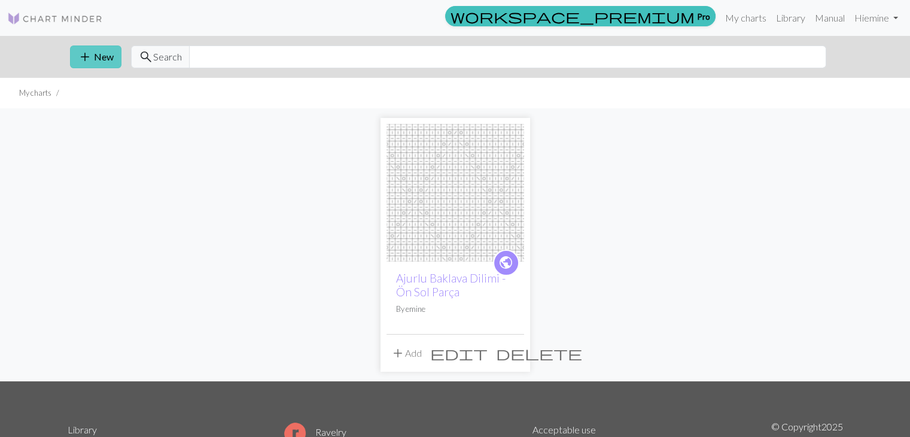
click at [104, 56] on button "add New" at bounding box center [95, 56] width 51 height 23
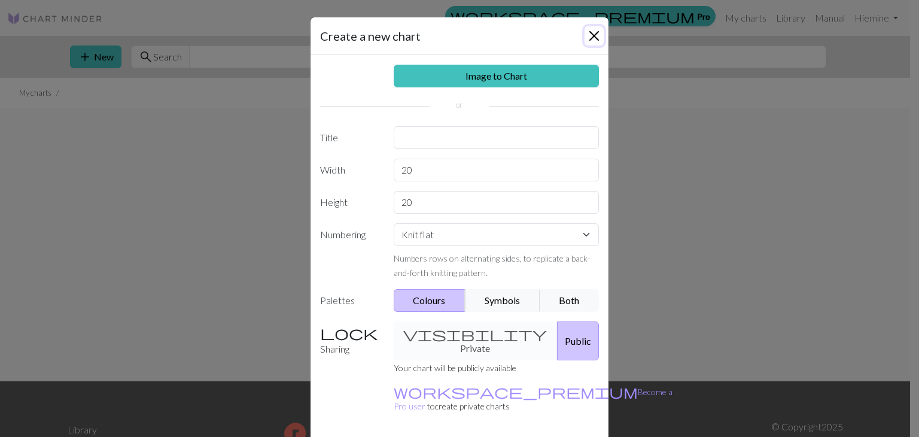
click at [588, 28] on button "Close" at bounding box center [594, 35] width 19 height 19
